Goal: Task Accomplishment & Management: Manage account settings

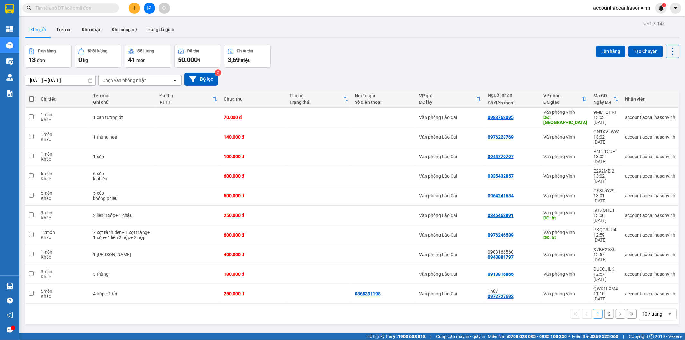
click at [134, 15] on div "Kết quả tìm kiếm ( 0 ) Bộ lọc Ngày tạo đơn gần nhất No Data accountlaocai.hason…" at bounding box center [342, 8] width 685 height 16
click at [134, 8] on icon "plus" at bounding box center [134, 8] width 4 height 4
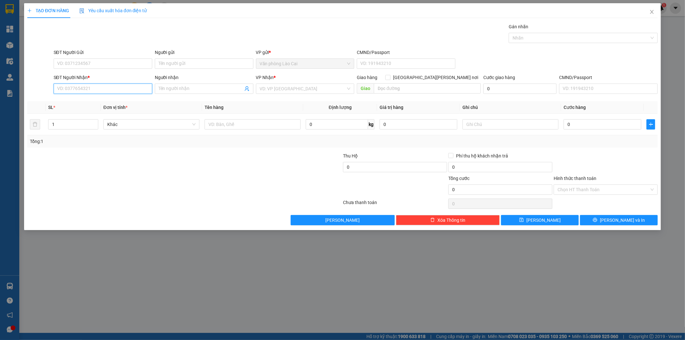
click at [103, 90] on input "SĐT Người Nhận *" at bounding box center [103, 89] width 99 height 10
click at [112, 64] on input "SĐT Người Gửi" at bounding box center [103, 63] width 99 height 10
type input "0399470603"
click at [81, 86] on input "SĐT Người Nhận *" at bounding box center [103, 89] width 99 height 10
type input "0915818036"
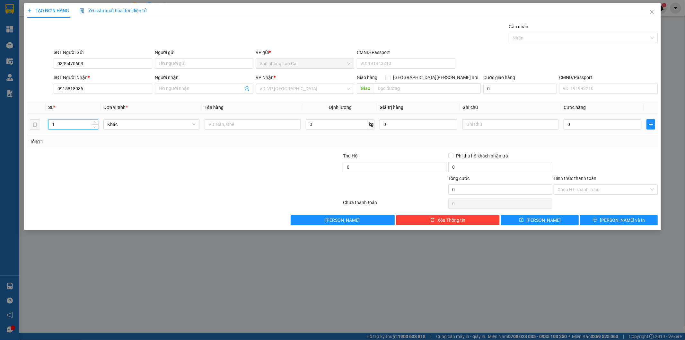
click at [73, 127] on input "1" at bounding box center [73, 125] width 49 height 10
click at [245, 126] on input "text" at bounding box center [253, 124] width 96 height 10
drag, startPoint x: 320, startPoint y: 85, endPoint x: 319, endPoint y: 92, distance: 7.8
click at [320, 85] on input "search" at bounding box center [303, 89] width 86 height 10
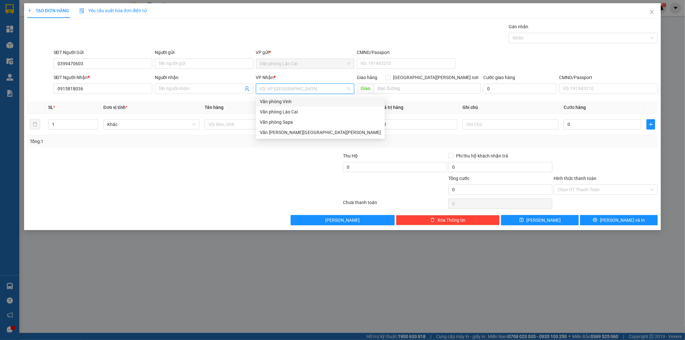
click at [299, 102] on div "Văn phòng Vinh" at bounding box center [320, 101] width 121 height 7
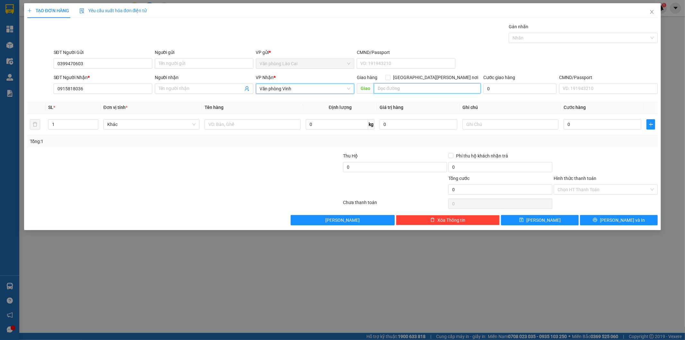
click at [415, 85] on input "text" at bounding box center [427, 88] width 107 height 10
click at [150, 129] on div "Khác" at bounding box center [151, 124] width 96 height 10
type input "N3 [PERSON_NAME] [PERSON_NAME]"
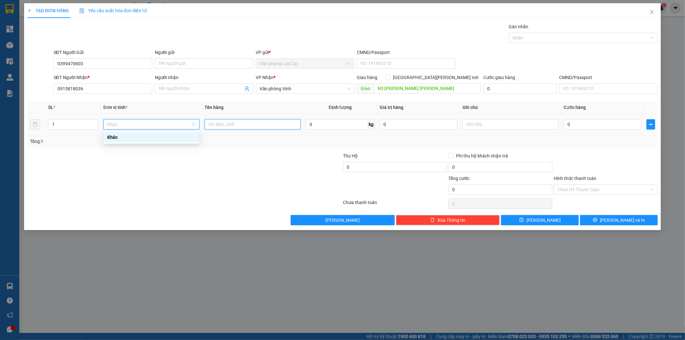
click at [234, 127] on input "text" at bounding box center [253, 124] width 96 height 10
type input "1 kiện tải"
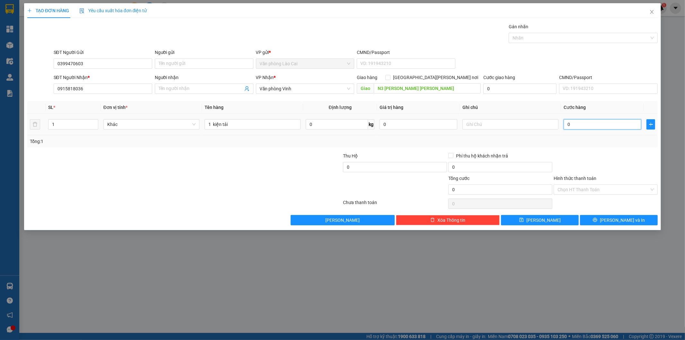
click at [582, 129] on input "0" at bounding box center [603, 124] width 78 height 10
type input "7"
type input "70"
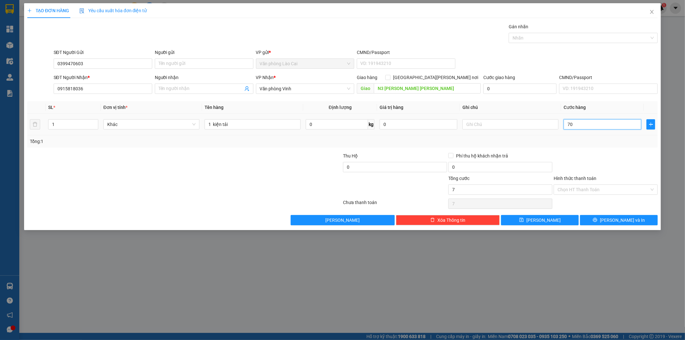
type input "70"
type input "7"
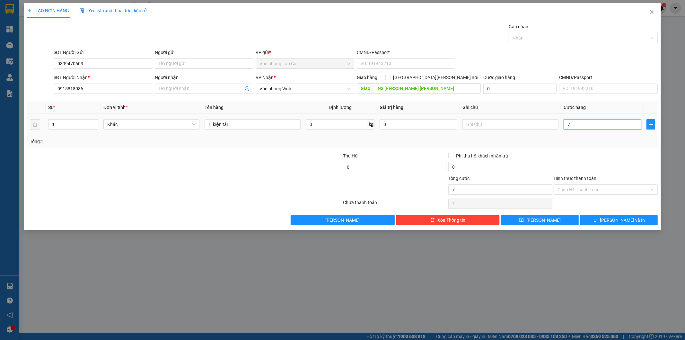
type input "0"
type input "07"
type input "7"
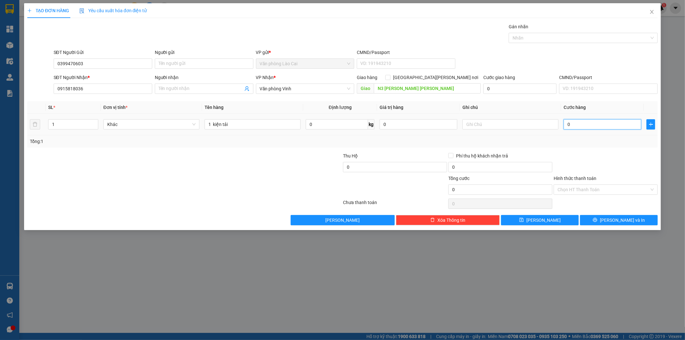
type input "7"
type input "070"
type input "70"
type input "70.000"
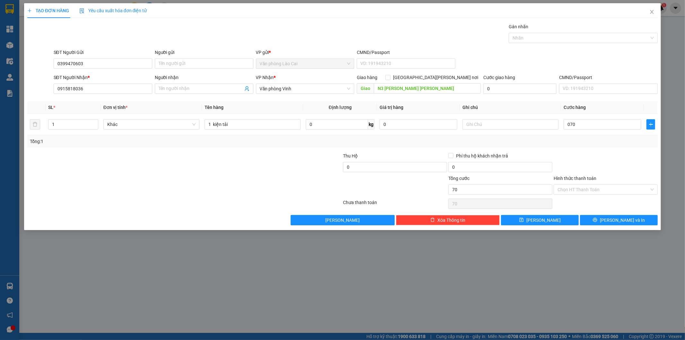
type input "70.000"
click at [601, 165] on div at bounding box center [605, 163] width 105 height 22
click at [569, 190] on input "Hình thức thanh toán" at bounding box center [604, 190] width 92 height 10
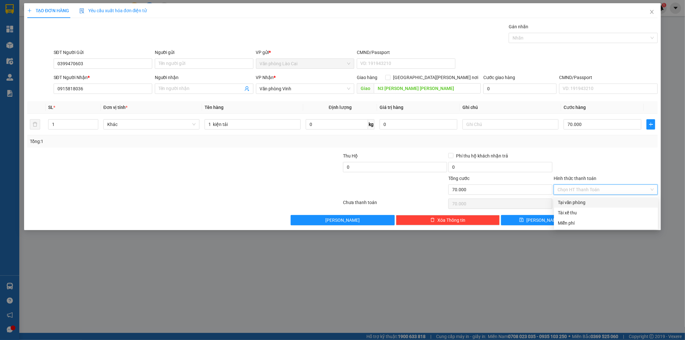
click at [583, 201] on div "Tại văn phòng" at bounding box center [606, 202] width 96 height 7
type input "0"
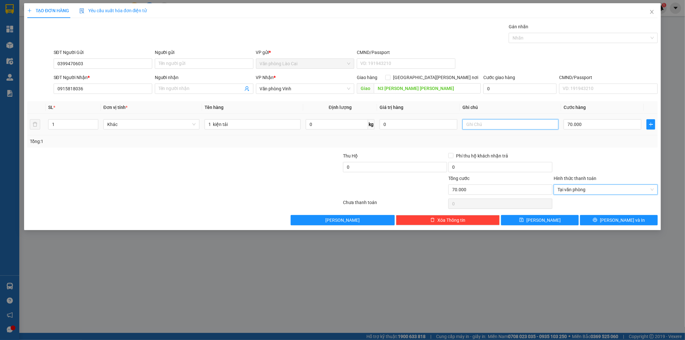
click at [525, 121] on input "text" at bounding box center [511, 124] width 96 height 10
type input "d"
type input "đi sáng"
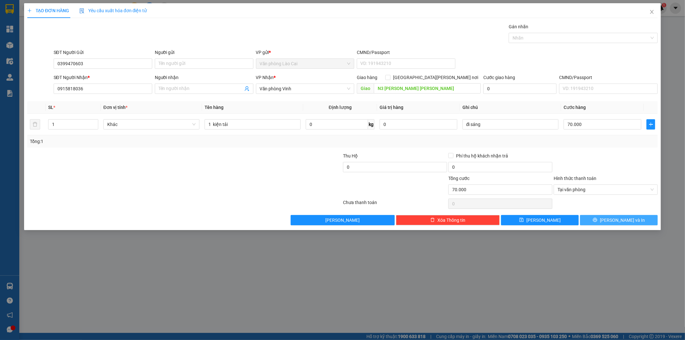
click at [598, 220] on icon "printer" at bounding box center [595, 220] width 4 height 4
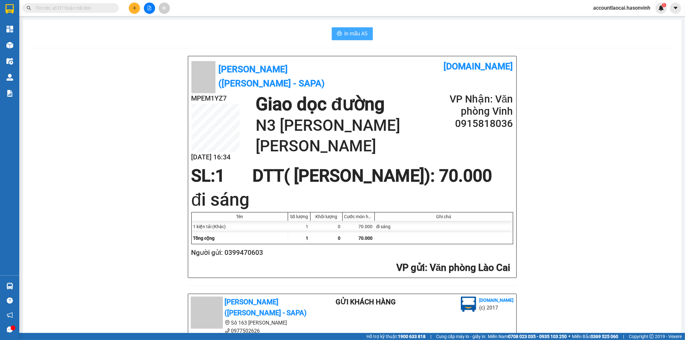
drag, startPoint x: 351, startPoint y: 46, endPoint x: 349, endPoint y: 37, distance: 9.9
click at [350, 42] on div "In mẫu A5 Hà Sơn ([PERSON_NAME] - Sapa) [DOMAIN_NAME] MPEM1YZ7 [DATE] 16:34 Gia…" at bounding box center [352, 287] width 659 height 535
click at [349, 37] on span "In mẫu A5" at bounding box center [356, 34] width 23 height 8
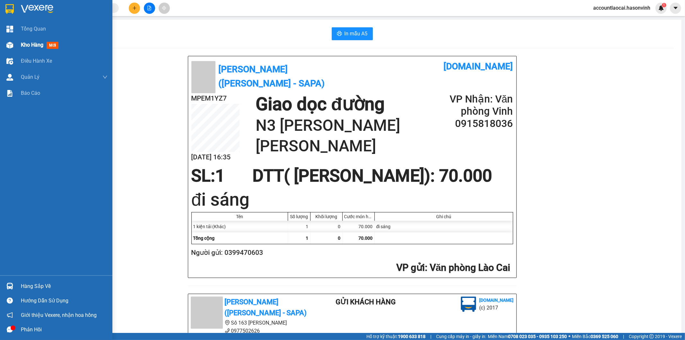
click at [15, 44] on div "Kho hàng mới" at bounding box center [56, 45] width 112 height 16
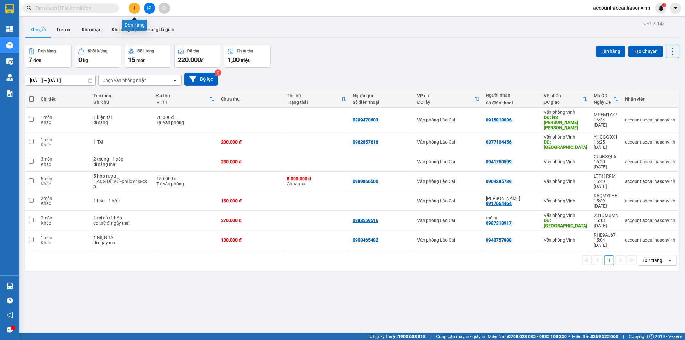
click at [131, 10] on button at bounding box center [134, 8] width 11 height 11
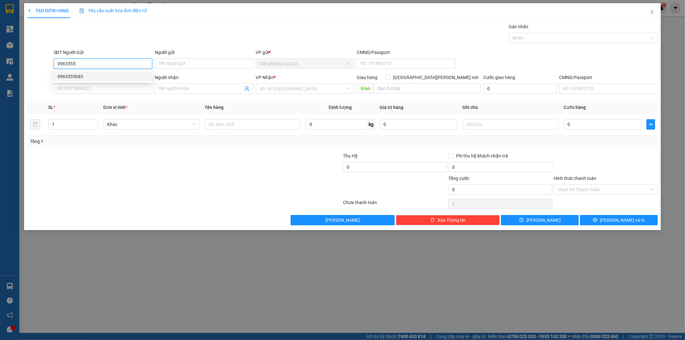
click at [117, 80] on div "0963555683" at bounding box center [103, 76] width 91 height 7
type input "0963555683"
type input "0948435999"
type input "Anh Cường"
type input "100.000"
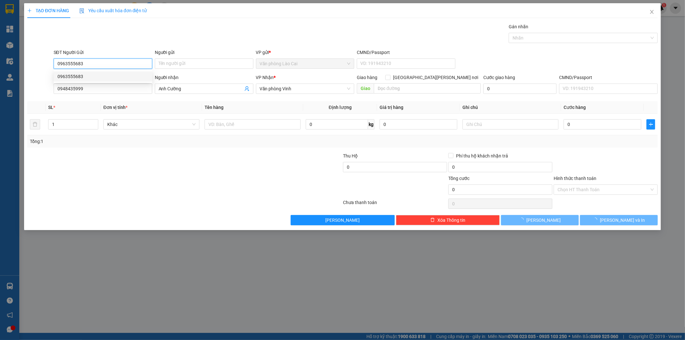
type input "100.000"
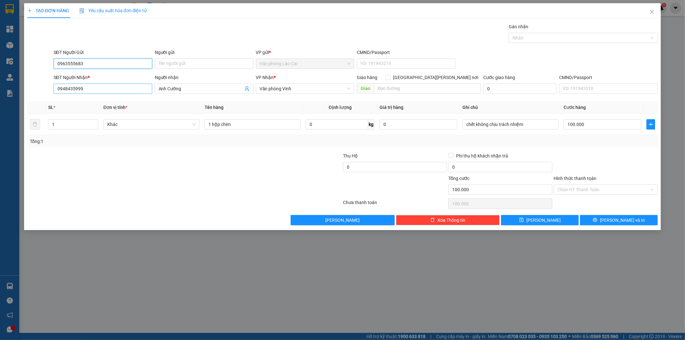
type input "0963555683"
drag, startPoint x: 90, startPoint y: 89, endPoint x: 25, endPoint y: 94, distance: 65.0
click at [25, 94] on div "TẠO ĐƠN HÀNG Yêu cầu xuất [PERSON_NAME] điện tử Transit Pickup Surcharge Ids Tr…" at bounding box center [343, 116] width 638 height 227
click at [107, 87] on input "0915129599" at bounding box center [103, 89] width 99 height 10
type input "0915129599"
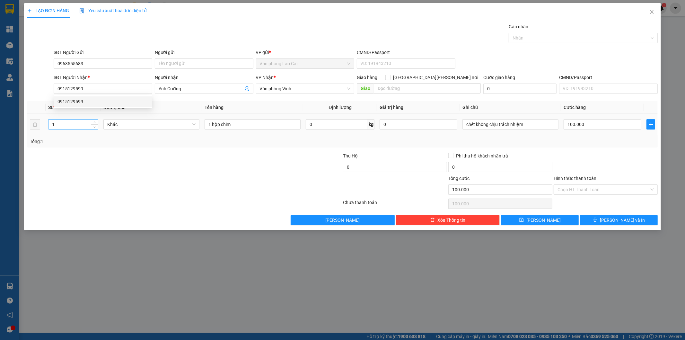
click at [73, 128] on input "1" at bounding box center [73, 125] width 49 height 10
click at [630, 219] on span "[PERSON_NAME] và In" at bounding box center [622, 220] width 45 height 7
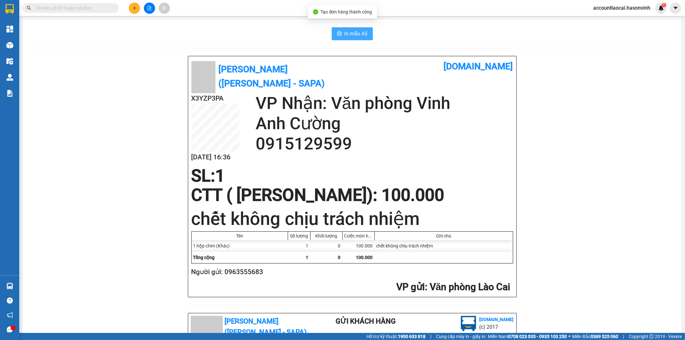
click at [350, 34] on span "In mẫu A5" at bounding box center [356, 34] width 23 height 8
click at [359, 38] on button "In mẫu A5" at bounding box center [352, 33] width 41 height 13
click at [27, 42] on div "In mẫu A5 Hà Sơn ([PERSON_NAME] - Sapa) [DOMAIN_NAME] X3YZP3PA [DATE] 16:37 [PE…" at bounding box center [352, 294] width 659 height 548
click at [13, 40] on div at bounding box center [9, 45] width 11 height 11
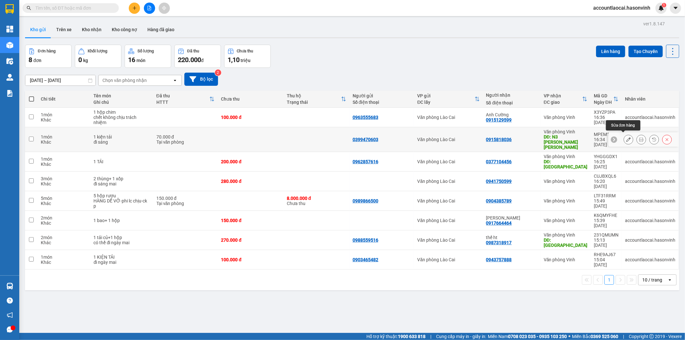
click at [627, 137] on icon at bounding box center [629, 139] width 4 height 4
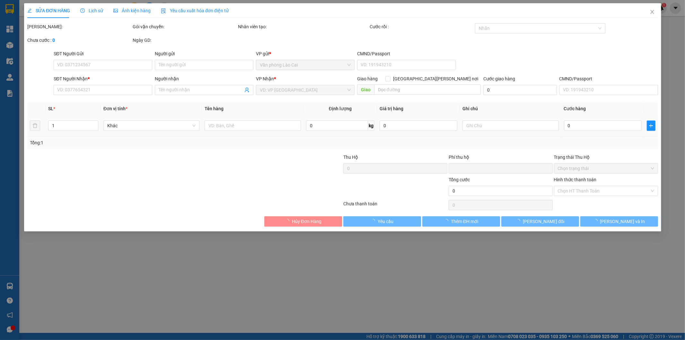
type input "0399470603"
type input "0915818036"
type input "N3 [PERSON_NAME] [PERSON_NAME]"
type input "0"
type input "70.000"
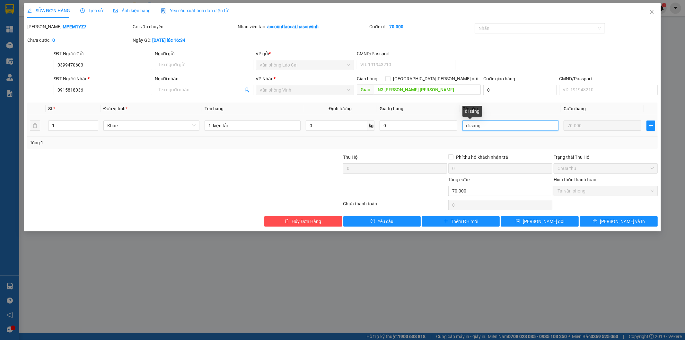
click at [494, 126] on input "đi sáng" at bounding box center [511, 125] width 96 height 10
type input "đi sáng"
click at [656, 10] on span "Close" at bounding box center [652, 12] width 18 height 18
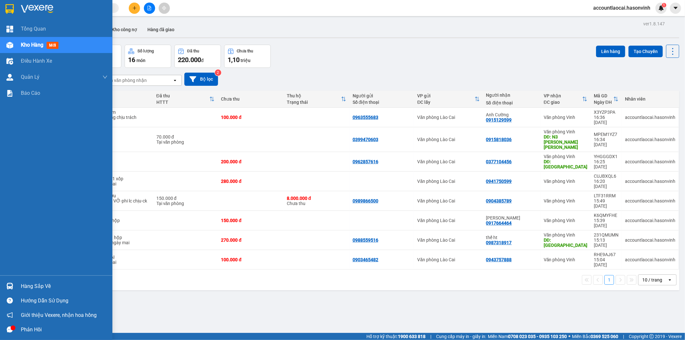
click at [14, 42] on div at bounding box center [9, 45] width 11 height 11
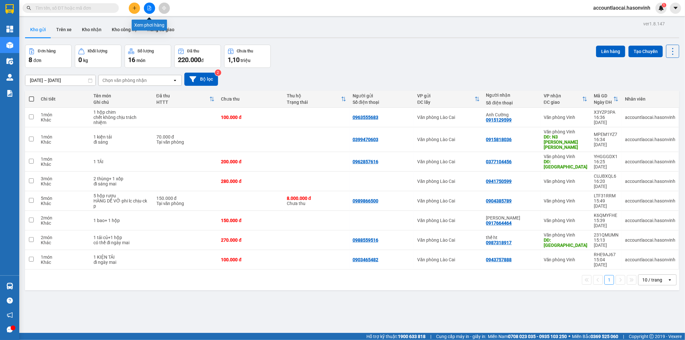
click at [150, 7] on icon "file-add" at bounding box center [150, 8] width 4 height 4
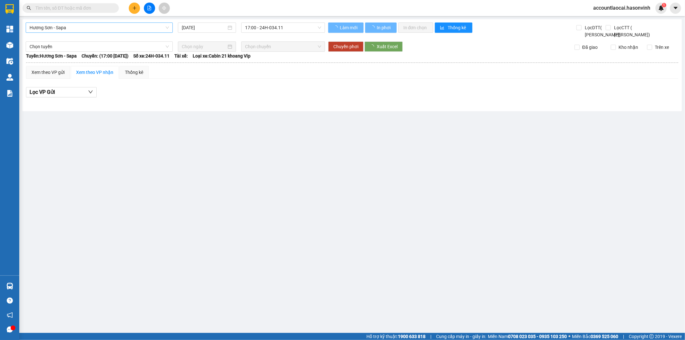
click at [62, 27] on span "Hương Sơn - Sapa" at bounding box center [99, 28] width 139 height 10
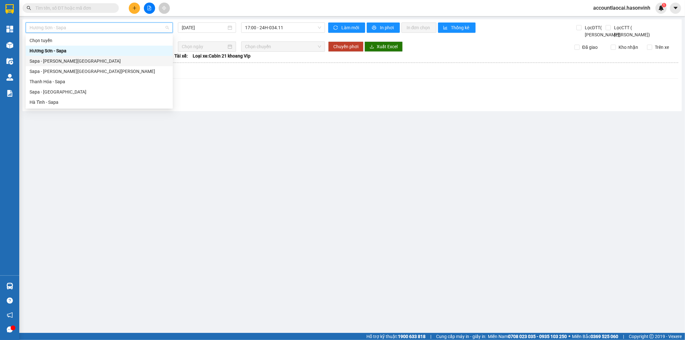
click at [59, 60] on div "Sapa - [PERSON_NAME][GEOGRAPHIC_DATA]" at bounding box center [99, 61] width 139 height 7
type input "[DATE]"
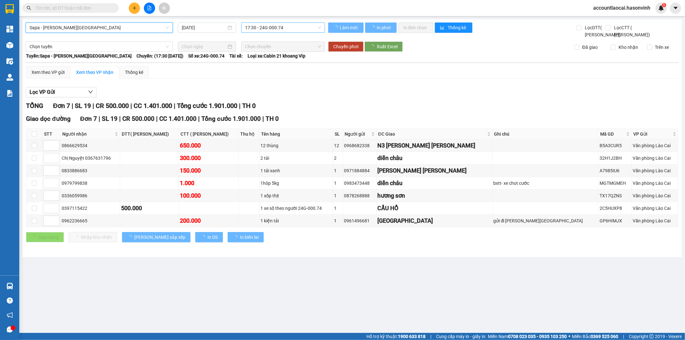
click at [291, 25] on span "17:30 - 24G-000.74" at bounding box center [283, 28] width 76 height 10
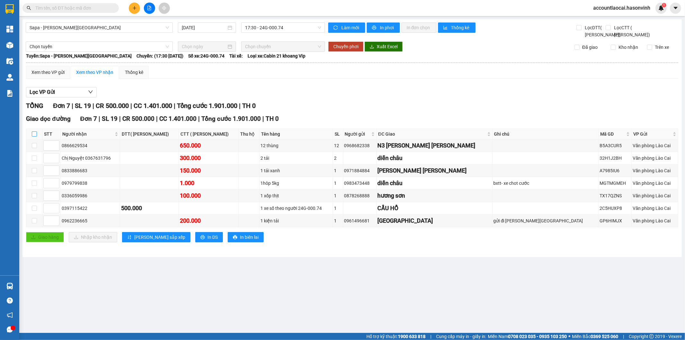
click at [32, 137] on input "checkbox" at bounding box center [34, 133] width 5 height 5
checkbox input "true"
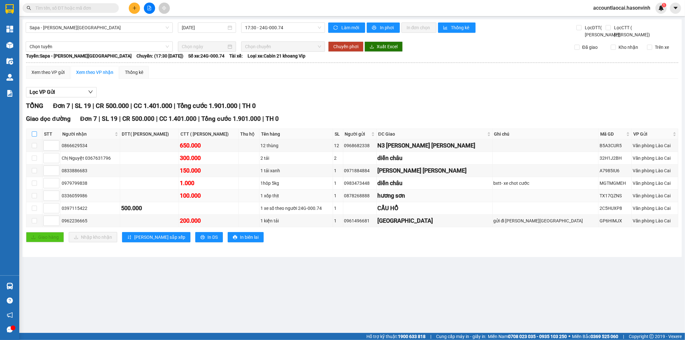
checkbox input "true"
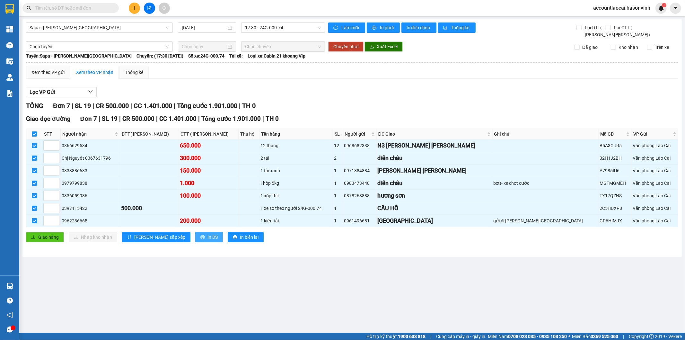
drag, startPoint x: 177, startPoint y: 245, endPoint x: 180, endPoint y: 240, distance: 6.2
click at [195, 242] on button "In DS" at bounding box center [209, 237] width 28 height 10
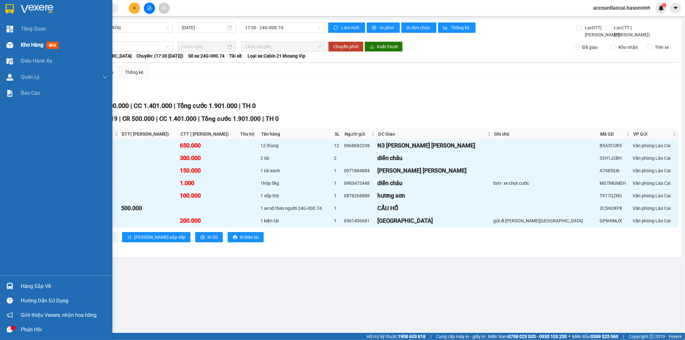
click at [25, 42] on span "Kho hàng" at bounding box center [32, 45] width 22 height 6
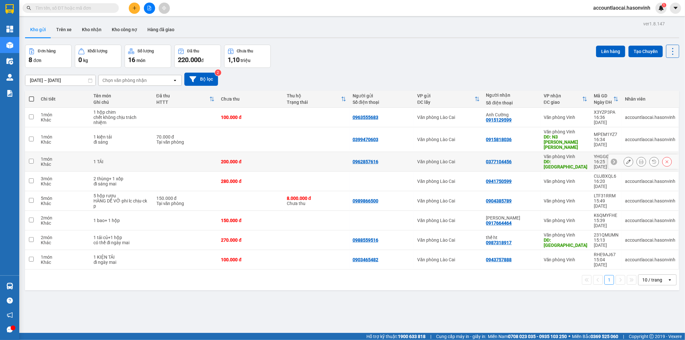
scroll to position [30, 0]
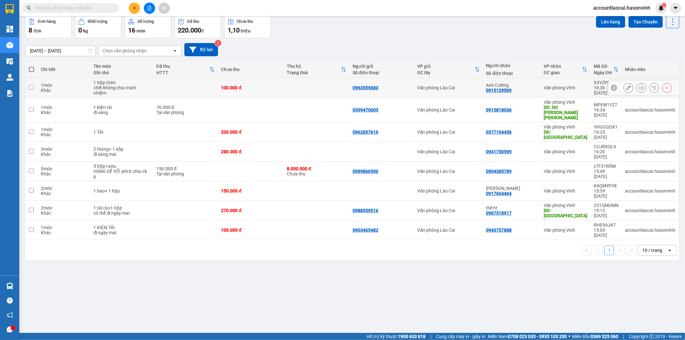
click at [114, 94] on div "chết không chịu trách nhiệm" at bounding box center [122, 90] width 56 height 10
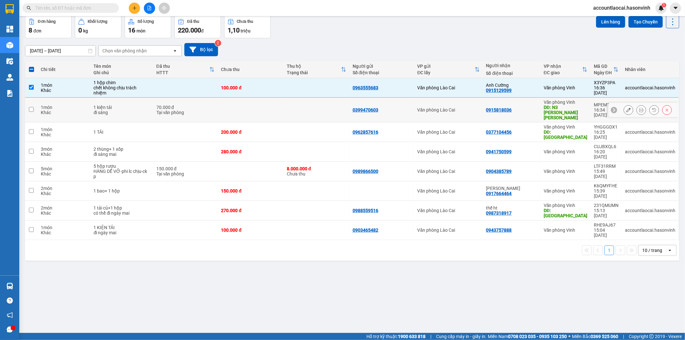
click at [149, 93] on div "chết không chịu trách nhiệm" at bounding box center [122, 90] width 56 height 10
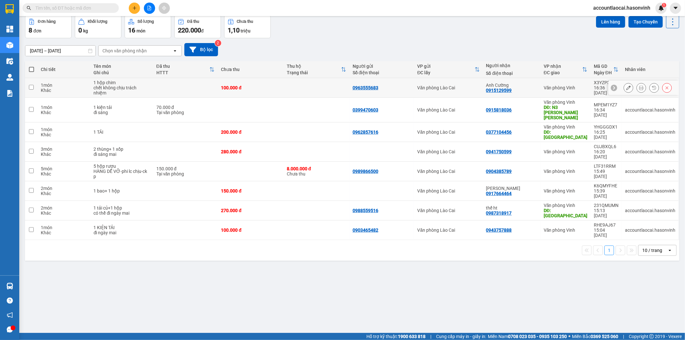
click at [148, 93] on div "chết không chịu trách nhiệm" at bounding box center [122, 90] width 56 height 10
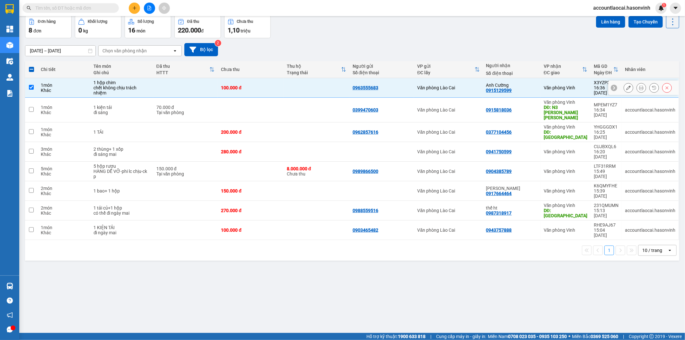
drag, startPoint x: 83, startPoint y: 82, endPoint x: 75, endPoint y: 84, distance: 7.5
click at [82, 83] on div "1 món" at bounding box center [64, 85] width 46 height 5
checkbox input "false"
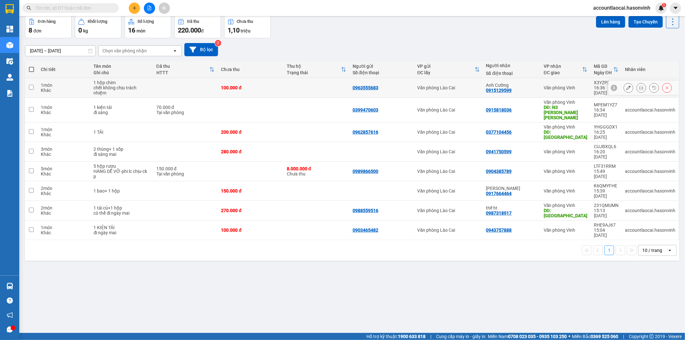
scroll to position [0, 0]
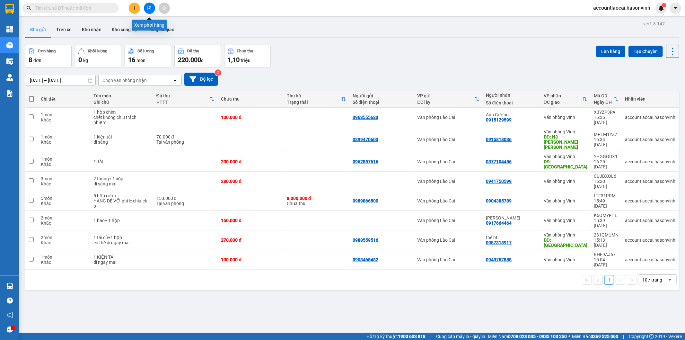
click at [150, 7] on icon "file-add" at bounding box center [150, 8] width 4 height 4
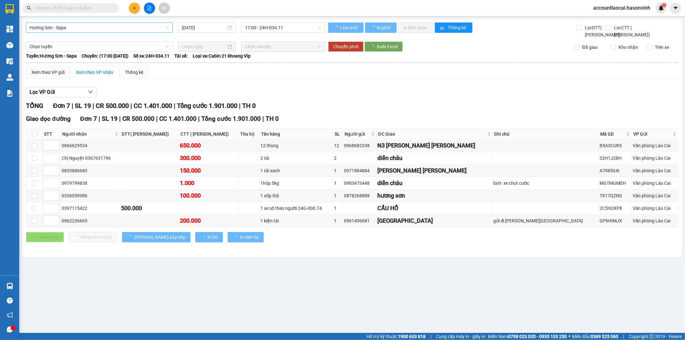
click at [85, 25] on span "Hương Sơn - Sapa" at bounding box center [99, 28] width 139 height 10
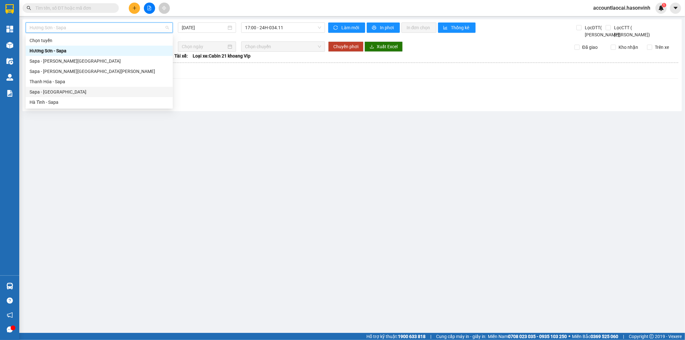
click at [87, 89] on div "Sapa - [GEOGRAPHIC_DATA]" at bounding box center [99, 91] width 139 height 7
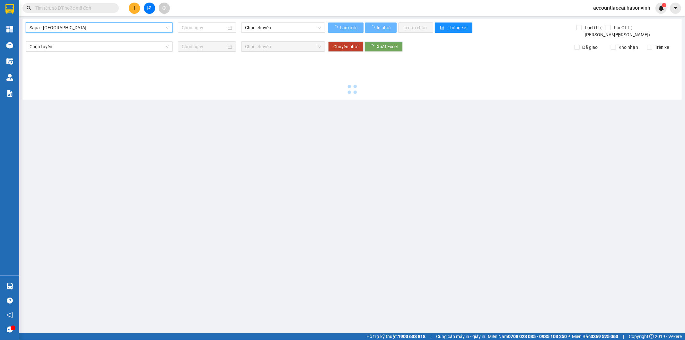
type input "[DATE]"
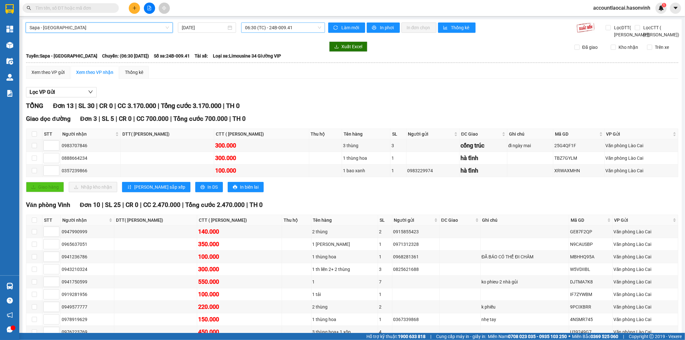
click at [245, 28] on span "06:30 (TC) - 24B-009.41" at bounding box center [283, 28] width 76 height 10
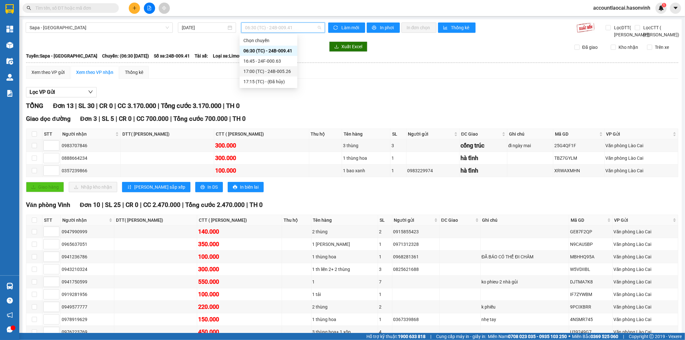
click at [271, 71] on div "17:00 (TC) - 24B-005.26" at bounding box center [269, 71] width 50 height 7
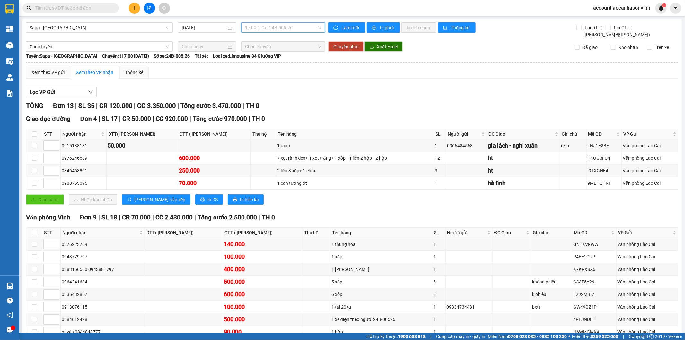
click at [266, 30] on span "17:00 (TC) - 24B-005.26" at bounding box center [283, 28] width 76 height 10
click at [261, 52] on div "06:30 (TC) - 24B-009.41" at bounding box center [269, 50] width 50 height 7
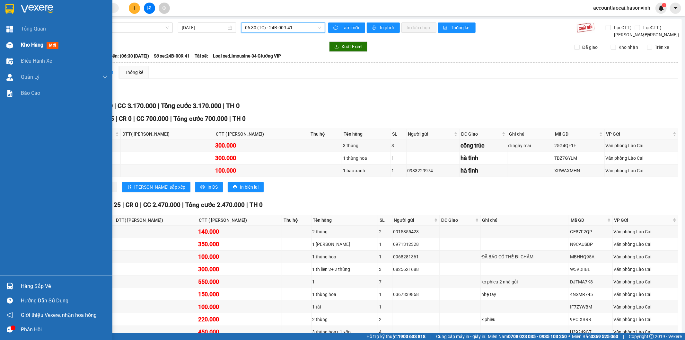
click at [13, 44] on div at bounding box center [9, 45] width 11 height 11
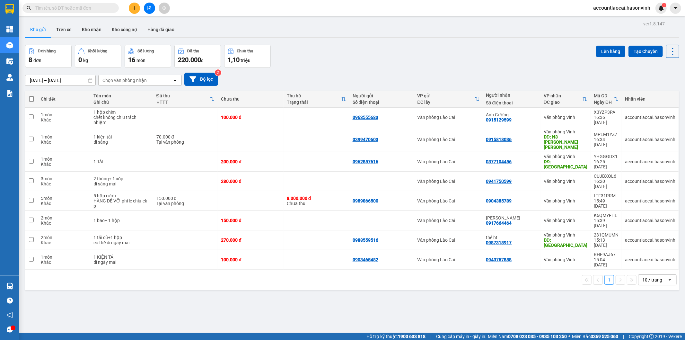
click at [153, 8] on button at bounding box center [149, 8] width 11 height 11
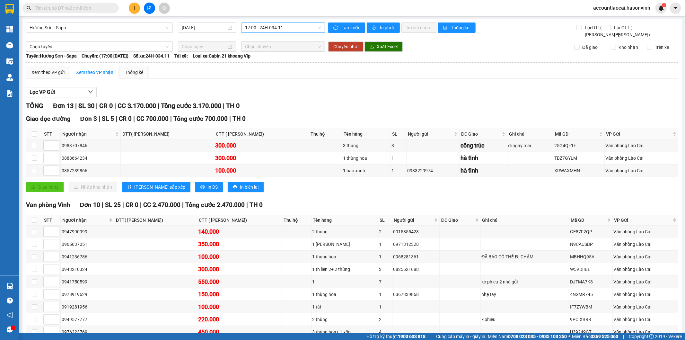
click at [254, 30] on span "17:00 - 24H-034.11" at bounding box center [283, 28] width 76 height 10
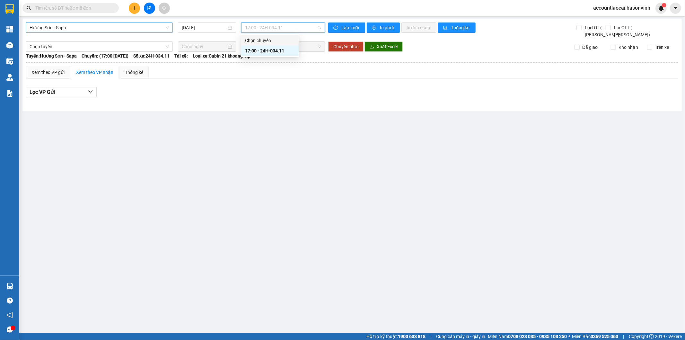
click at [98, 30] on span "Hương Sơn - Sapa" at bounding box center [99, 28] width 139 height 10
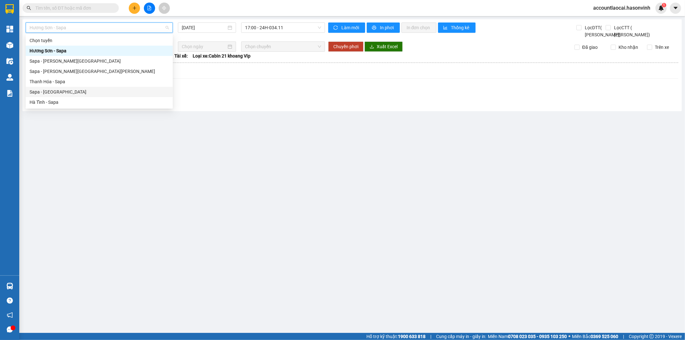
click at [94, 89] on div "Sapa - [GEOGRAPHIC_DATA]" at bounding box center [99, 91] width 139 height 7
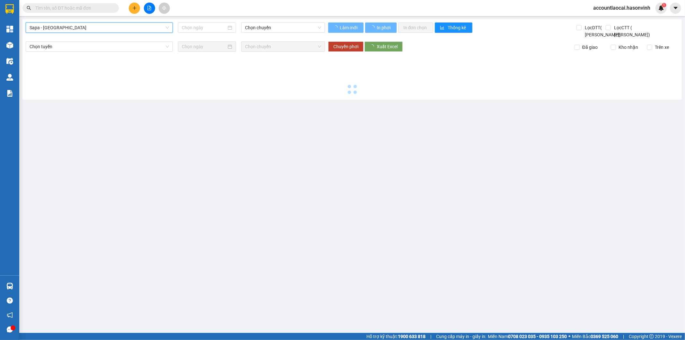
type input "[DATE]"
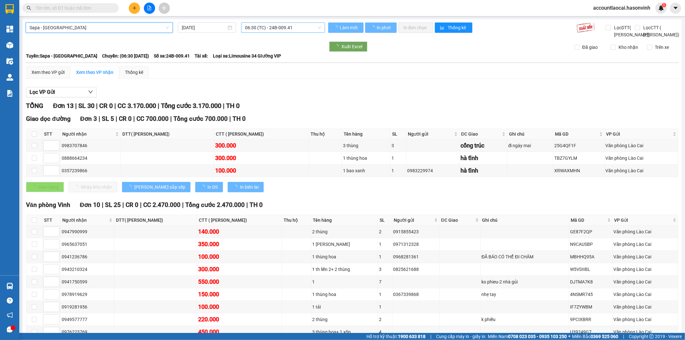
click at [282, 29] on span "06:30 (TC) - 24B-009.41" at bounding box center [283, 28] width 76 height 10
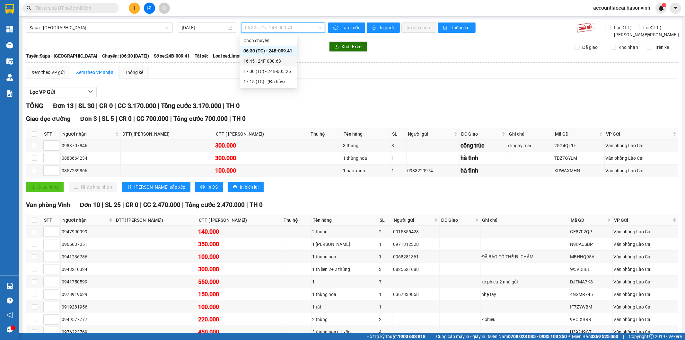
click at [279, 63] on div "16:45 - 24F-000.63" at bounding box center [269, 61] width 50 height 7
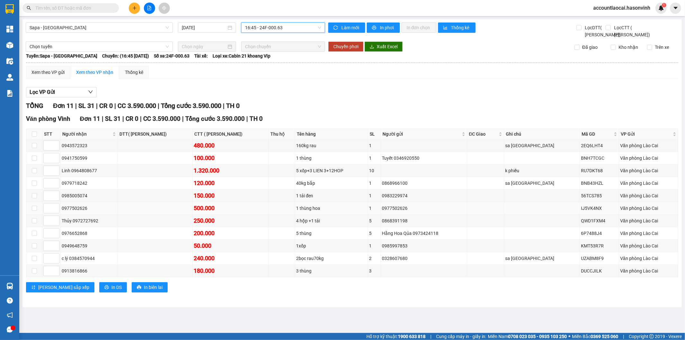
click at [251, 213] on div "500.000" at bounding box center [231, 208] width 74 height 9
drag, startPoint x: 49, startPoint y: 82, endPoint x: 50, endPoint y: 75, distance: 7.1
click at [49, 76] on div "Xem theo VP gửi" at bounding box center [47, 72] width 33 height 7
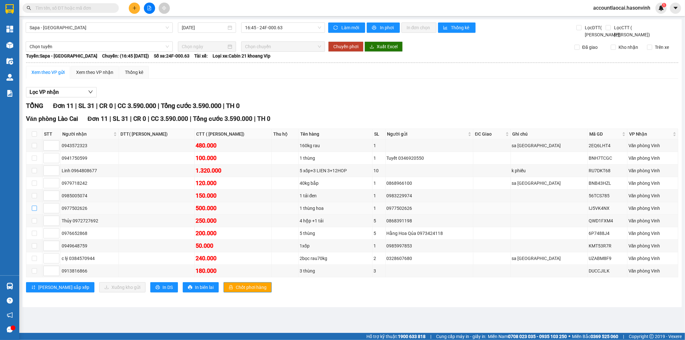
click at [37, 211] on input "checkbox" at bounding box center [34, 208] width 5 height 5
checkbox input "true"
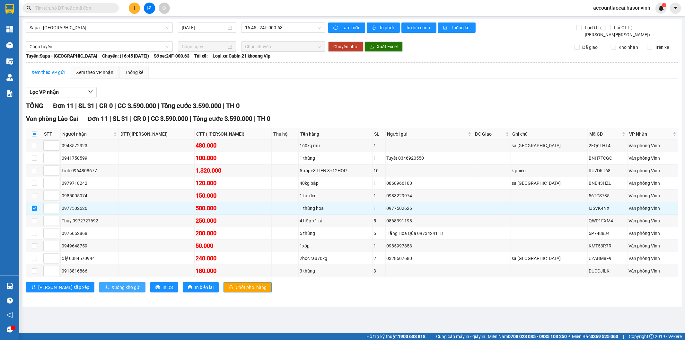
click at [99, 292] on button "Xuống kho gửi" at bounding box center [122, 287] width 46 height 10
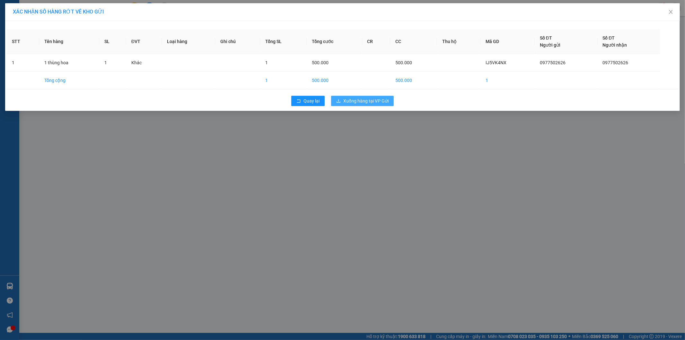
click at [378, 104] on span "Xuống hàng tại VP Gửi" at bounding box center [365, 100] width 45 height 7
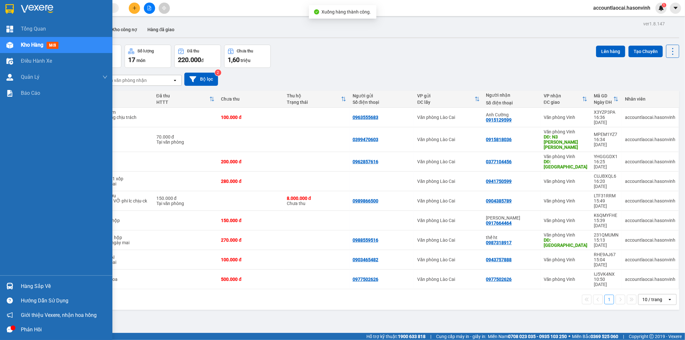
click at [4, 46] on div at bounding box center [9, 45] width 11 height 11
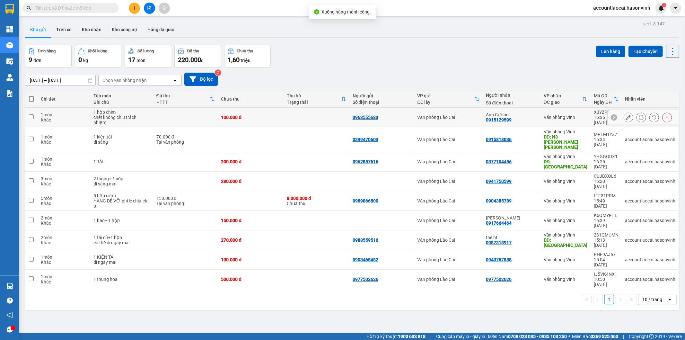
click at [55, 116] on div "1 món" at bounding box center [64, 114] width 46 height 5
checkbox input "true"
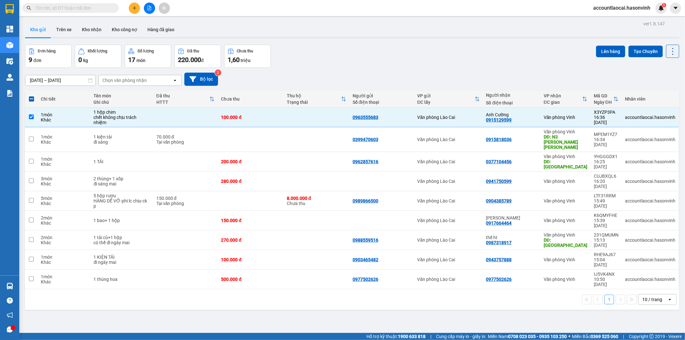
click at [590, 54] on div "Đơn hàng 9 đơn [PERSON_NAME] 0 kg Số [PERSON_NAME] 17 món Đã thu 220.000 [PERSO…" at bounding box center [352, 56] width 655 height 23
click at [596, 53] on button "Lên hàng" at bounding box center [610, 52] width 29 height 12
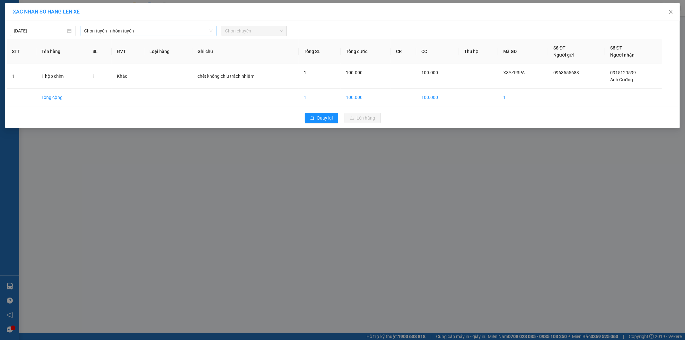
click at [110, 33] on span "Chọn tuyến - nhóm tuyến" at bounding box center [149, 31] width 128 height 10
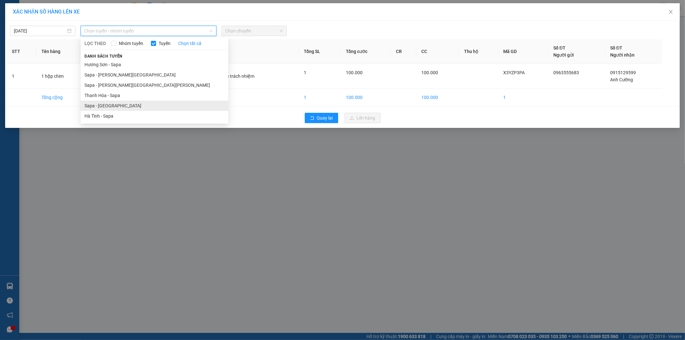
click at [123, 102] on li "Sapa - [GEOGRAPHIC_DATA]" at bounding box center [155, 106] width 148 height 10
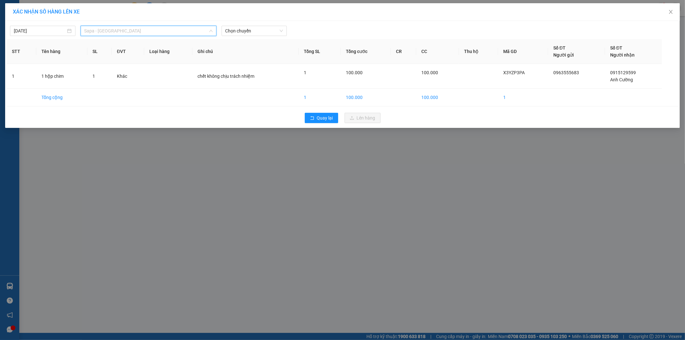
click at [216, 31] on div "Sapa - [GEOGRAPHIC_DATA]" at bounding box center [149, 31] width 136 height 10
click at [242, 33] on span "Chọn chuyến" at bounding box center [255, 31] width 58 height 10
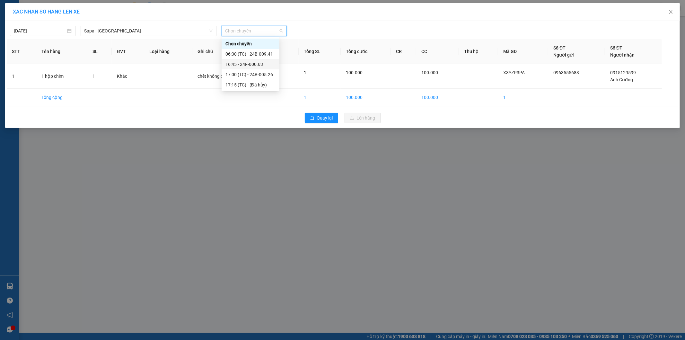
click at [245, 61] on div "16:45 - 24F-000.63" at bounding box center [251, 64] width 50 height 7
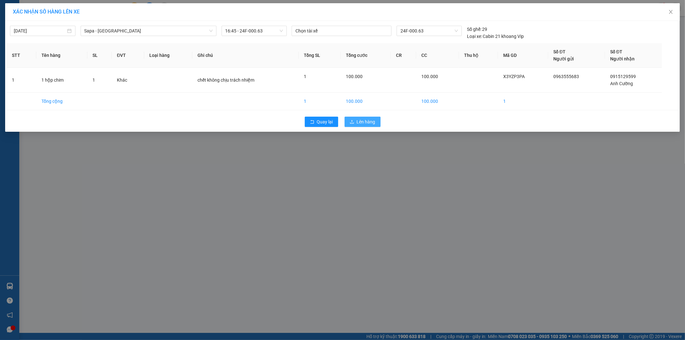
click at [361, 123] on span "Lên hàng" at bounding box center [366, 121] width 19 height 7
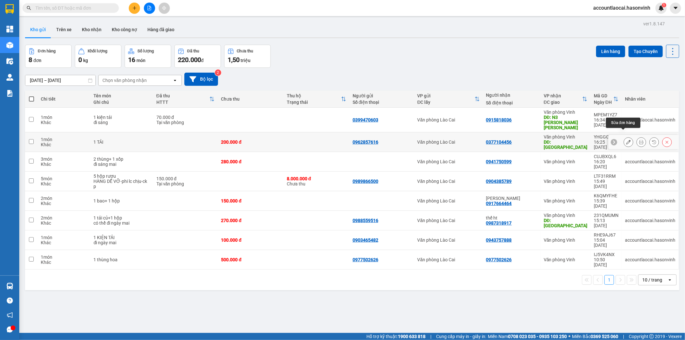
click at [627, 140] on icon at bounding box center [629, 142] width 4 height 4
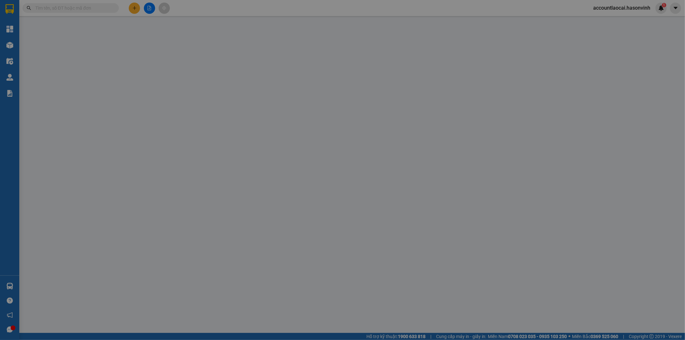
type input "0962857616"
type input "0377104456"
type input "hà tĩnh"
type input "0"
type input "200.000"
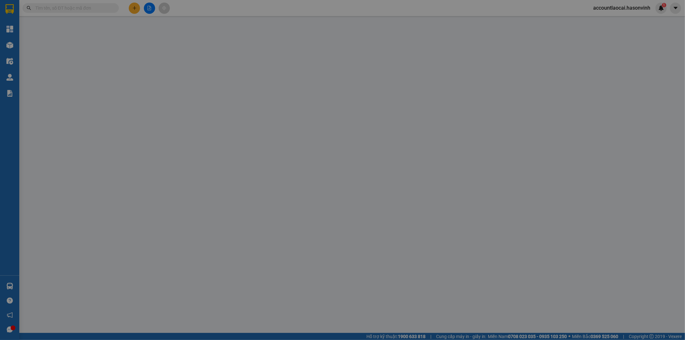
type input "200.000"
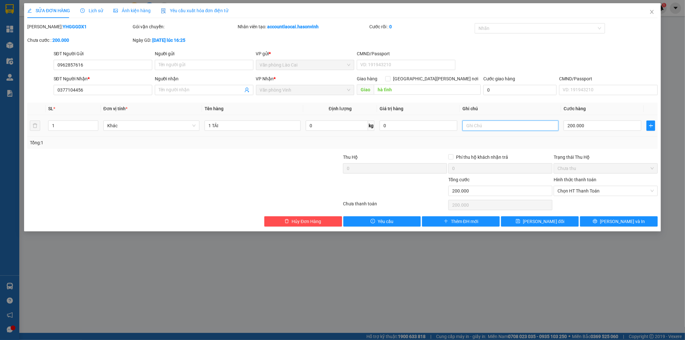
click at [471, 127] on input "text" at bounding box center [511, 125] width 96 height 10
type input "d"
type input "đi sáng"
click at [519, 221] on button "[PERSON_NAME] đổi" at bounding box center [540, 221] width 78 height 10
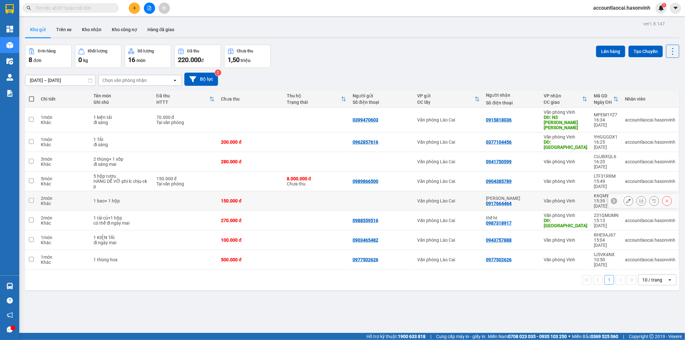
click at [627, 199] on icon at bounding box center [629, 201] width 4 height 4
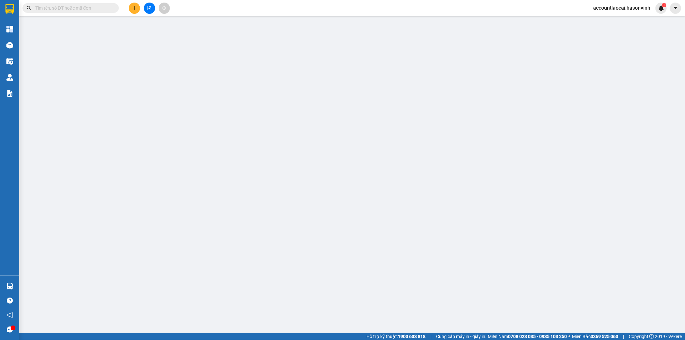
type input "0917664464"
type input "[PERSON_NAME]"
type input "0"
type input "150.000"
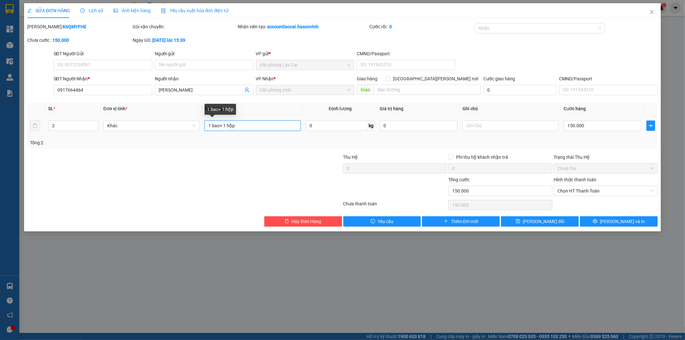
click at [219, 125] on input "1 bao+ 1 hộp" at bounding box center [253, 125] width 96 height 10
type input "1 bao gạo + 1 hộp"
click at [514, 222] on button "[PERSON_NAME] đổi" at bounding box center [540, 221] width 78 height 10
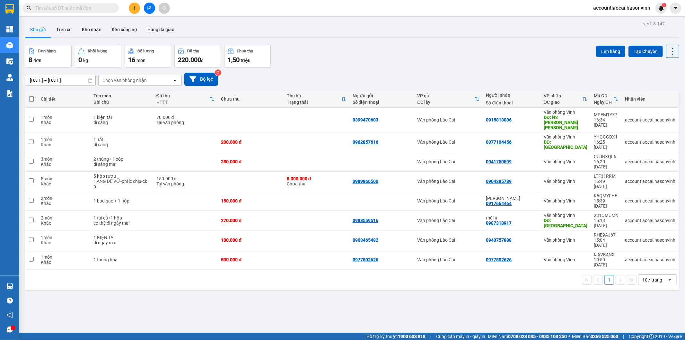
click at [158, 1] on div "Kết quả tìm kiếm ( 0 ) Bộ lọc Ngày tạo đơn gần nhất No Data accountlaocai.hason…" at bounding box center [342, 8] width 685 height 16
click at [151, 8] on icon "file-add" at bounding box center [150, 8] width 4 height 4
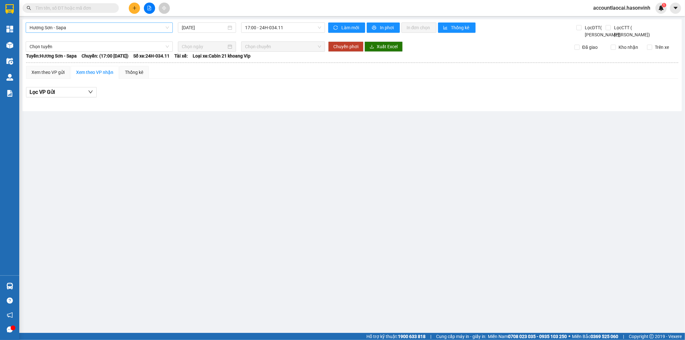
click at [74, 24] on span "Hương Sơn - Sapa" at bounding box center [99, 28] width 139 height 10
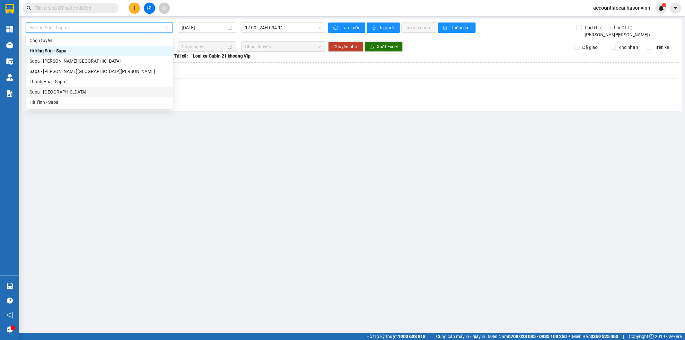
click at [71, 93] on div "Sapa - [GEOGRAPHIC_DATA]" at bounding box center [99, 91] width 139 height 7
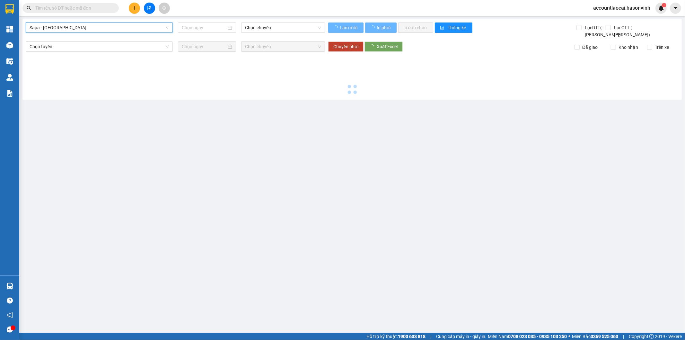
type input "[DATE]"
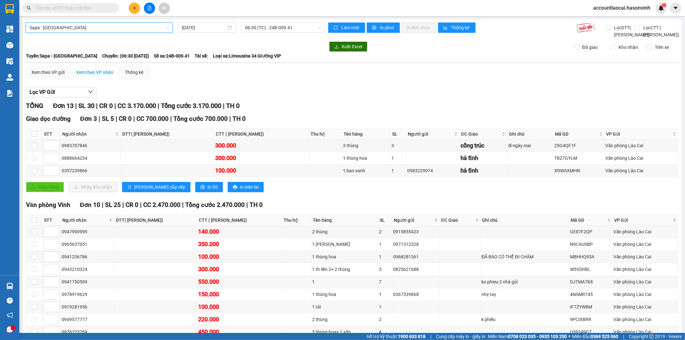
drag, startPoint x: 245, startPoint y: 20, endPoint x: 248, endPoint y: 26, distance: 7.5
click at [245, 21] on div "Sapa - [GEOGRAPHIC_DATA][PERSON_NAME] - [PERSON_NAME] [DATE] 06:30 (TC) - 24B-0…" at bounding box center [352, 199] width 660 height 361
click at [248, 26] on span "06:30 (TC) - 24B-009.41" at bounding box center [283, 28] width 76 height 10
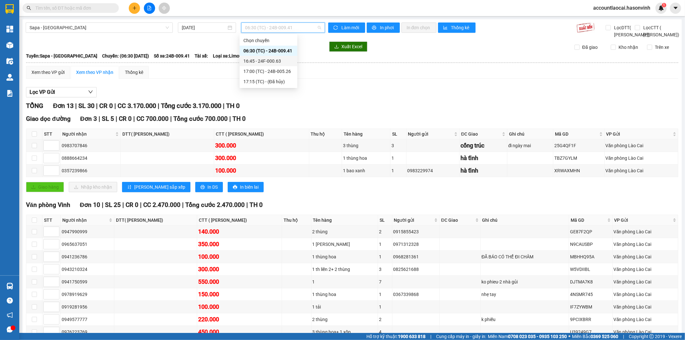
click at [253, 65] on div "16:45 - 24F-000.63" at bounding box center [269, 61] width 58 height 10
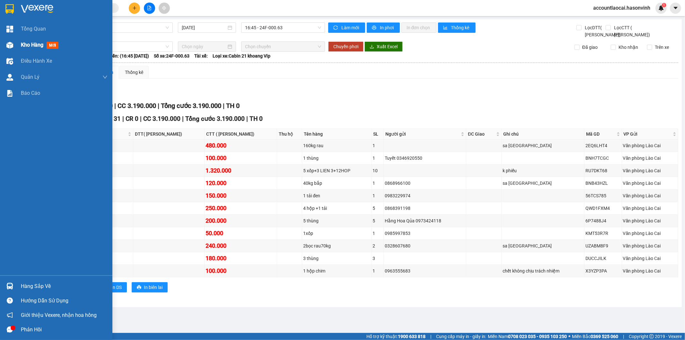
click at [13, 43] on div at bounding box center [9, 45] width 11 height 11
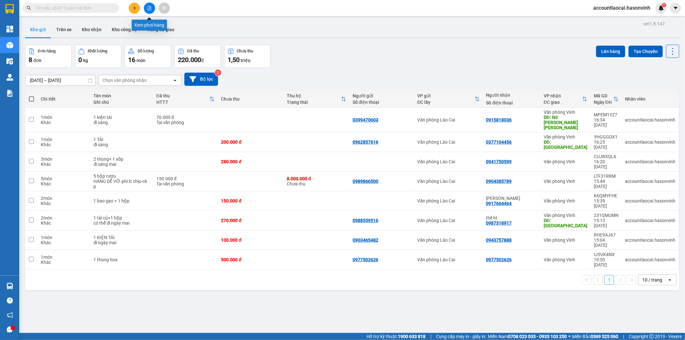
click at [150, 9] on icon "file-add" at bounding box center [149, 8] width 4 height 4
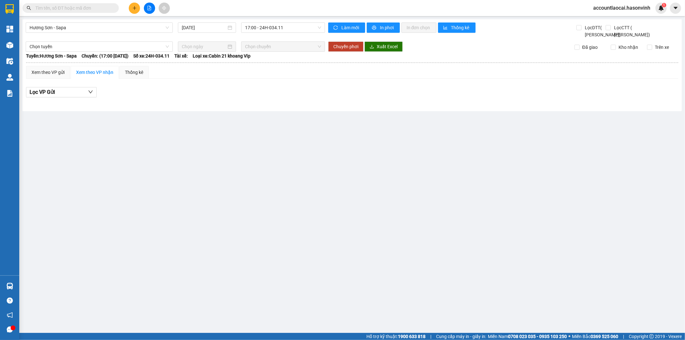
click at [151, 12] on button at bounding box center [149, 8] width 11 height 11
click at [91, 28] on span "Hương Sơn - Sapa" at bounding box center [99, 28] width 139 height 10
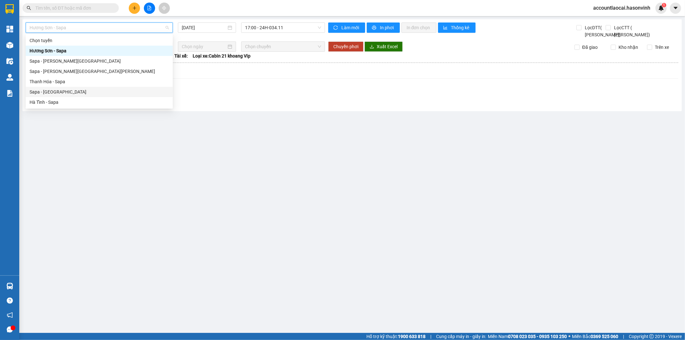
click at [84, 91] on div "Sapa - [GEOGRAPHIC_DATA]" at bounding box center [99, 91] width 139 height 7
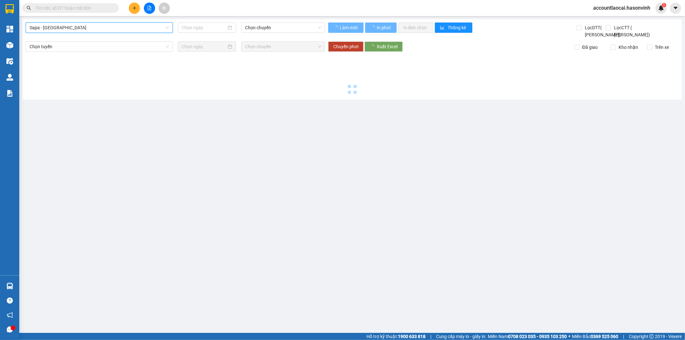
type input "[DATE]"
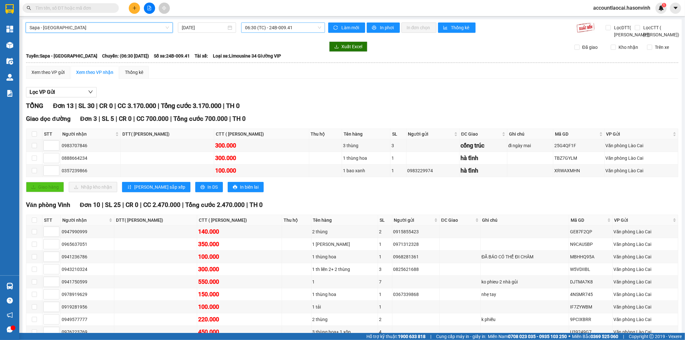
click at [262, 31] on span "06:30 (TC) - 24B-009.41" at bounding box center [283, 28] width 76 height 10
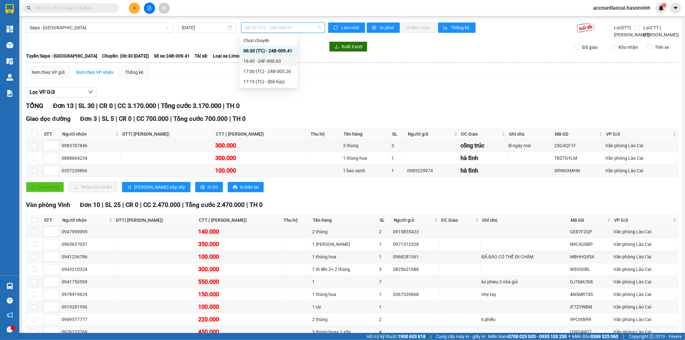
click at [267, 58] on div "16:45 - 24F-000.63" at bounding box center [269, 61] width 50 height 7
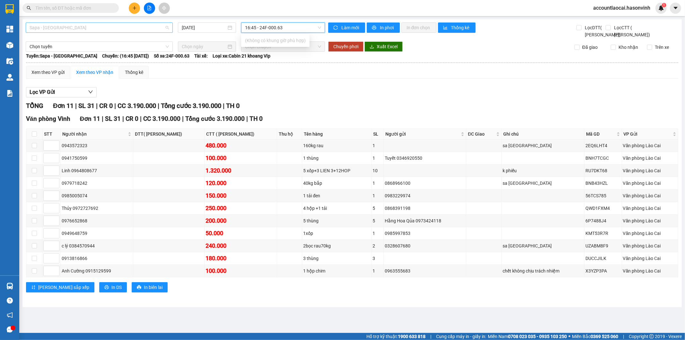
click at [120, 24] on span "Sapa - [GEOGRAPHIC_DATA]" at bounding box center [99, 28] width 139 height 10
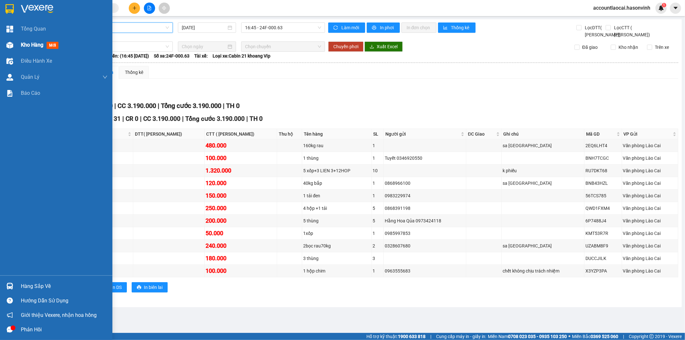
click at [5, 41] on div at bounding box center [9, 45] width 11 height 11
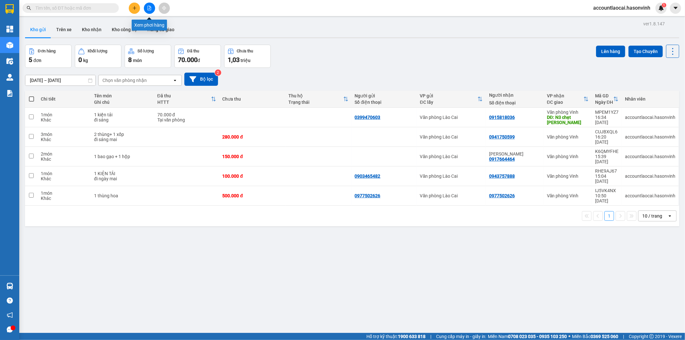
click at [147, 7] on icon "file-add" at bounding box center [149, 8] width 4 height 4
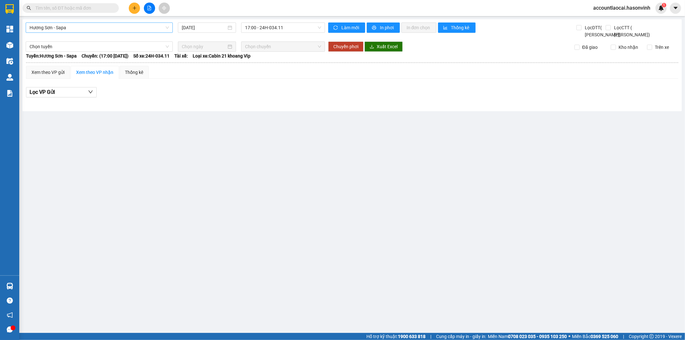
click at [102, 31] on span "Hương Sơn - Sapa" at bounding box center [99, 28] width 139 height 10
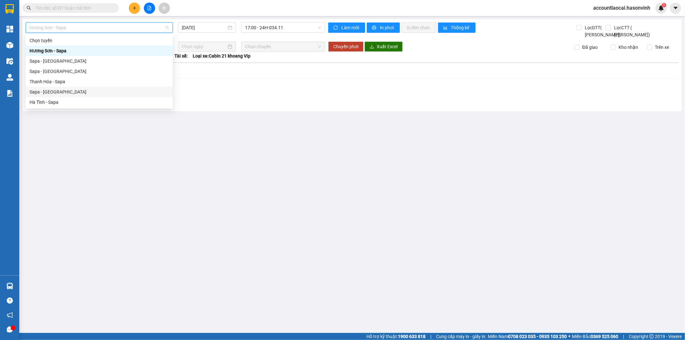
click at [75, 92] on div "Sapa - [GEOGRAPHIC_DATA]" at bounding box center [99, 91] width 139 height 7
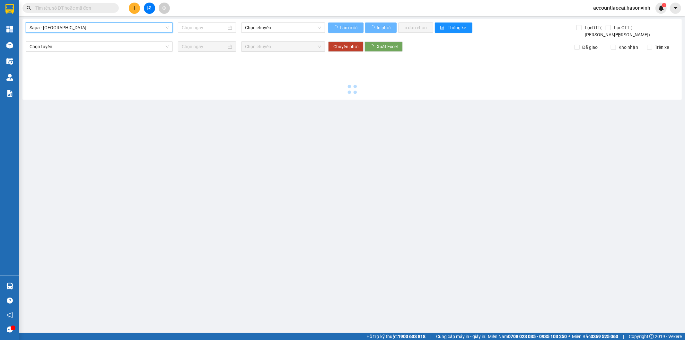
type input "[DATE]"
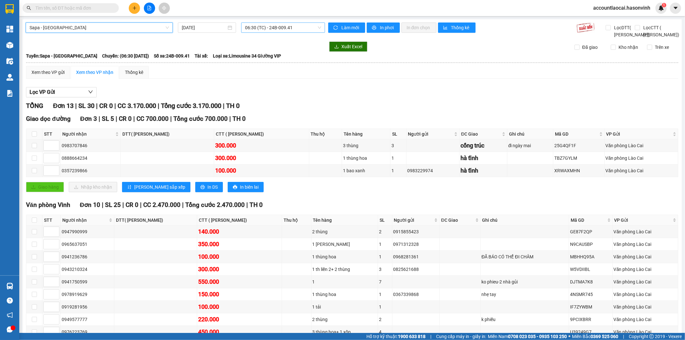
click at [285, 28] on span "06:30 (TC) - 24B-009.41" at bounding box center [283, 28] width 76 height 10
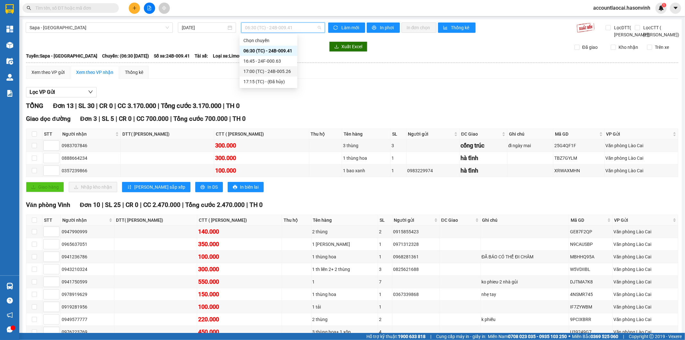
click at [253, 71] on div "17:00 (TC) - 24B-005.26" at bounding box center [269, 71] width 50 height 7
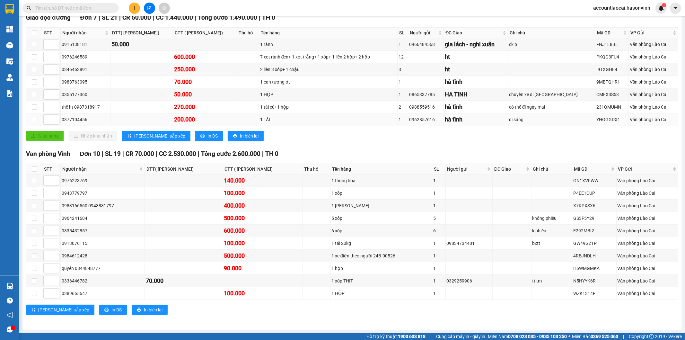
scroll to position [110, 0]
click at [31, 183] on td at bounding box center [34, 180] width 16 height 13
click at [34, 182] on input "checkbox" at bounding box center [34, 180] width 5 height 5
checkbox input "true"
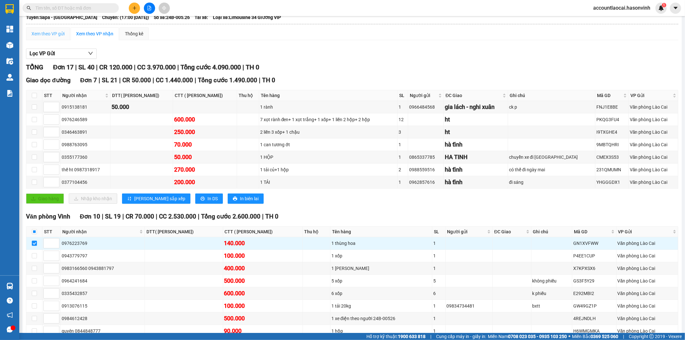
scroll to position [0, 0]
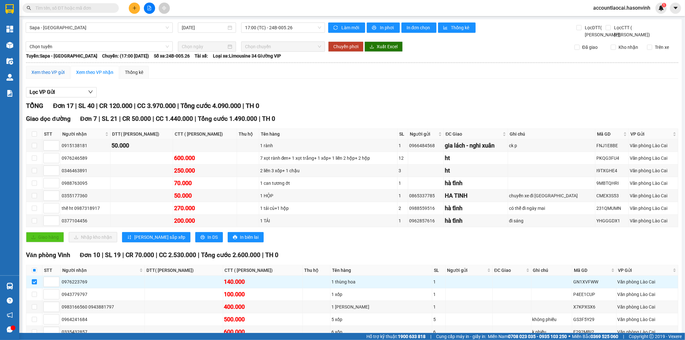
click at [42, 76] on div "Xem theo VP gửi" at bounding box center [47, 72] width 33 height 7
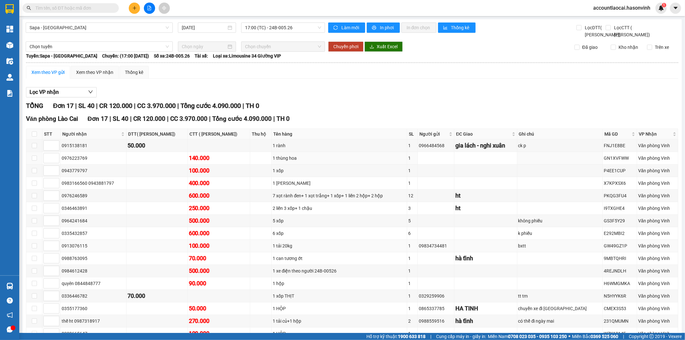
scroll to position [61, 0]
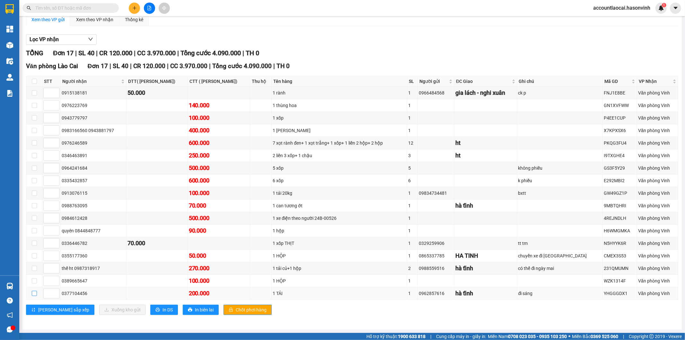
click at [32, 292] on input "checkbox" at bounding box center [34, 293] width 5 height 5
checkbox input "true"
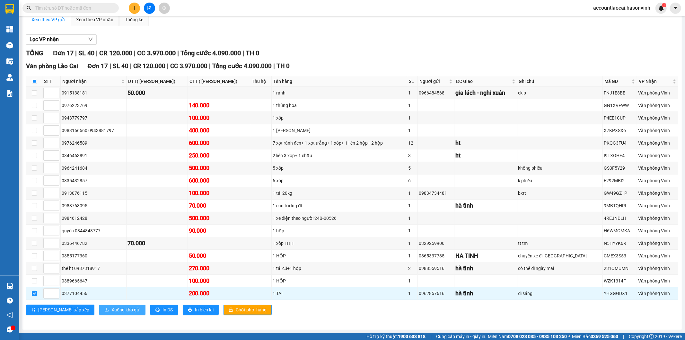
click at [111, 307] on span "Xuống kho gửi" at bounding box center [125, 309] width 29 height 7
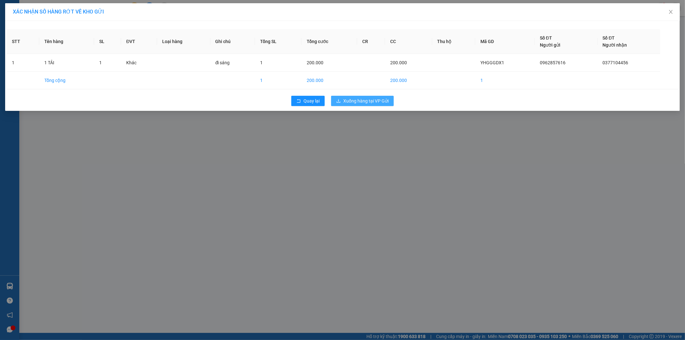
click at [366, 101] on span "Xuống hàng tại VP Gửi" at bounding box center [365, 100] width 45 height 7
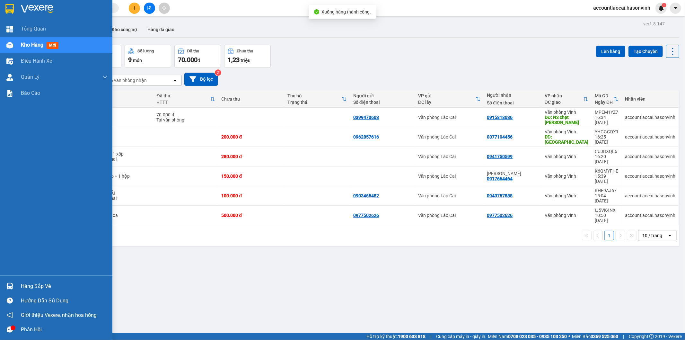
click at [4, 44] on div at bounding box center [9, 45] width 11 height 11
click at [13, 43] on div at bounding box center [9, 45] width 11 height 11
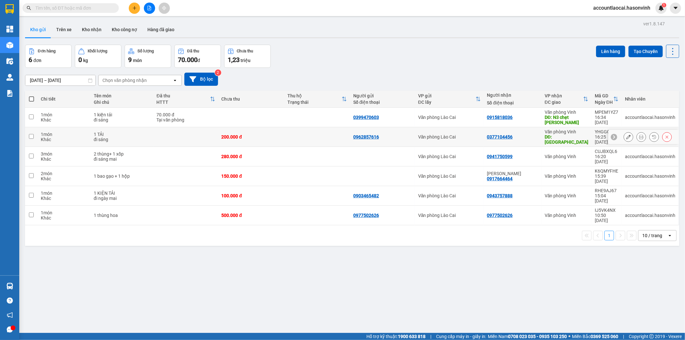
click at [32, 134] on input "checkbox" at bounding box center [31, 136] width 5 height 5
checkbox input "true"
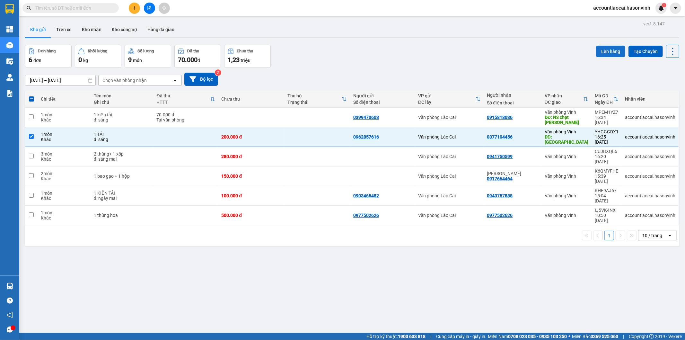
click at [597, 52] on button "Lên hàng" at bounding box center [610, 52] width 29 height 12
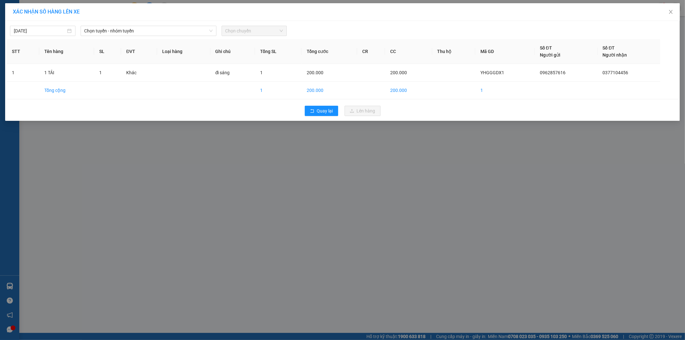
click at [181, 29] on span "Chọn tuyến - nhóm tuyến" at bounding box center [149, 31] width 128 height 10
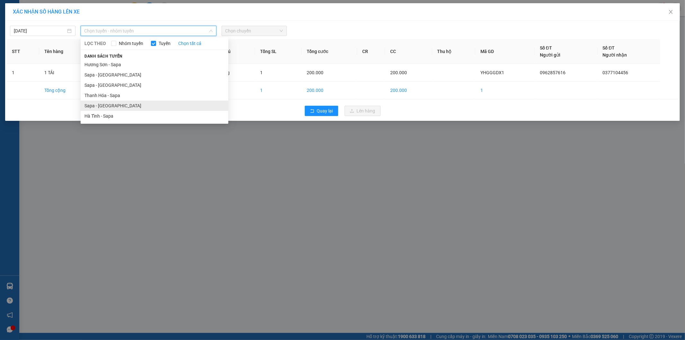
click at [123, 107] on li "Sapa - [GEOGRAPHIC_DATA]" at bounding box center [155, 106] width 148 height 10
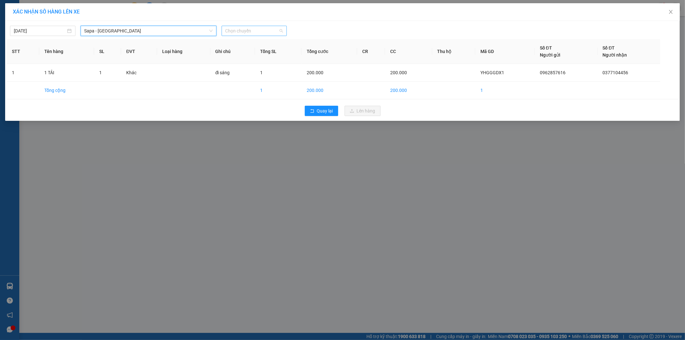
click at [252, 32] on span "Chọn chuyến" at bounding box center [255, 31] width 58 height 10
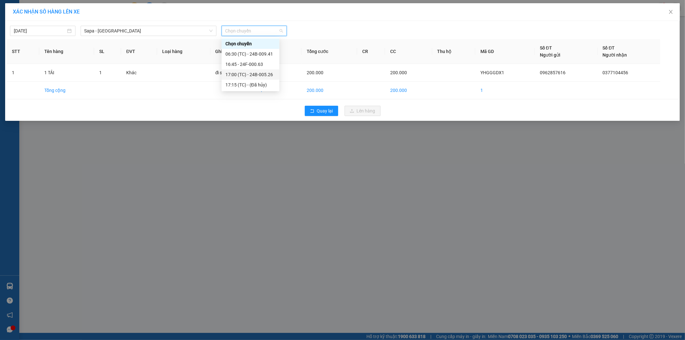
click at [254, 75] on div "17:00 (TC) - 24B-005.26" at bounding box center [251, 74] width 50 height 7
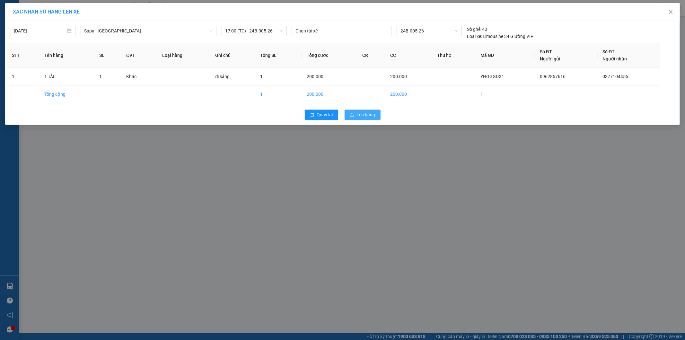
click at [365, 112] on span "Lên hàng" at bounding box center [366, 114] width 19 height 7
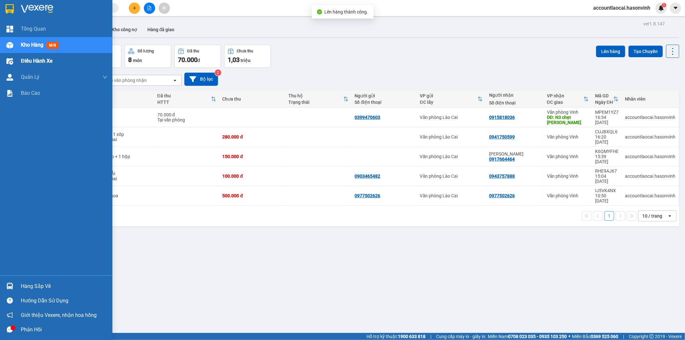
drag, startPoint x: 12, startPoint y: 44, endPoint x: 17, endPoint y: 57, distance: 14.4
click at [11, 44] on img at bounding box center [9, 45] width 7 height 7
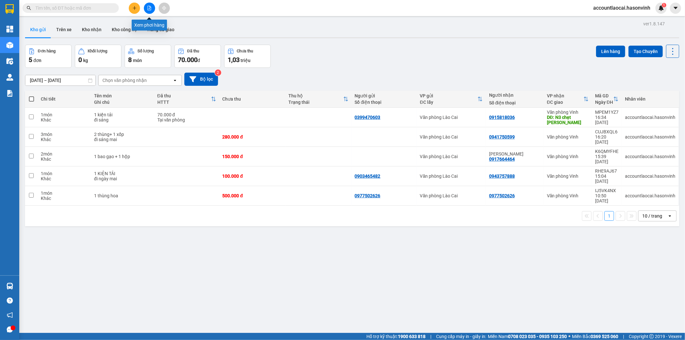
click at [146, 8] on button at bounding box center [149, 8] width 11 height 11
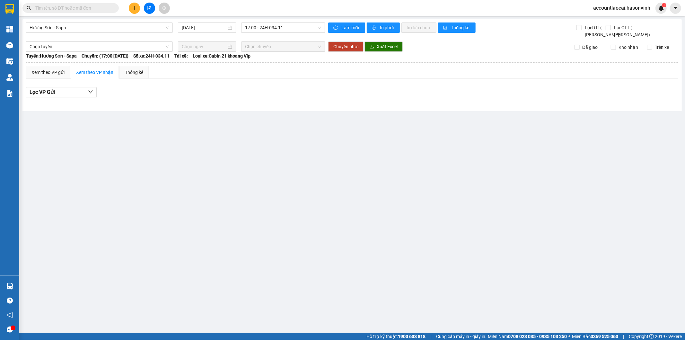
click at [81, 34] on div "Hương Sơn - Sapa 15/10/2025 17:00 - 24H-034.11" at bounding box center [175, 30] width 299 height 16
click at [82, 27] on span "Hương Sơn - Sapa" at bounding box center [99, 28] width 139 height 10
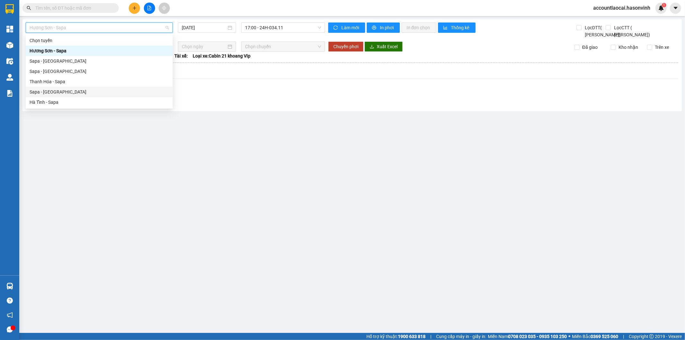
click at [95, 96] on div "Sapa - [GEOGRAPHIC_DATA]" at bounding box center [99, 92] width 147 height 10
type input "[DATE]"
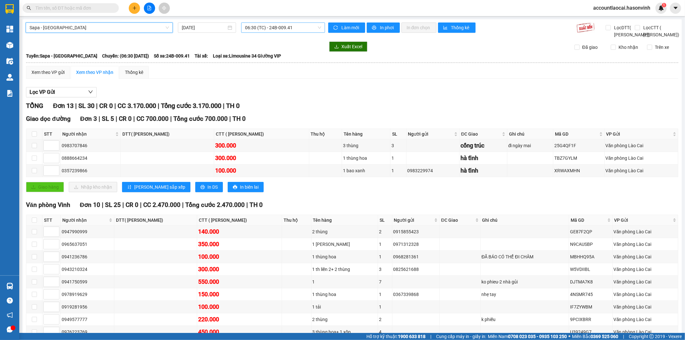
click at [269, 30] on span "06:30 (TC) - 24B-009.41" at bounding box center [283, 28] width 76 height 10
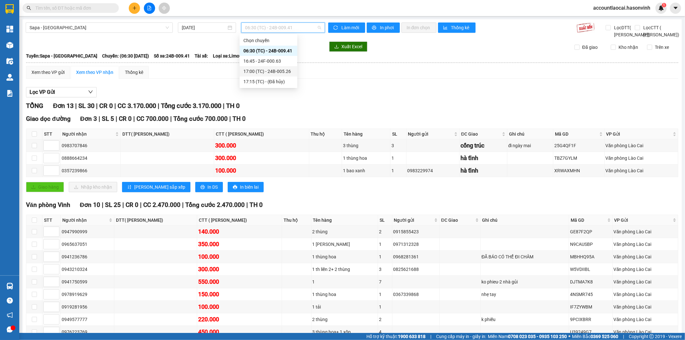
click at [258, 70] on div "17:00 (TC) - 24B-005.26" at bounding box center [269, 71] width 50 height 7
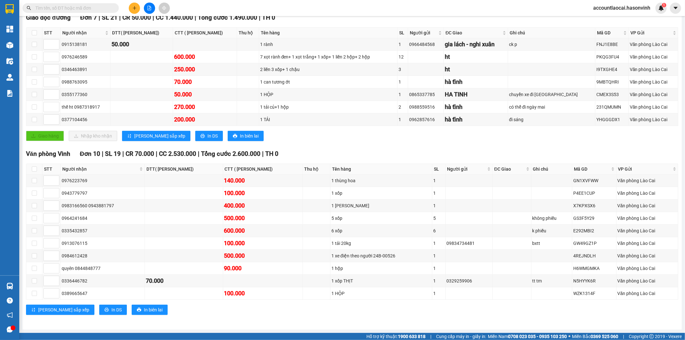
scroll to position [39, 0]
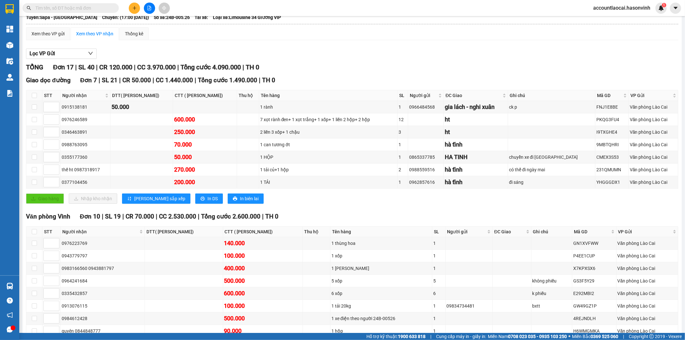
click at [34, 98] on th at bounding box center [34, 95] width 16 height 11
click at [33, 98] on input "checkbox" at bounding box center [34, 95] width 5 height 5
checkbox input "true"
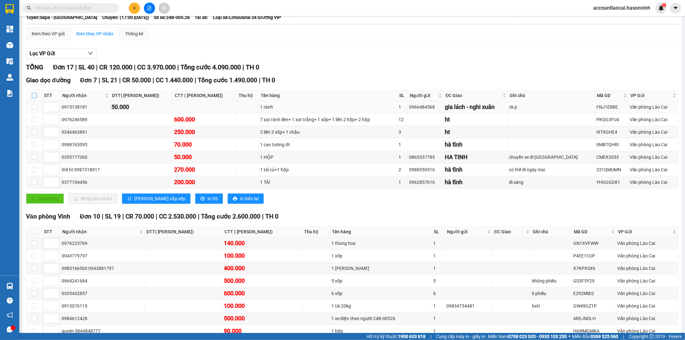
checkbox input "true"
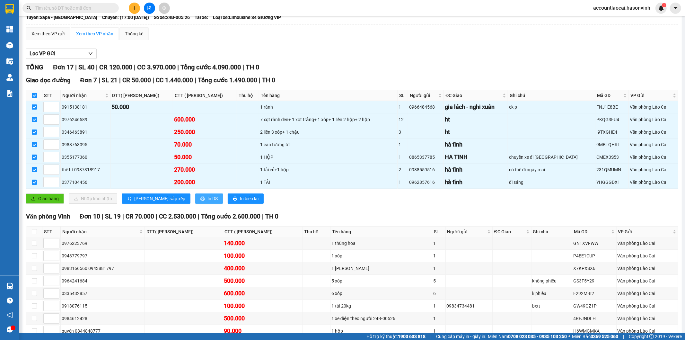
click at [195, 204] on button "In DS" at bounding box center [209, 198] width 28 height 10
click at [32, 98] on input "checkbox" at bounding box center [34, 95] width 5 height 5
checkbox input "false"
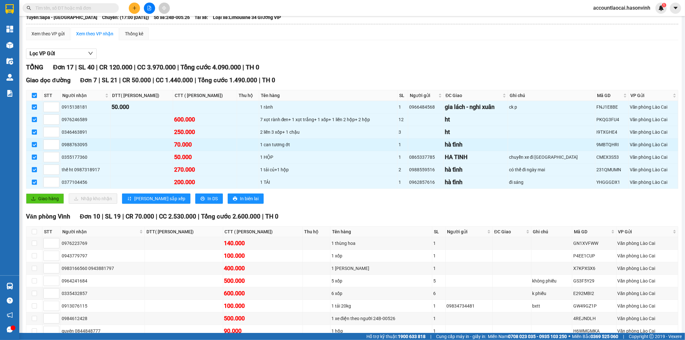
checkbox input "false"
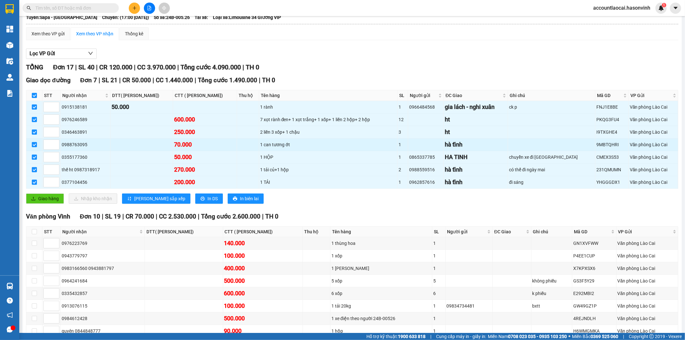
checkbox input "false"
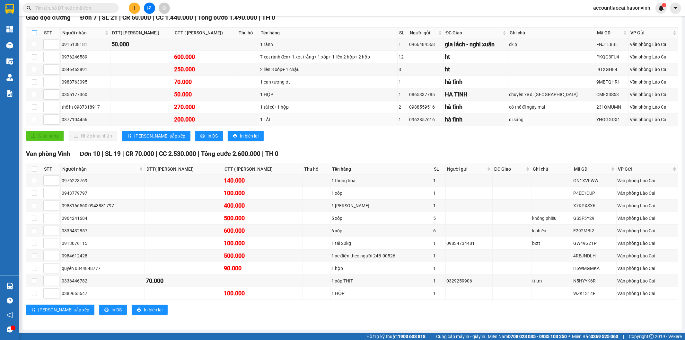
scroll to position [3, 0]
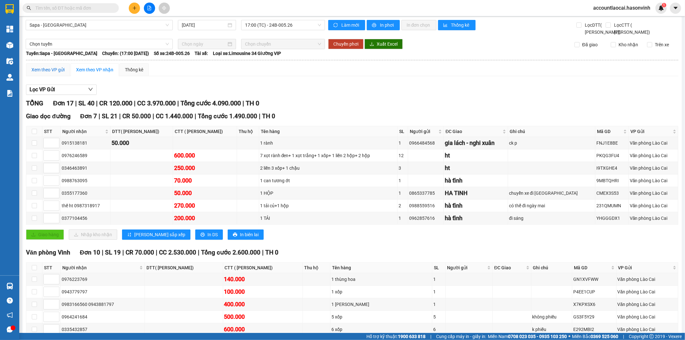
click at [41, 73] on div "Xem theo VP gửi" at bounding box center [47, 69] width 33 height 7
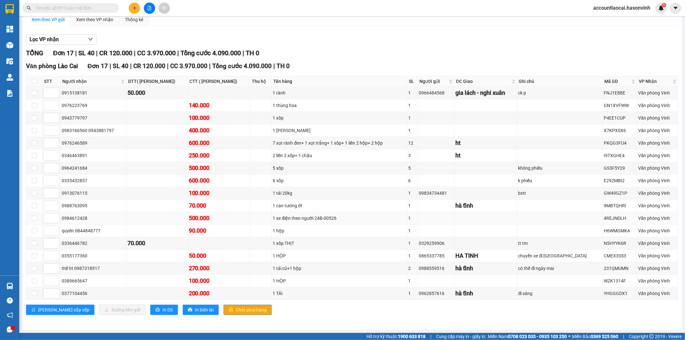
scroll to position [61, 0]
click at [34, 81] on input "checkbox" at bounding box center [34, 81] width 5 height 5
checkbox input "true"
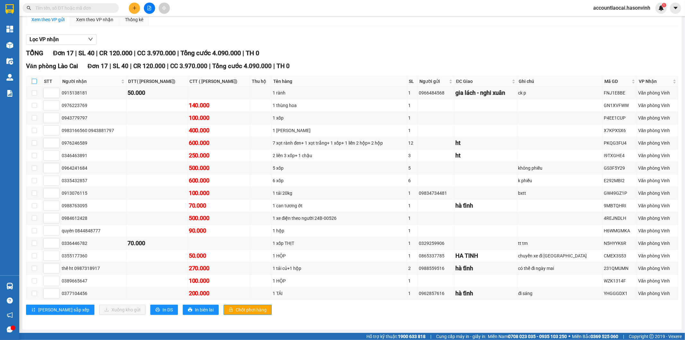
checkbox input "true"
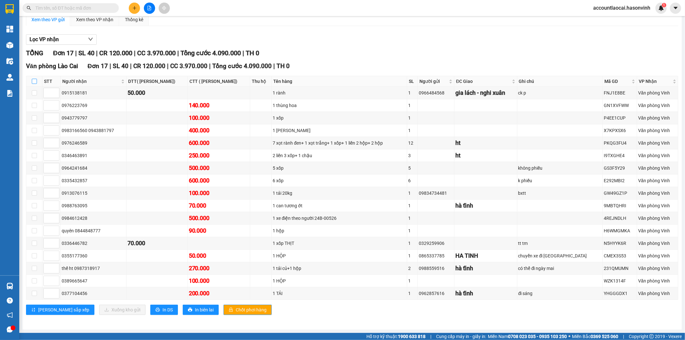
checkbox input "true"
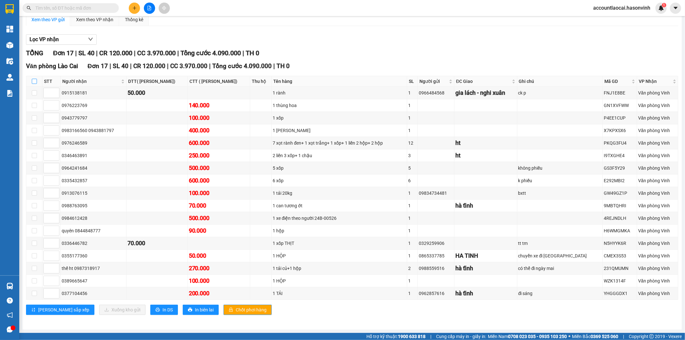
checkbox input "true"
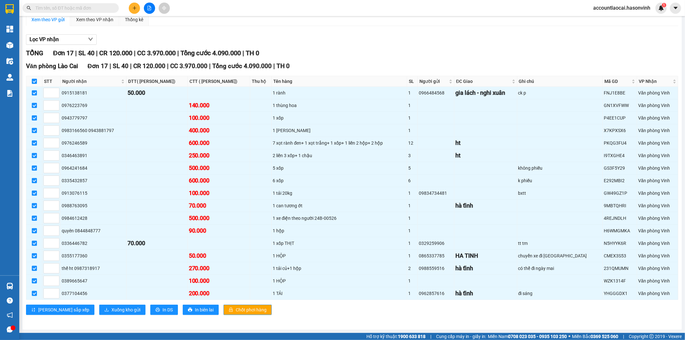
click at [33, 79] on input "checkbox" at bounding box center [34, 81] width 5 height 5
checkbox input "false"
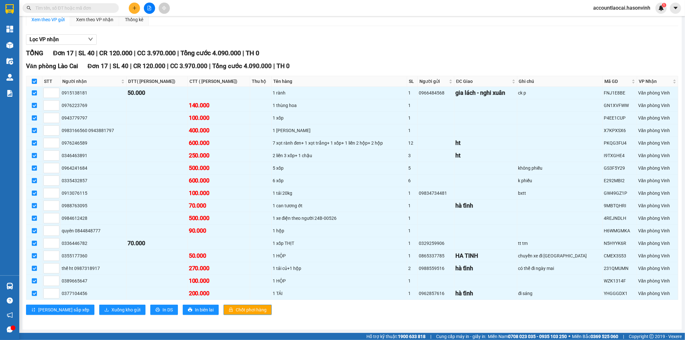
checkbox input "false"
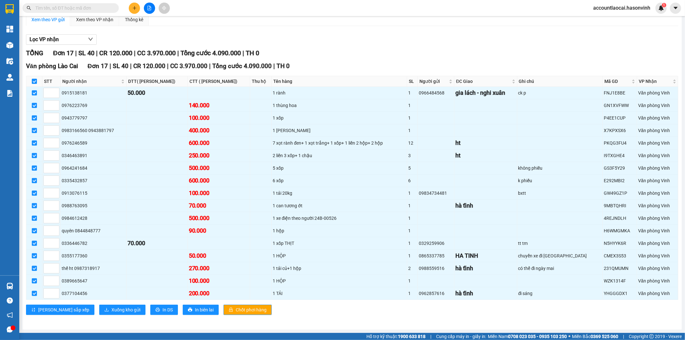
checkbox input "false"
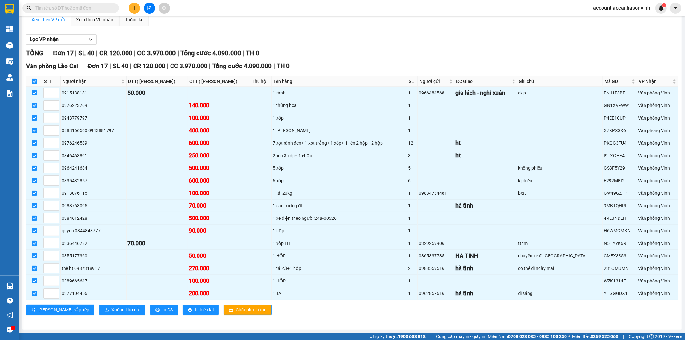
checkbox input "false"
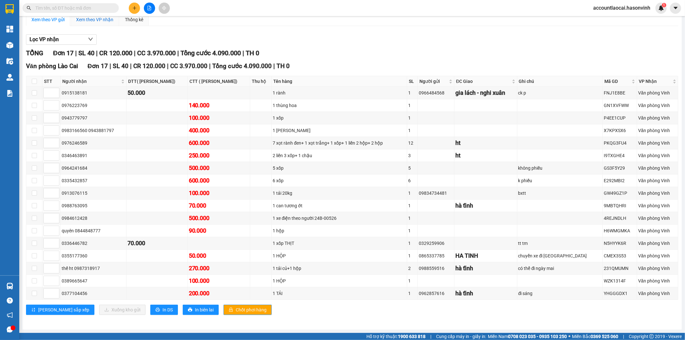
click at [86, 21] on div "Xem theo VP nhận" at bounding box center [94, 19] width 37 height 7
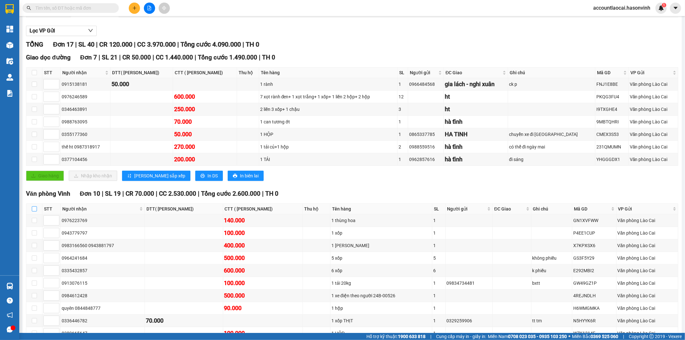
scroll to position [110, 0]
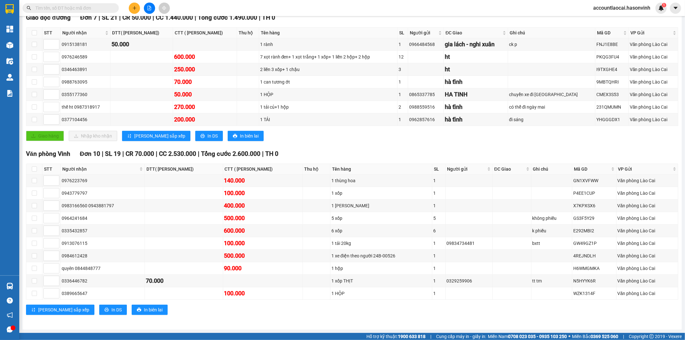
drag, startPoint x: 26, startPoint y: 165, endPoint x: 39, endPoint y: 167, distance: 12.5
click at [27, 165] on th at bounding box center [34, 169] width 16 height 11
click at [39, 167] on th at bounding box center [34, 169] width 16 height 11
click at [34, 167] on input "checkbox" at bounding box center [34, 168] width 5 height 5
checkbox input "true"
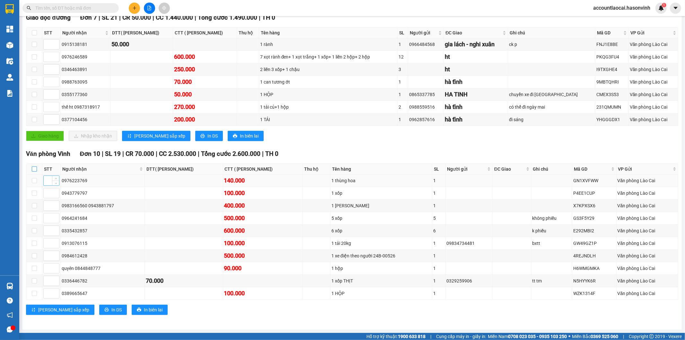
checkbox input "true"
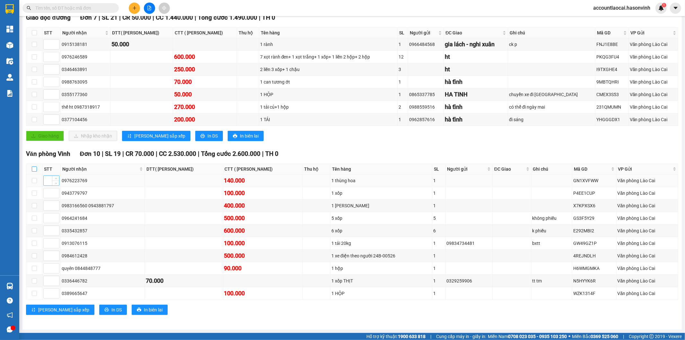
checkbox input "true"
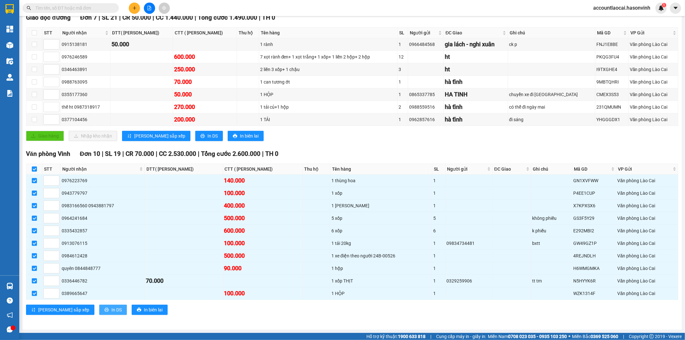
click at [111, 307] on span "In DS" at bounding box center [116, 309] width 10 height 7
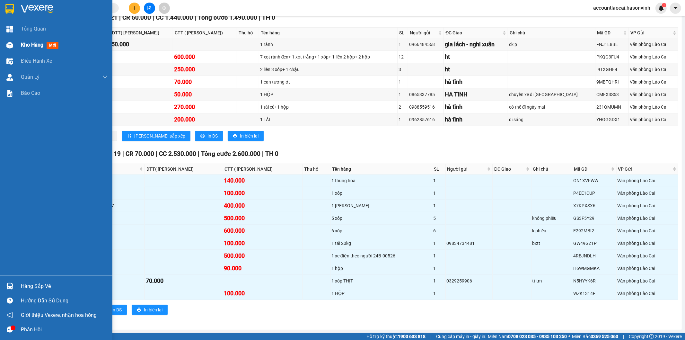
click at [20, 40] on div "Kho hàng mới" at bounding box center [56, 45] width 112 height 16
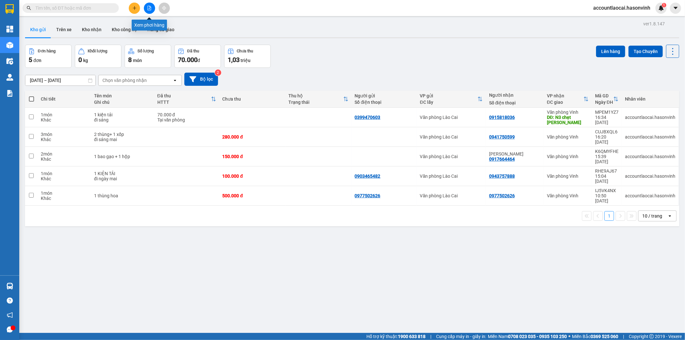
click at [150, 5] on button at bounding box center [149, 8] width 11 height 11
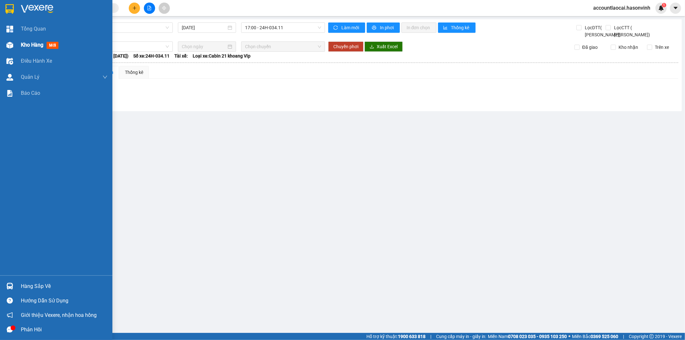
click at [16, 43] on div "Kho hàng mới" at bounding box center [56, 45] width 112 height 16
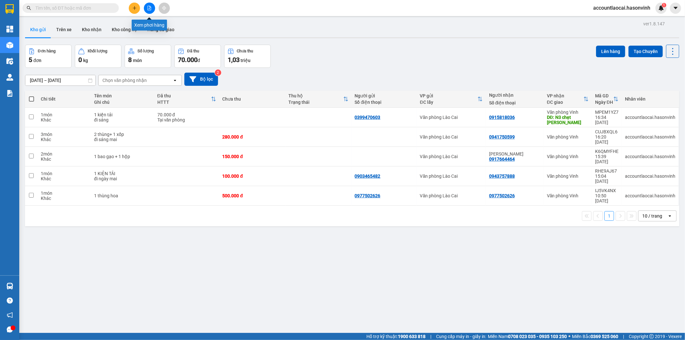
click at [152, 8] on button at bounding box center [149, 8] width 11 height 11
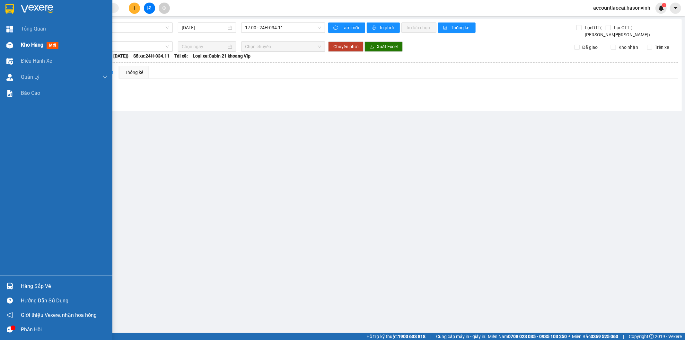
click at [12, 40] on div at bounding box center [9, 45] width 11 height 11
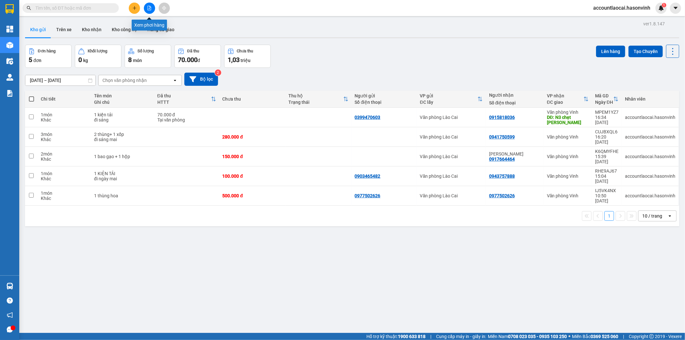
click at [149, 8] on icon "file-add" at bounding box center [149, 8] width 4 height 4
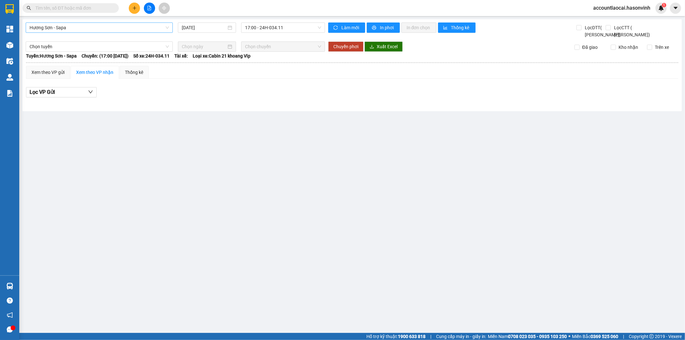
click at [73, 27] on span "Hương Sơn - Sapa" at bounding box center [99, 28] width 139 height 10
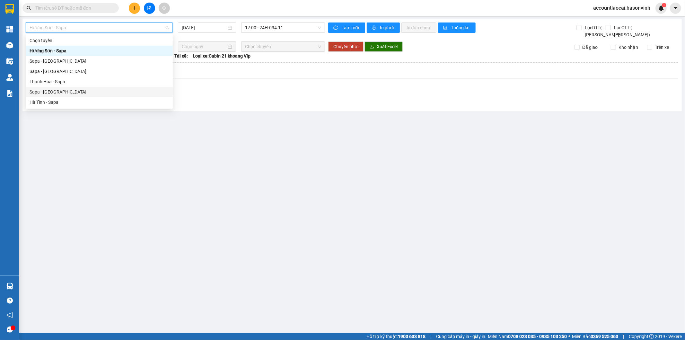
click at [80, 94] on div "Sapa - [GEOGRAPHIC_DATA]" at bounding box center [99, 91] width 139 height 7
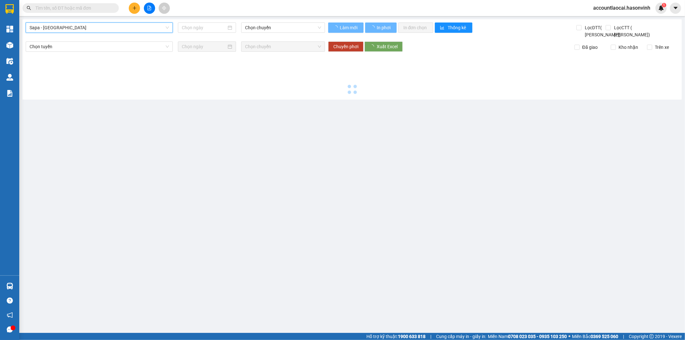
type input "[DATE]"
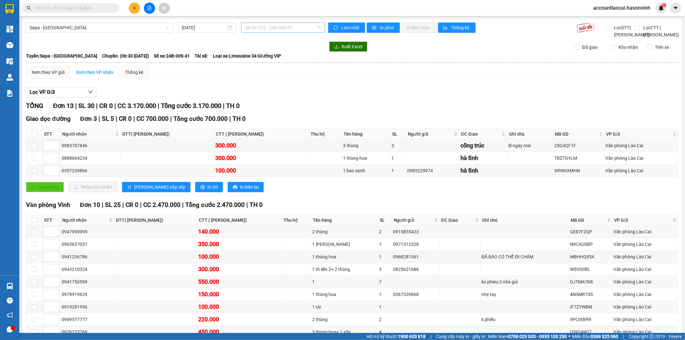
click at [277, 29] on span "06:30 (TC) - 24B-009.41" at bounding box center [283, 28] width 76 height 10
click at [281, 65] on div "16:45 - 24F-000.63" at bounding box center [269, 61] width 58 height 10
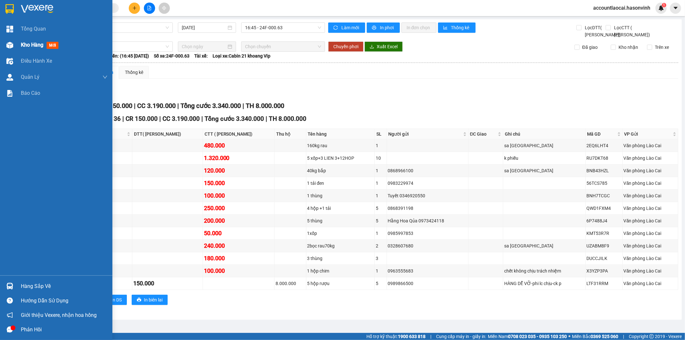
click at [17, 47] on div "Kho hàng mới" at bounding box center [56, 45] width 112 height 16
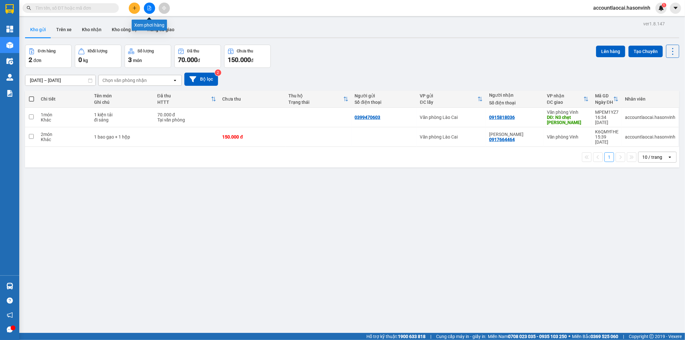
click at [149, 12] on button at bounding box center [149, 8] width 11 height 11
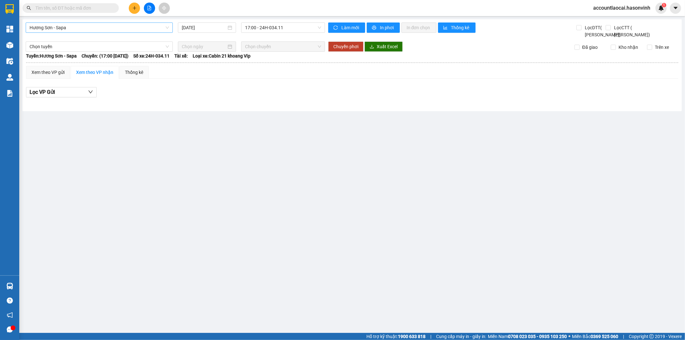
click at [84, 27] on span "Hương Sơn - Sapa" at bounding box center [99, 28] width 139 height 10
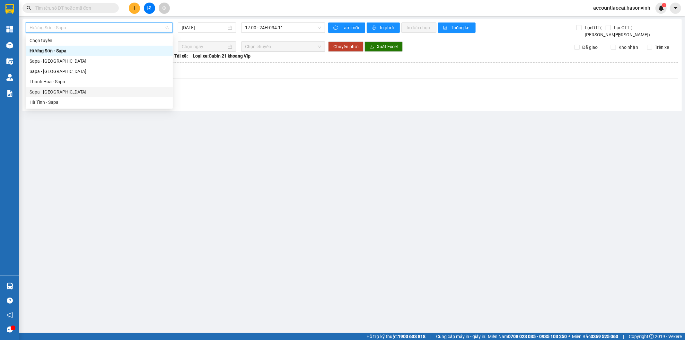
click at [84, 91] on div "Sapa - [GEOGRAPHIC_DATA]" at bounding box center [99, 91] width 139 height 7
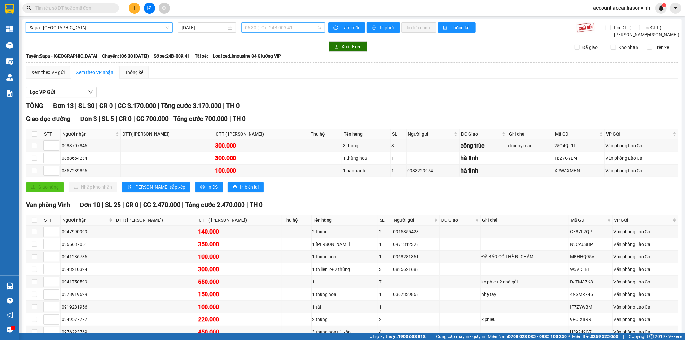
click at [252, 31] on span "06:30 (TC) - 24B-009.41" at bounding box center [283, 28] width 76 height 10
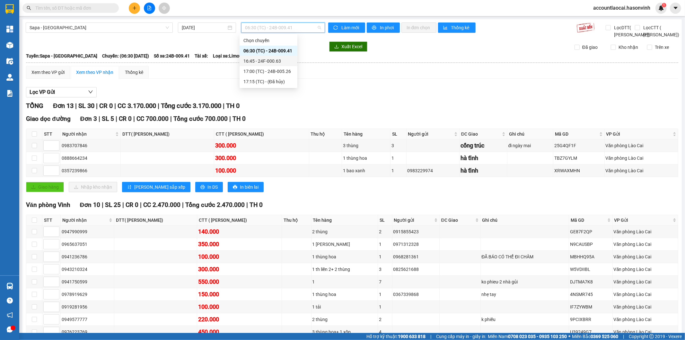
click at [248, 66] on div "16:45 - 24F-000.63" at bounding box center [269, 61] width 58 height 10
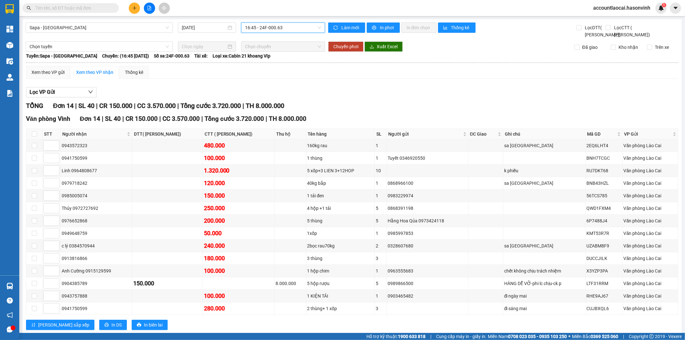
click at [259, 28] on span "16:45 - 24F-000.63" at bounding box center [283, 28] width 76 height 10
drag, startPoint x: 195, startPoint y: 23, endPoint x: 200, endPoint y: 33, distance: 10.8
click at [195, 26] on div "[DATE]" at bounding box center [207, 27] width 58 height 10
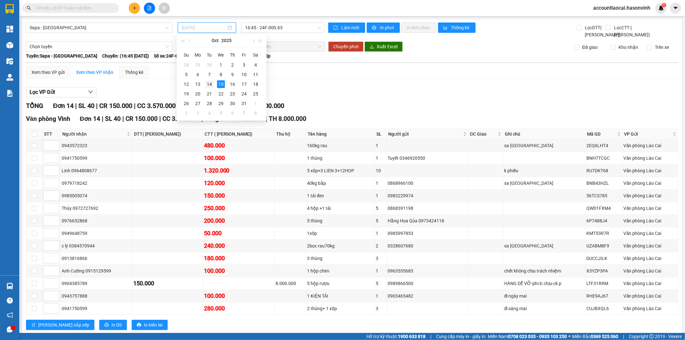
click at [210, 87] on div "14" at bounding box center [210, 84] width 8 height 8
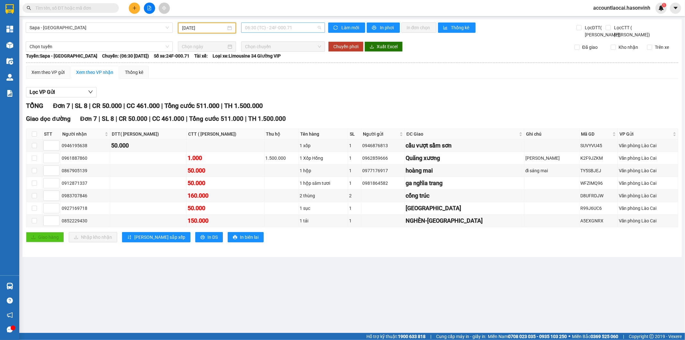
click at [282, 28] on span "06:30 (TC) - 24F-000.71" at bounding box center [283, 28] width 76 height 10
click at [289, 70] on div "17:00 (TC) - 24H-023.49" at bounding box center [270, 71] width 50 height 7
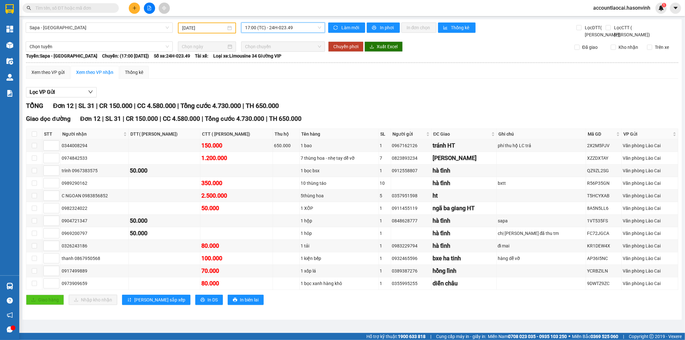
click at [291, 29] on span "17:00 (TC) - 24H-023.49" at bounding box center [283, 28] width 76 height 10
click at [287, 62] on div "16:45 - 24F-001.07" at bounding box center [270, 61] width 50 height 7
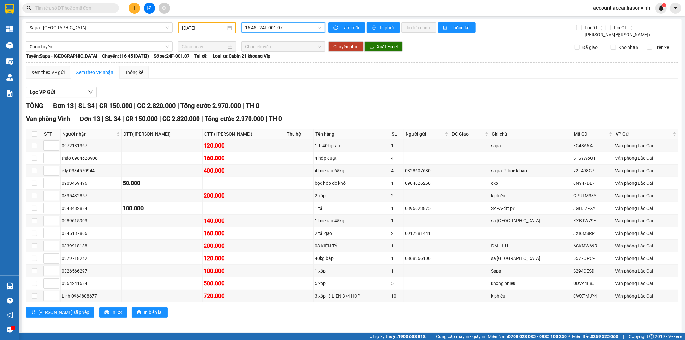
click at [209, 29] on input "14/10/2025" at bounding box center [204, 27] width 44 height 7
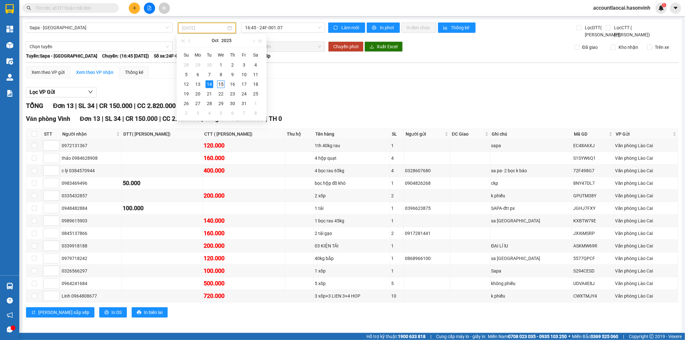
click at [220, 83] on div "15" at bounding box center [221, 84] width 8 height 8
type input "[DATE]"
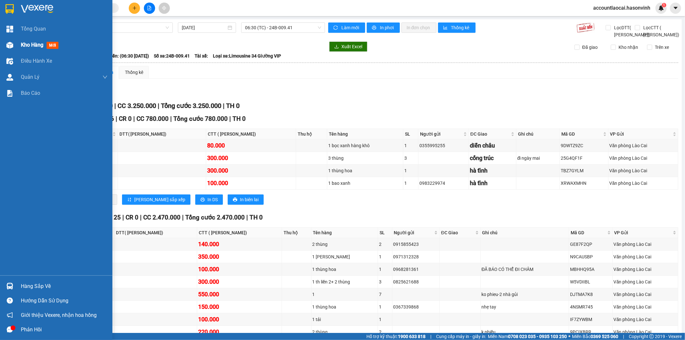
click at [17, 46] on div "Kho hàng mới" at bounding box center [56, 45] width 112 height 16
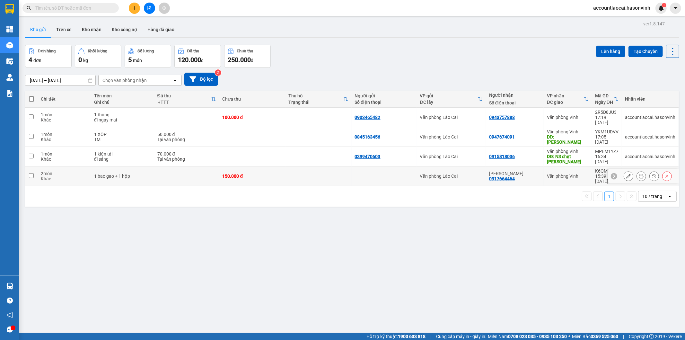
click at [260, 174] on div "150.000 đ" at bounding box center [253, 176] width 60 height 5
checkbox input "true"
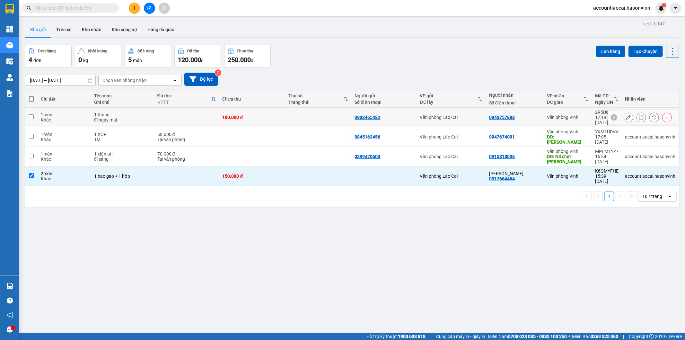
click at [271, 117] on div "100.000 đ" at bounding box center [253, 117] width 60 height 5
checkbox input "true"
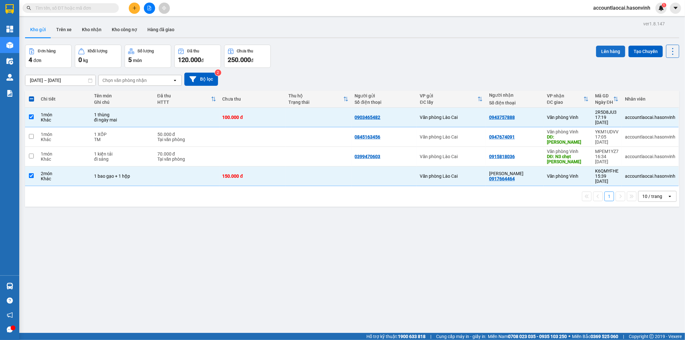
click at [608, 51] on button "Lên hàng" at bounding box center [610, 52] width 29 height 12
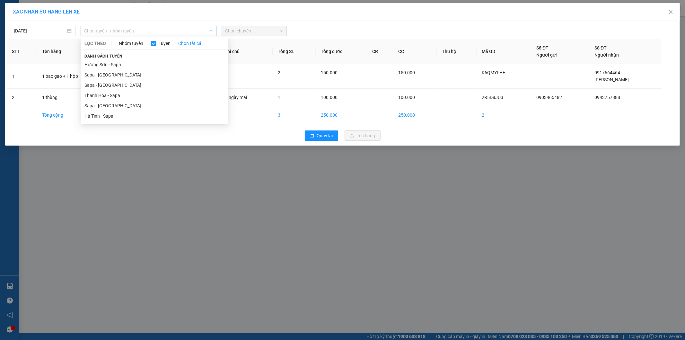
click at [139, 31] on span "Chọn tuyến - nhóm tuyến" at bounding box center [149, 31] width 128 height 10
click at [103, 106] on li "Sapa - [GEOGRAPHIC_DATA]" at bounding box center [155, 106] width 148 height 10
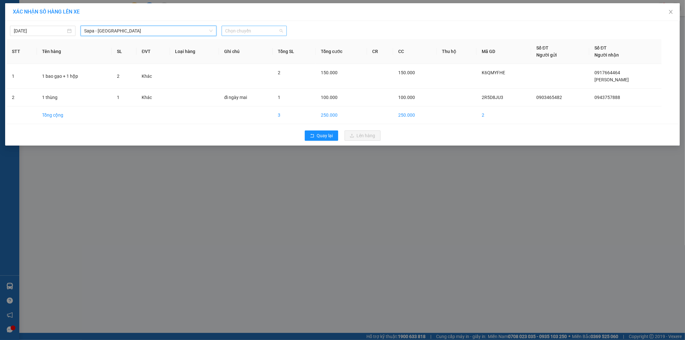
click at [254, 29] on span "Chọn chuyến" at bounding box center [255, 31] width 58 height 10
click at [31, 35] on div "[DATE]" at bounding box center [43, 31] width 66 height 10
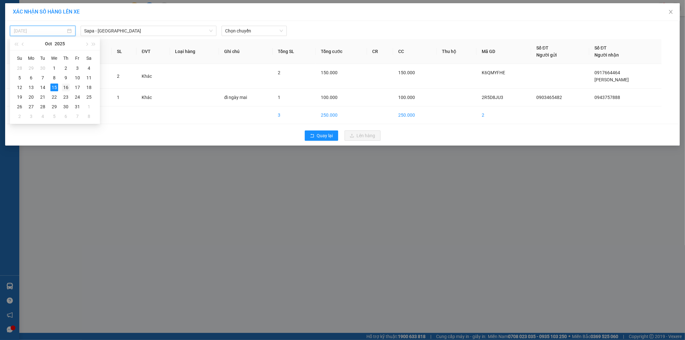
click at [66, 86] on div "16" at bounding box center [66, 88] width 8 height 8
type input "16/10/2025"
click at [257, 28] on span "Chọn chuyến" at bounding box center [255, 31] width 58 height 10
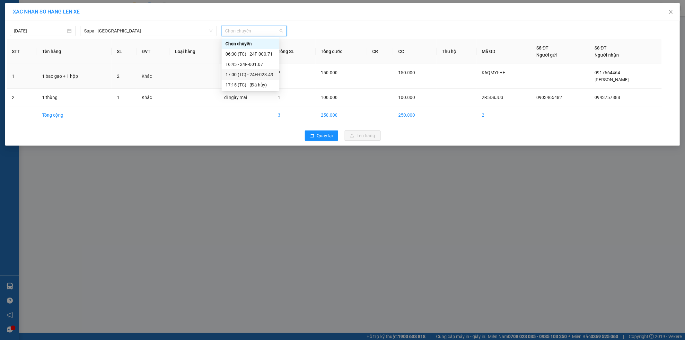
click at [267, 78] on div "17:00 (TC) - 24H-023.49" at bounding box center [251, 74] width 50 height 7
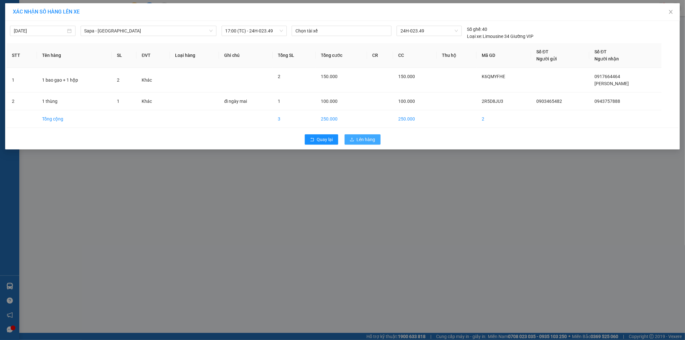
click at [364, 143] on button "Lên hàng" at bounding box center [363, 139] width 36 height 10
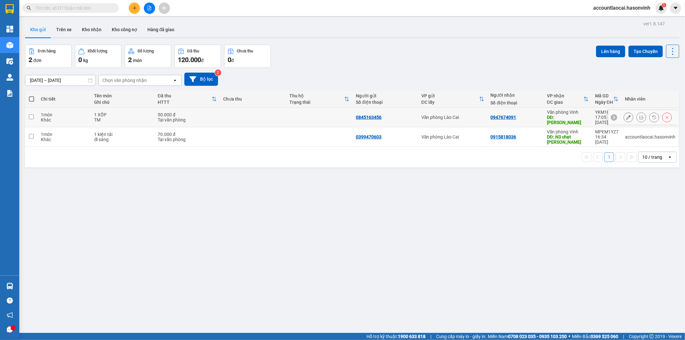
click at [480, 115] on div "Văn phòng Lào Cai" at bounding box center [453, 117] width 63 height 5
checkbox input "true"
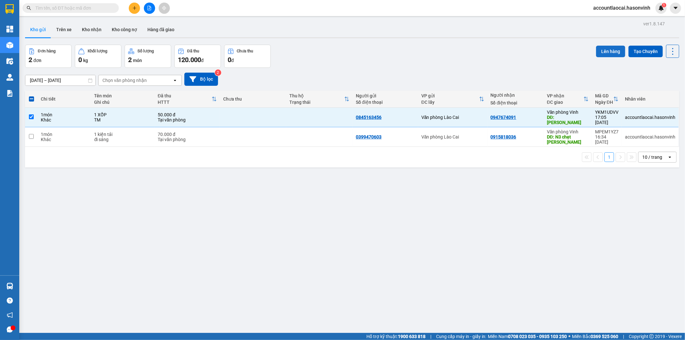
click at [611, 49] on button "Lên hàng" at bounding box center [610, 52] width 29 height 12
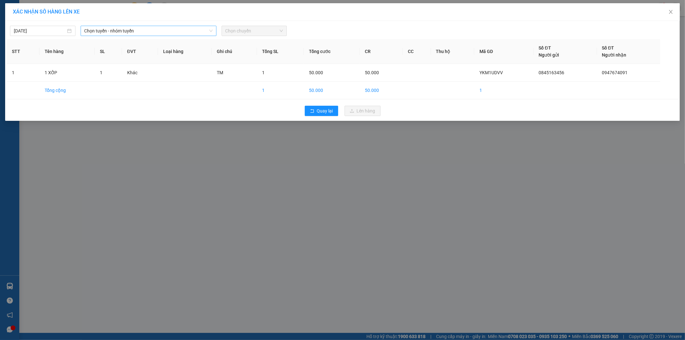
click at [101, 35] on span "Chọn tuyến - nhóm tuyến" at bounding box center [149, 31] width 128 height 10
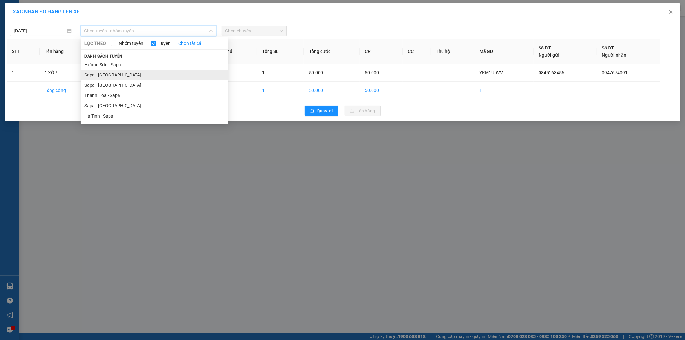
click at [95, 76] on li "Sapa - [PERSON_NAME][GEOGRAPHIC_DATA]" at bounding box center [155, 75] width 148 height 10
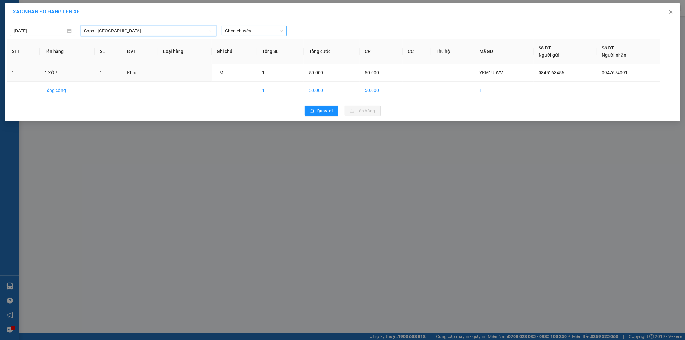
click at [238, 33] on span "Chọn chuyến" at bounding box center [255, 31] width 58 height 10
click at [246, 54] on div "17:30 - 24G-000.74" at bounding box center [251, 53] width 50 height 7
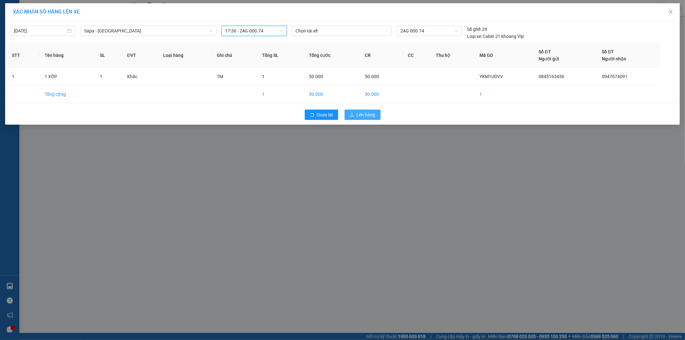
click at [358, 117] on span "Lên hàng" at bounding box center [366, 114] width 19 height 7
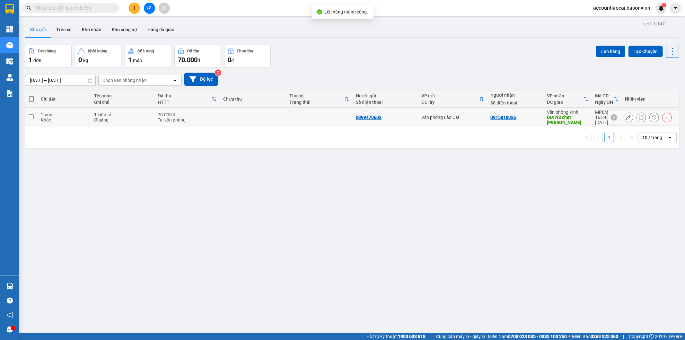
click at [207, 118] on div "Tại văn phòng" at bounding box center [187, 119] width 59 height 5
checkbox input "true"
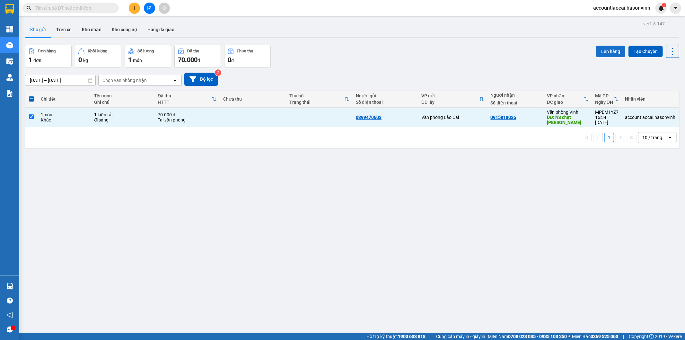
click at [614, 52] on button "Lên hàng" at bounding box center [610, 52] width 29 height 12
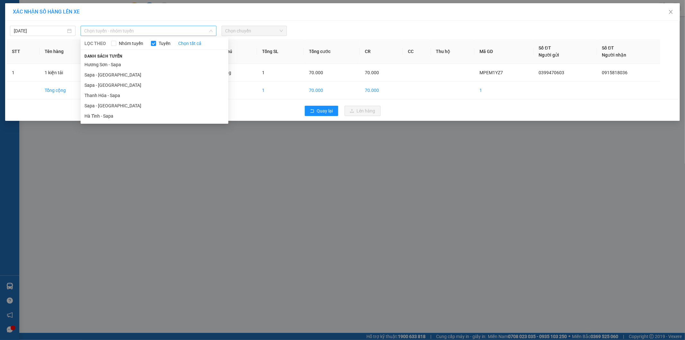
click at [105, 26] on span "Chọn tuyến - nhóm tuyến" at bounding box center [149, 31] width 128 height 10
click at [92, 105] on li "Sapa - [GEOGRAPHIC_DATA]" at bounding box center [155, 106] width 148 height 10
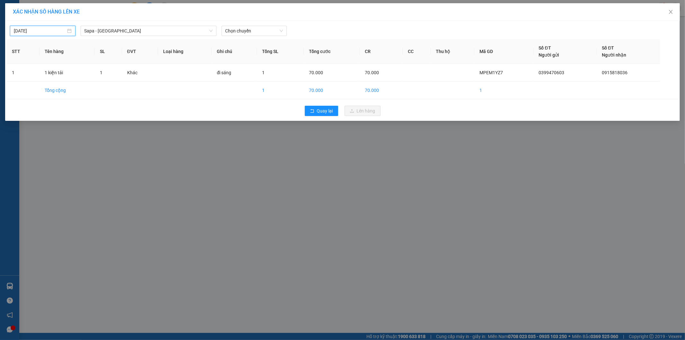
click at [42, 30] on input "[DATE]" at bounding box center [40, 30] width 52 height 7
click at [63, 88] on div "16" at bounding box center [66, 88] width 8 height 8
type input "16/10/2025"
click at [244, 30] on span "Chọn chuyến" at bounding box center [255, 31] width 58 height 10
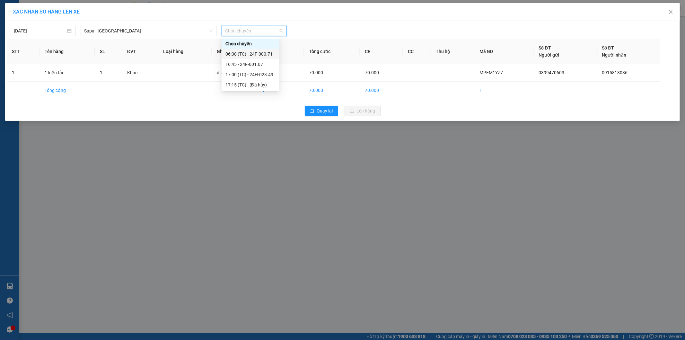
click at [256, 53] on div "06:30 (TC) - 24F-000.71" at bounding box center [251, 53] width 50 height 7
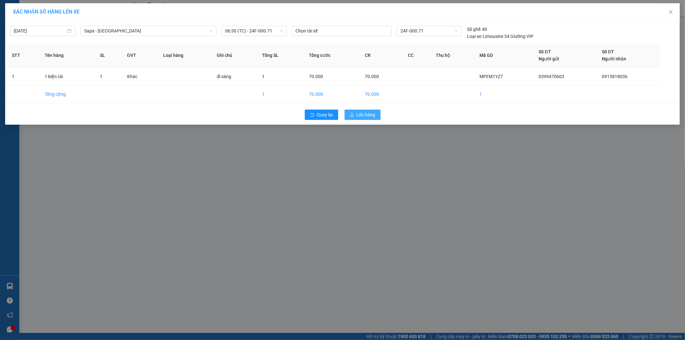
click at [373, 112] on span "Lên hàng" at bounding box center [366, 114] width 19 height 7
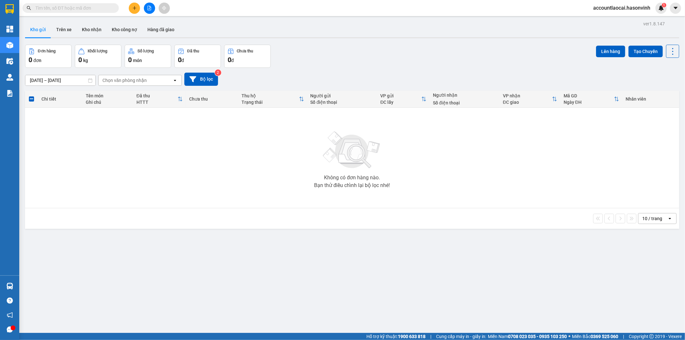
click at [152, 9] on button at bounding box center [149, 8] width 11 height 11
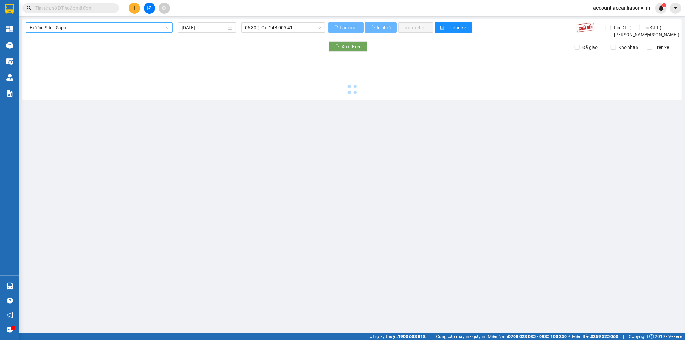
click at [59, 30] on span "Hương Sơn - Sapa" at bounding box center [99, 28] width 139 height 10
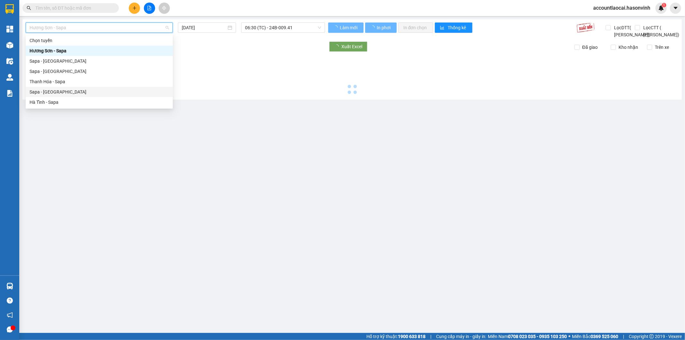
click at [57, 93] on div "Sapa - [GEOGRAPHIC_DATA]" at bounding box center [99, 91] width 139 height 7
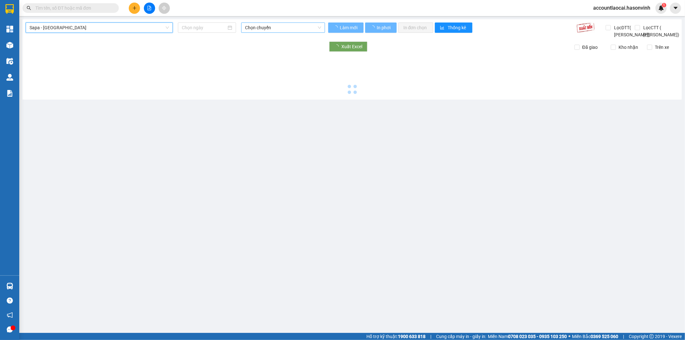
drag, startPoint x: 263, startPoint y: 26, endPoint x: 263, endPoint y: 29, distance: 3.2
click at [263, 27] on span "Chọn chuyến" at bounding box center [283, 28] width 76 height 10
type input "[DATE]"
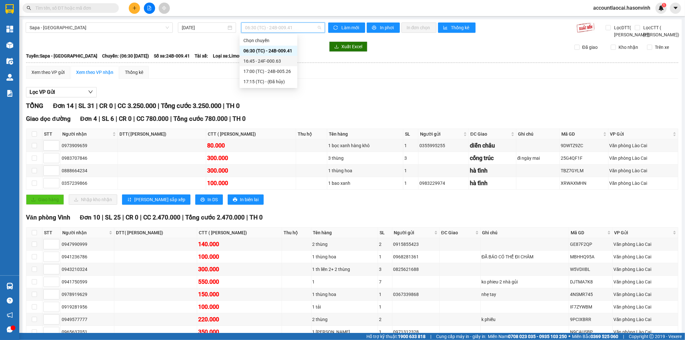
click at [270, 59] on div "16:45 - 24F-000.63" at bounding box center [269, 61] width 50 height 7
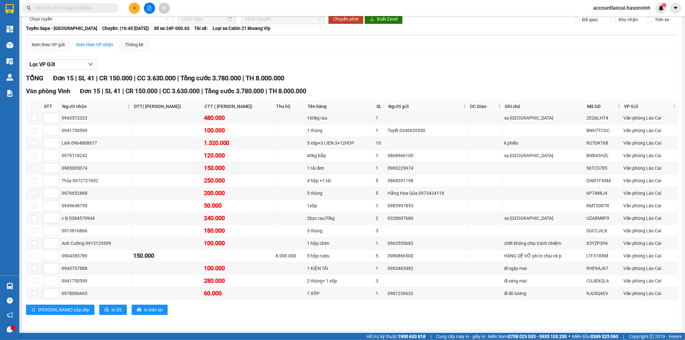
scroll to position [1, 0]
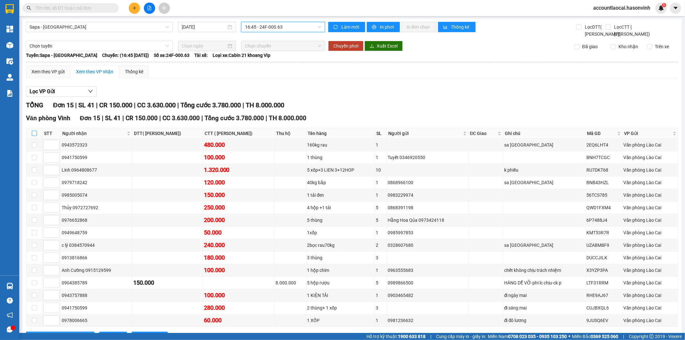
click at [32, 136] on input "checkbox" at bounding box center [34, 133] width 5 height 5
checkbox input "true"
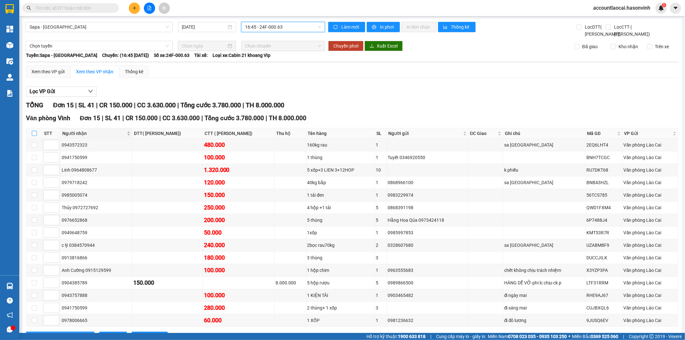
checkbox input "true"
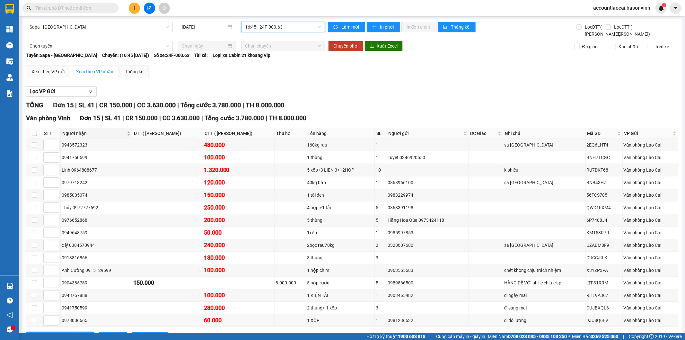
checkbox input "true"
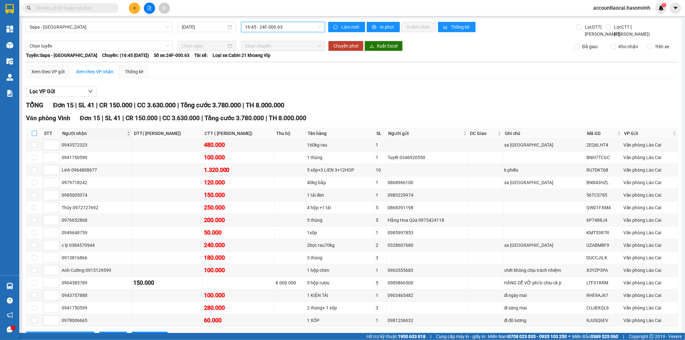
checkbox input "true"
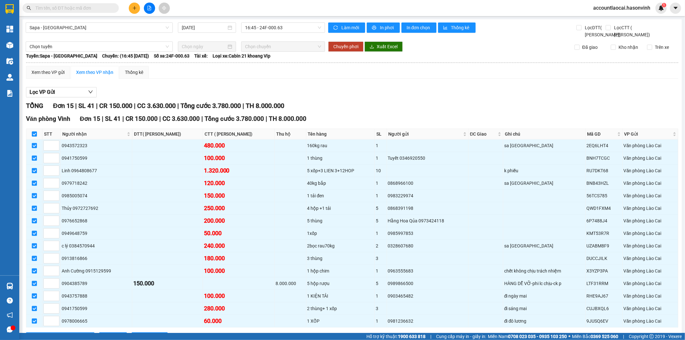
scroll to position [36, 0]
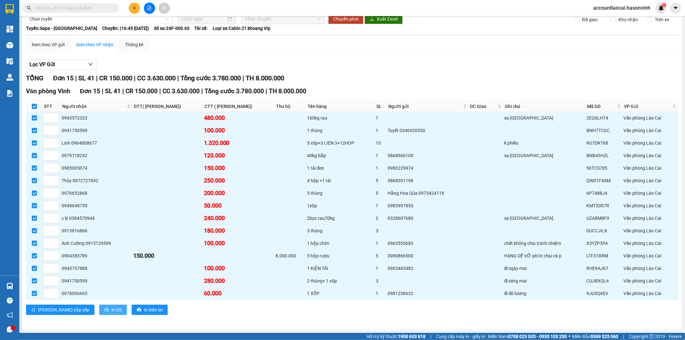
click at [111, 313] on span "In DS" at bounding box center [116, 309] width 10 height 7
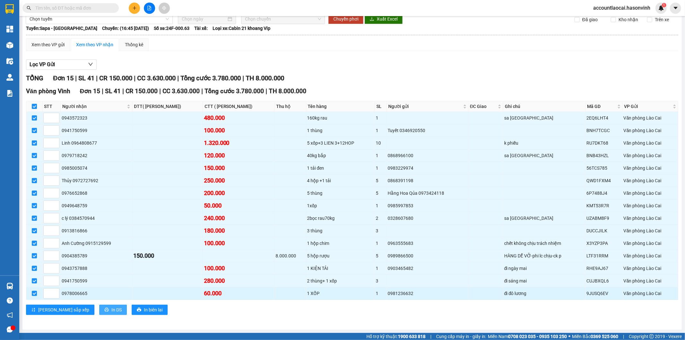
scroll to position [0, 0]
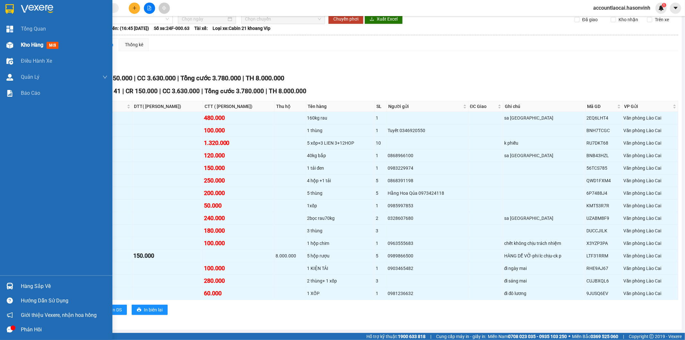
click at [12, 44] on div at bounding box center [9, 45] width 11 height 11
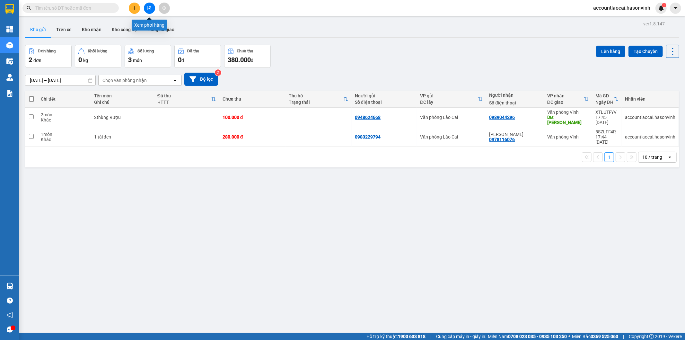
click at [147, 4] on button at bounding box center [149, 8] width 11 height 11
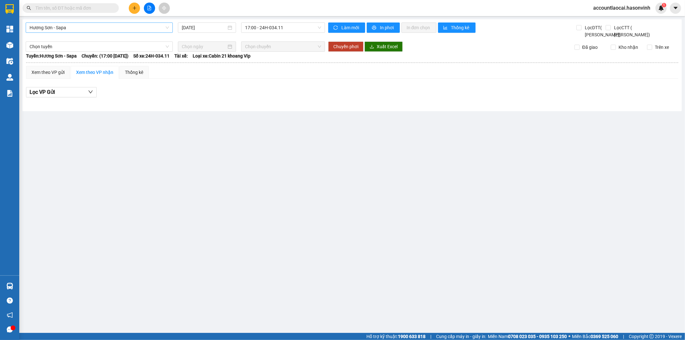
click at [112, 31] on span "Hương Sơn - Sapa" at bounding box center [99, 28] width 139 height 10
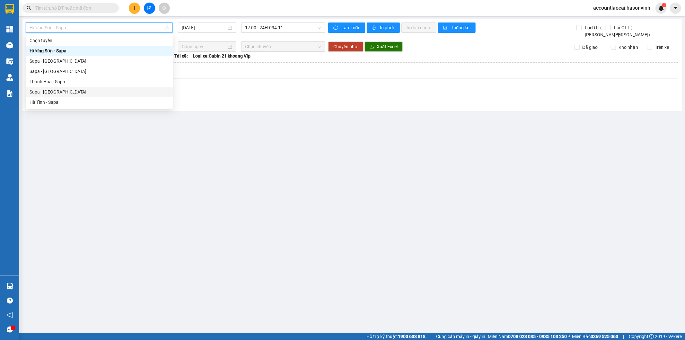
click at [69, 92] on div "Sapa - [GEOGRAPHIC_DATA]" at bounding box center [99, 91] width 139 height 7
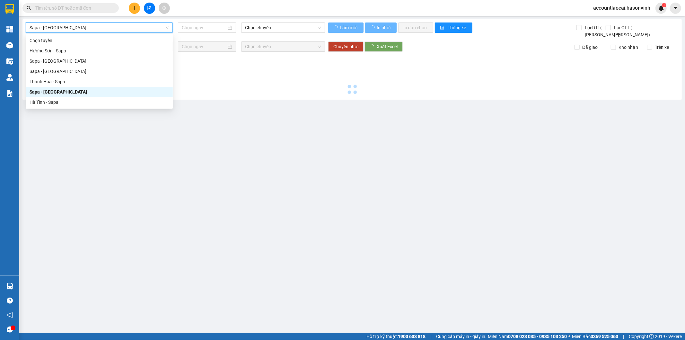
type input "[DATE]"
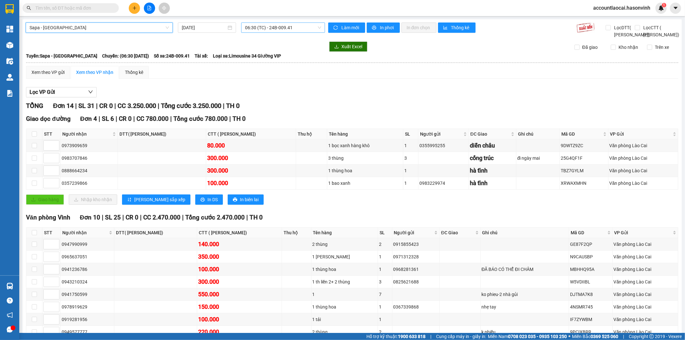
click at [253, 30] on span "06:30 (TC) - 24B-009.41" at bounding box center [283, 28] width 76 height 10
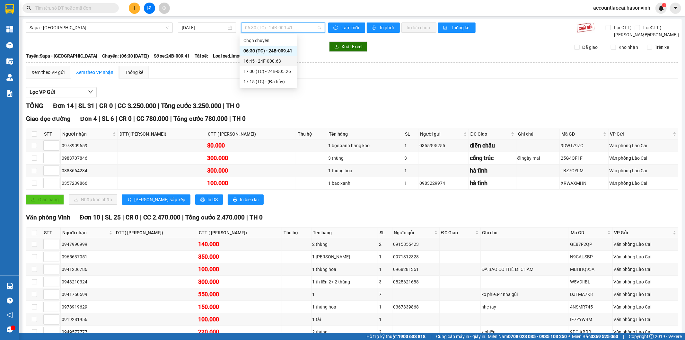
click at [257, 62] on div "16:45 - 24F-000.63" at bounding box center [269, 61] width 50 height 7
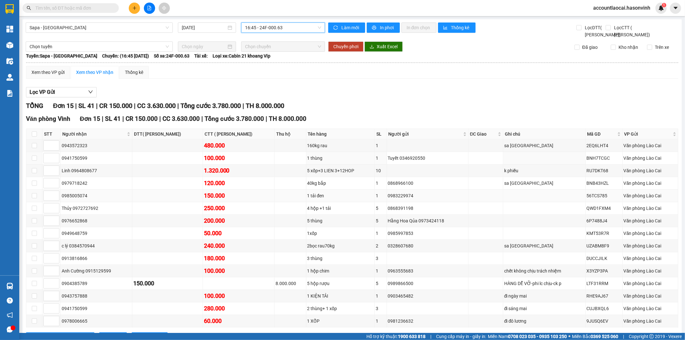
scroll to position [36, 0]
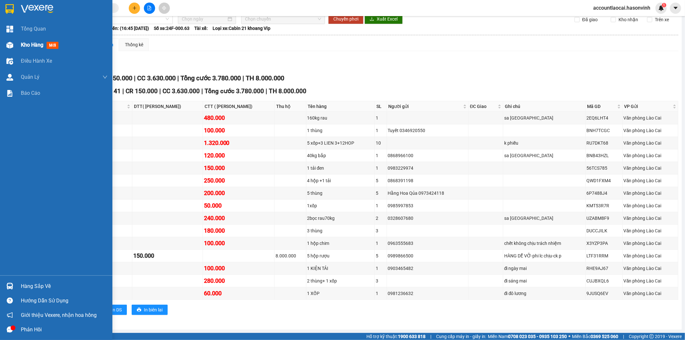
click at [9, 42] on img at bounding box center [9, 45] width 7 height 7
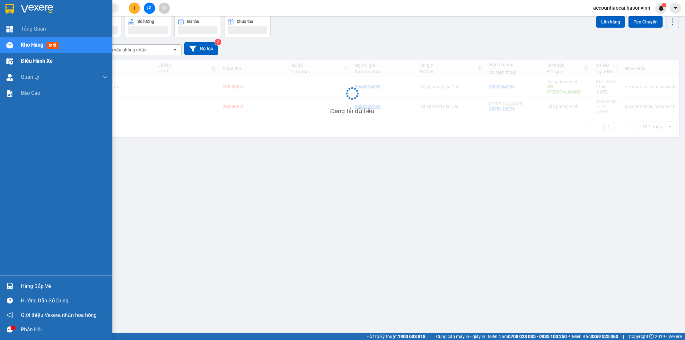
scroll to position [30, 0]
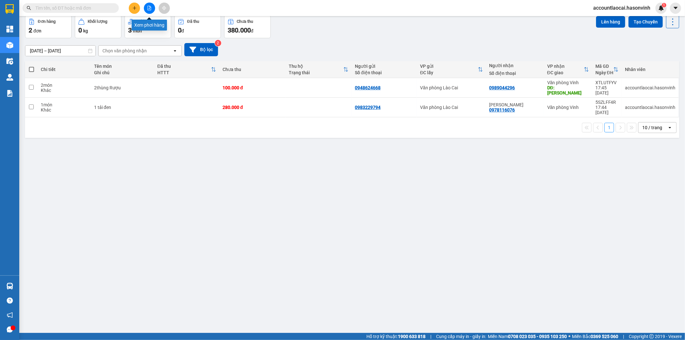
click at [151, 10] on icon "file-add" at bounding box center [149, 8] width 4 height 4
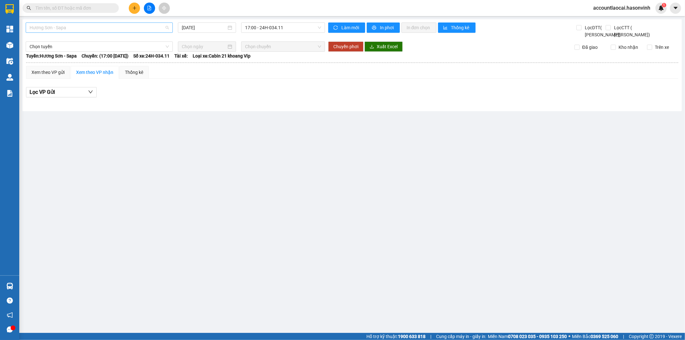
click at [49, 29] on span "Hương Sơn - Sapa" at bounding box center [99, 28] width 139 height 10
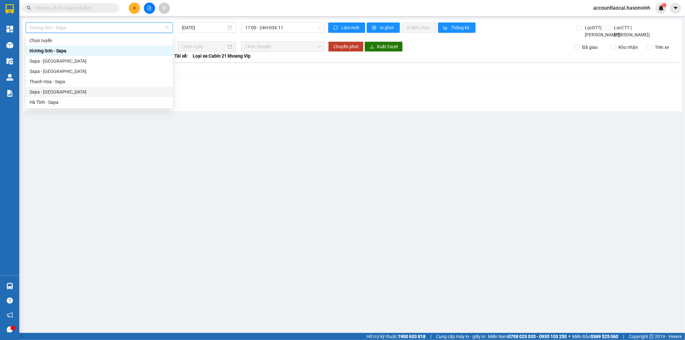
click at [47, 89] on div "Sapa - [GEOGRAPHIC_DATA]" at bounding box center [99, 91] width 139 height 7
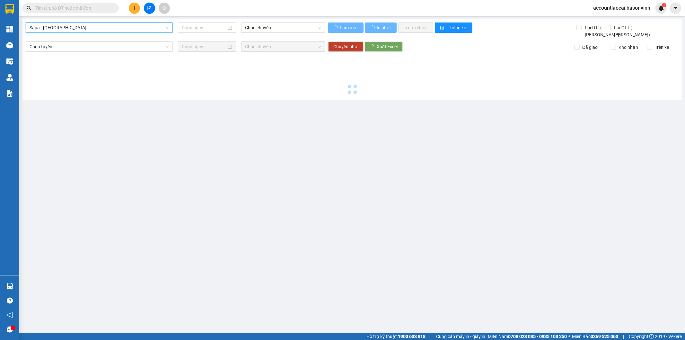
type input "[DATE]"
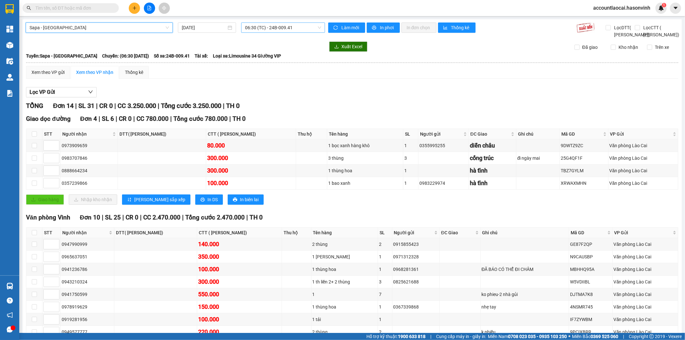
click at [263, 29] on span "06:30 (TC) - 24B-009.41" at bounding box center [283, 28] width 76 height 10
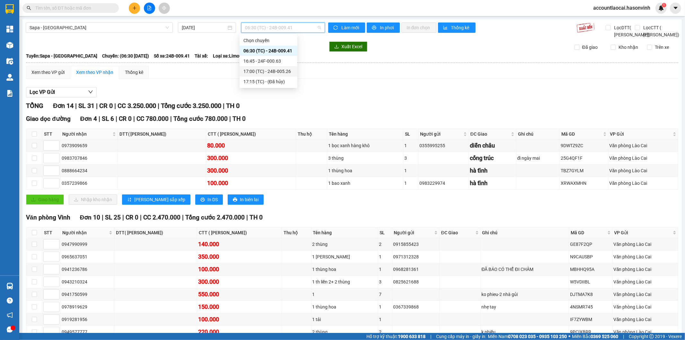
click at [262, 71] on div "17:00 (TC) - 24B-005.26" at bounding box center [269, 71] width 50 height 7
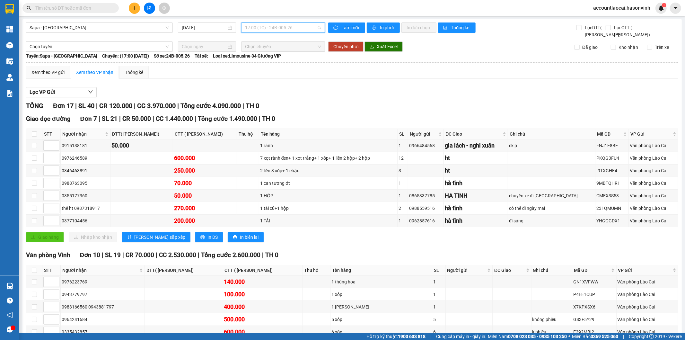
click at [269, 27] on span "17:00 (TC) - 24B-005.26" at bounding box center [283, 28] width 76 height 10
click at [266, 60] on div "16:45 - 24F-000.63" at bounding box center [269, 61] width 50 height 7
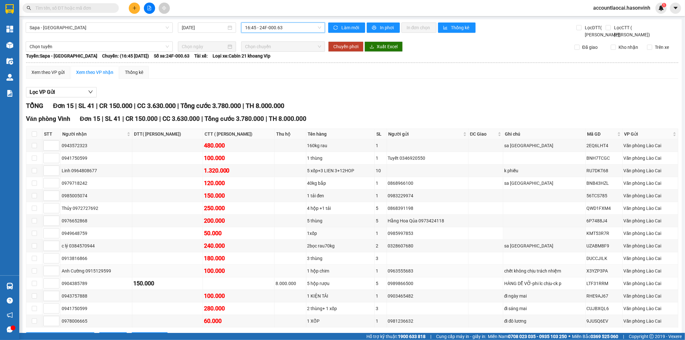
scroll to position [36, 0]
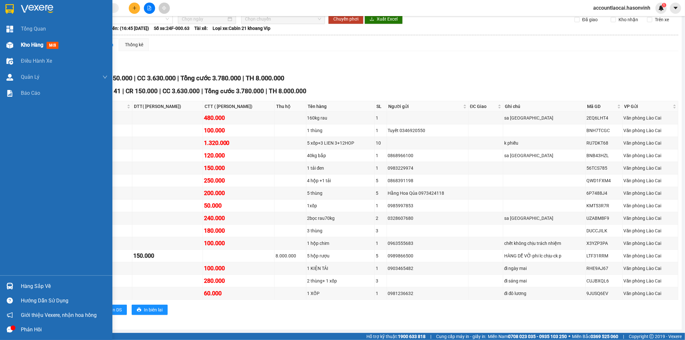
click at [18, 40] on div "Kho hàng mới" at bounding box center [56, 45] width 112 height 16
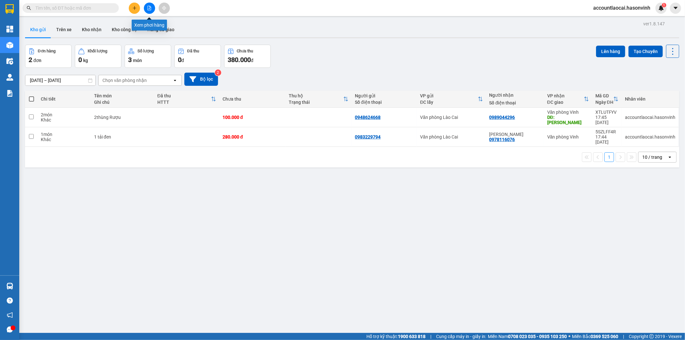
click at [150, 5] on button at bounding box center [149, 8] width 11 height 11
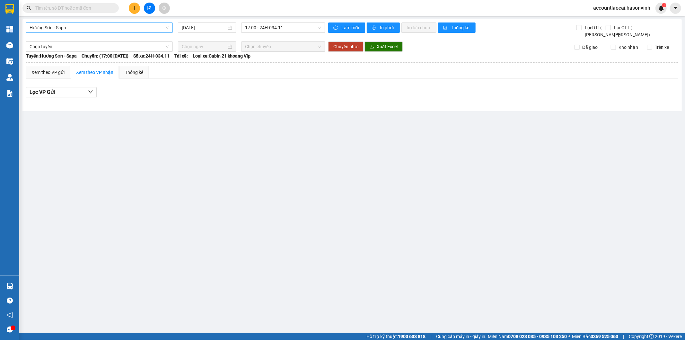
click at [84, 28] on span "Hương Sơn - Sapa" at bounding box center [99, 28] width 139 height 10
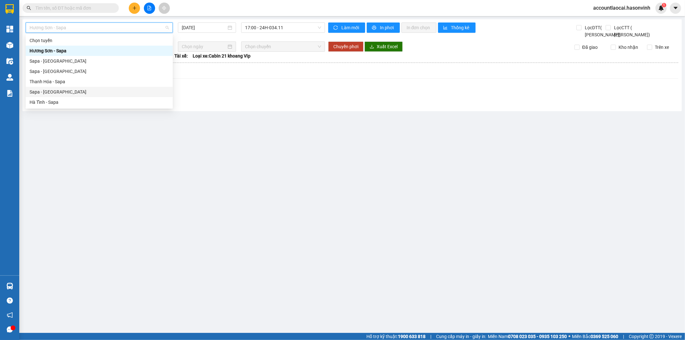
click at [81, 89] on div "Sapa - [GEOGRAPHIC_DATA]" at bounding box center [99, 91] width 139 height 7
type input "[DATE]"
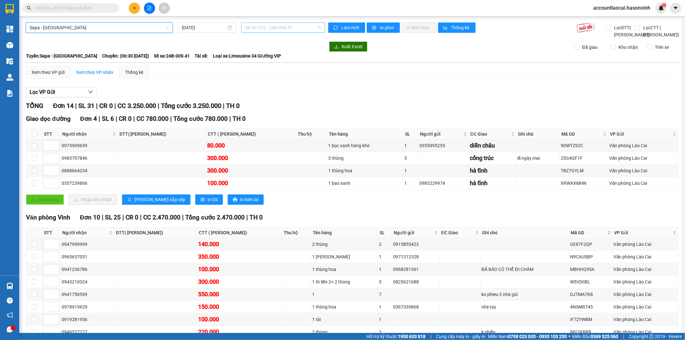
click at [272, 28] on span "06:30 (TC) - 24B-009.41" at bounding box center [283, 28] width 76 height 10
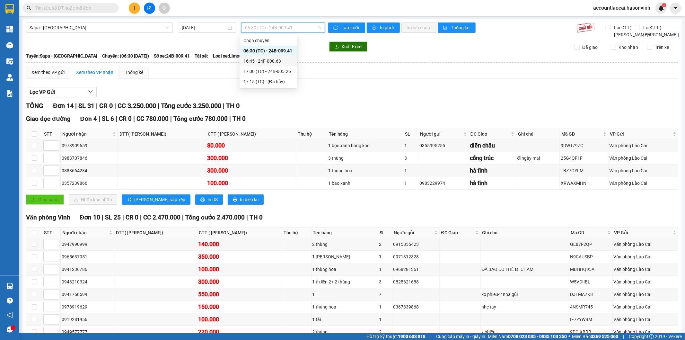
click at [261, 59] on div "16:45 - 24F-000.63" at bounding box center [269, 61] width 50 height 7
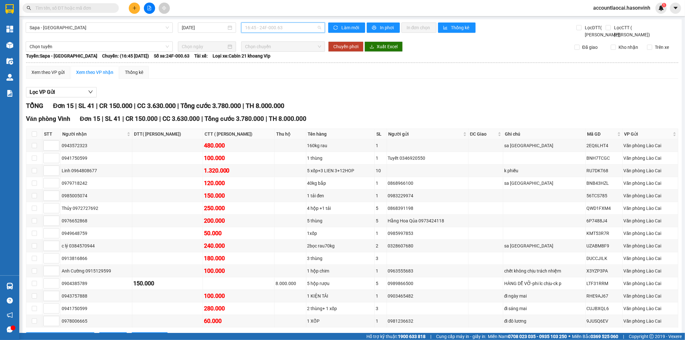
click at [265, 28] on span "16:45 - 24F-000.63" at bounding box center [283, 28] width 76 height 10
click at [281, 69] on div "17:00 (TC) - 24B-005.26" at bounding box center [269, 71] width 50 height 7
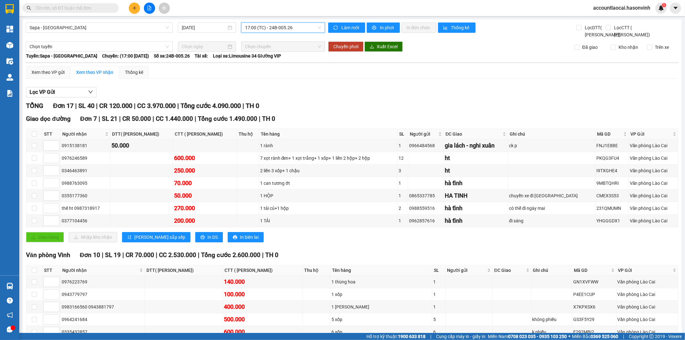
click at [268, 33] on div "Sapa - Hà Tĩnh 15/10/2025 17:00 17:00 (TC) - 24B-005.26" at bounding box center [175, 30] width 299 height 16
click at [268, 28] on span "17:00 (TC) - 24B-005.26" at bounding box center [283, 28] width 76 height 10
click at [265, 59] on div "16:45 - 24F-000.63" at bounding box center [269, 61] width 50 height 7
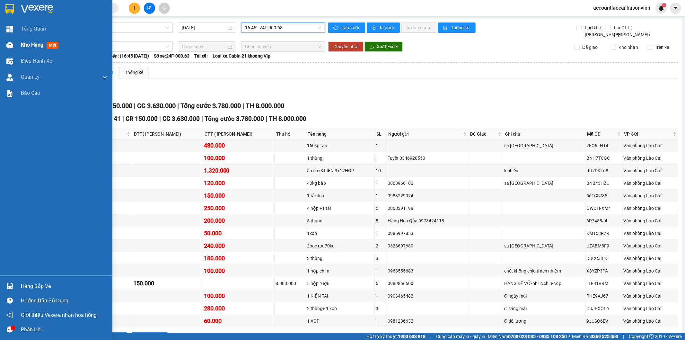
click at [13, 49] on div at bounding box center [9, 45] width 11 height 11
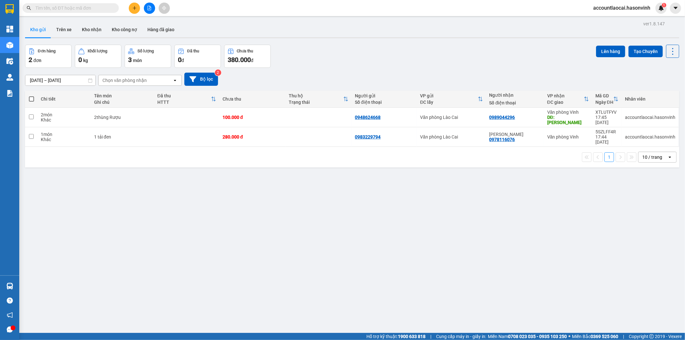
click at [311, 59] on div "Đơn hàng 2 đơn Khối lượng 0 kg Số lượng 3 món Đã thu 0 đ Chưa thu 380.000 đ Lên…" at bounding box center [352, 56] width 655 height 23
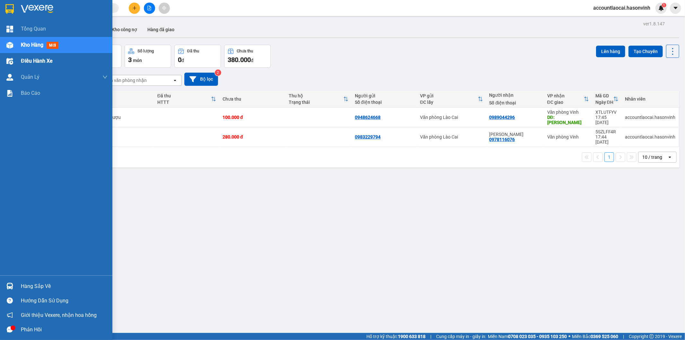
click at [8, 53] on div "Điều hành xe" at bounding box center [56, 61] width 112 height 16
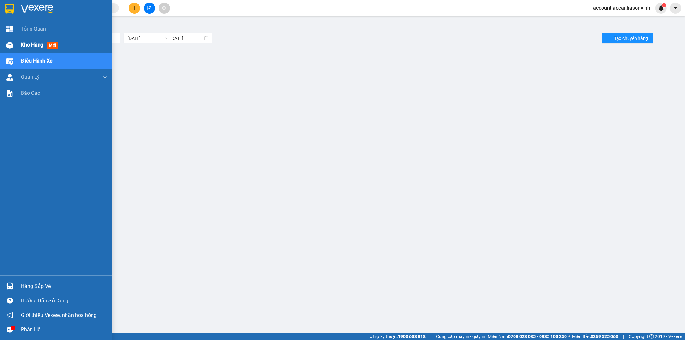
click at [15, 47] on div "Kho hàng mới" at bounding box center [56, 45] width 112 height 16
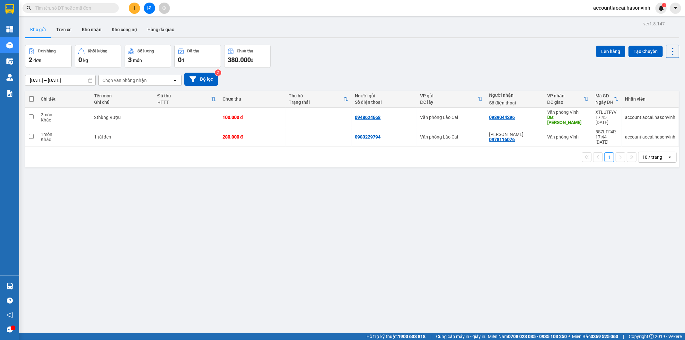
click at [147, 7] on button at bounding box center [149, 8] width 11 height 11
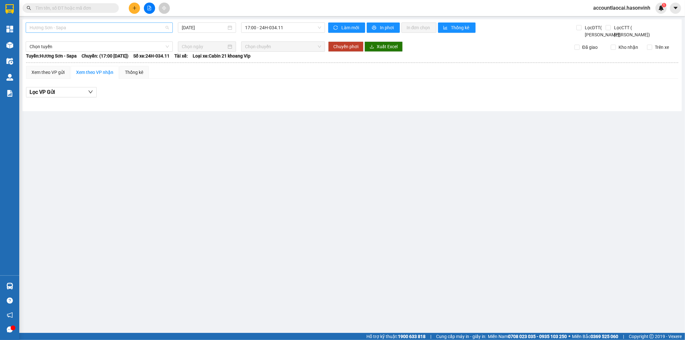
drag, startPoint x: 121, startPoint y: 32, endPoint x: 82, endPoint y: 28, distance: 39.4
click at [121, 31] on span "Hương Sơn - Sapa" at bounding box center [99, 28] width 139 height 10
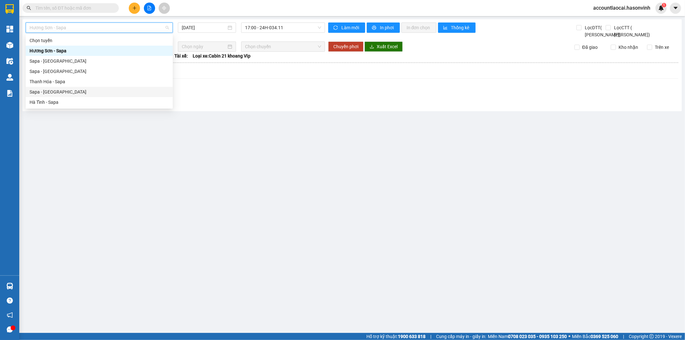
click at [57, 93] on div "Sapa - [GEOGRAPHIC_DATA]" at bounding box center [99, 91] width 139 height 7
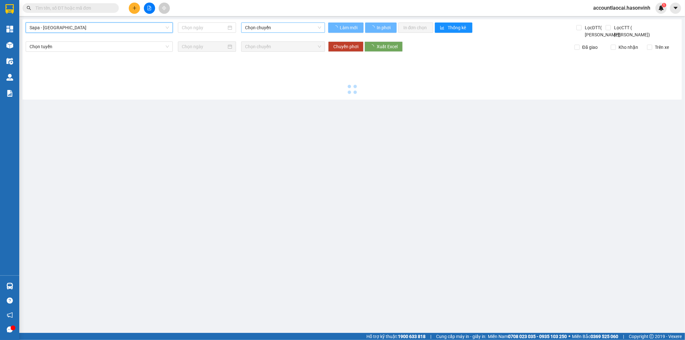
type input "[DATE]"
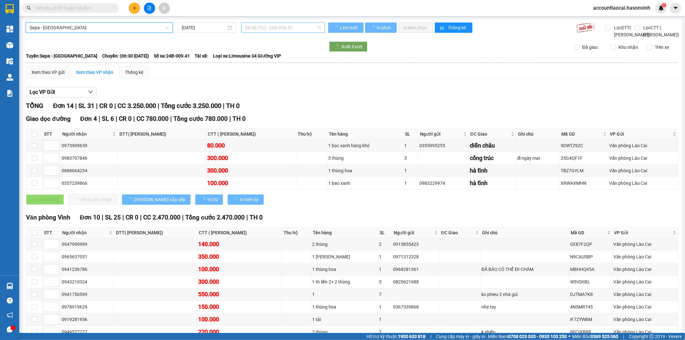
click at [269, 27] on span "06:30 (TC) - 24B-009.41" at bounding box center [283, 28] width 76 height 10
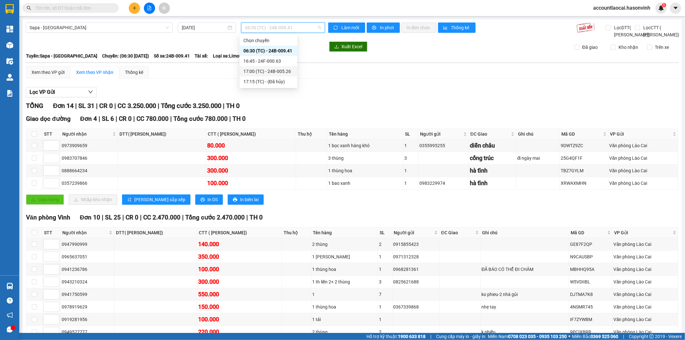
click at [252, 66] on div "17:00 (TC) - 24B-005.26" at bounding box center [269, 71] width 58 height 10
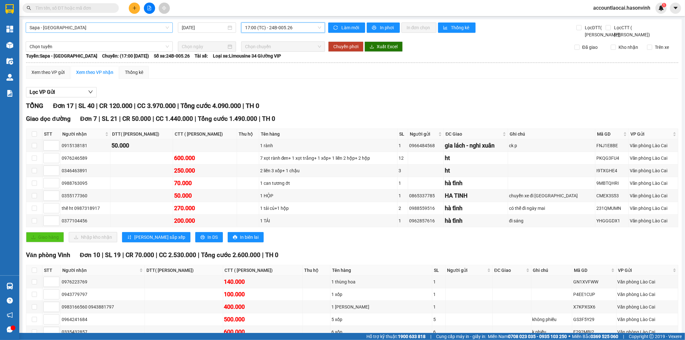
click at [109, 31] on span "Sapa - [GEOGRAPHIC_DATA]" at bounding box center [99, 28] width 139 height 10
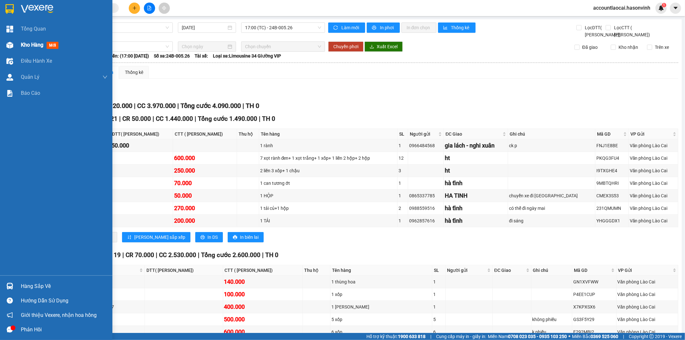
click at [9, 47] on img at bounding box center [9, 45] width 7 height 7
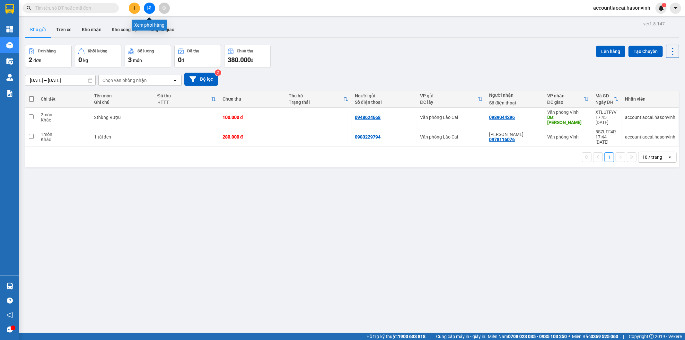
click at [150, 9] on icon "file-add" at bounding box center [149, 8] width 4 height 4
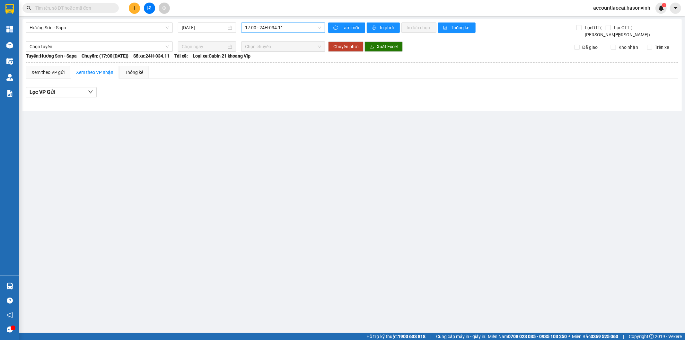
click at [264, 30] on span "17:00 - 24H-034.11" at bounding box center [283, 28] width 76 height 10
click at [206, 26] on input "[DATE]" at bounding box center [204, 27] width 45 height 7
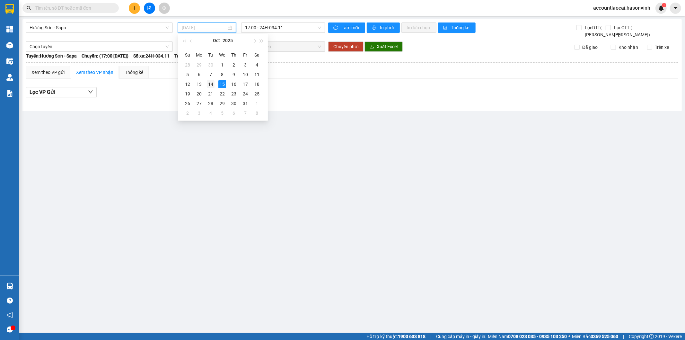
click at [210, 83] on div "14" at bounding box center [211, 84] width 8 height 8
type input "14/10/2025"
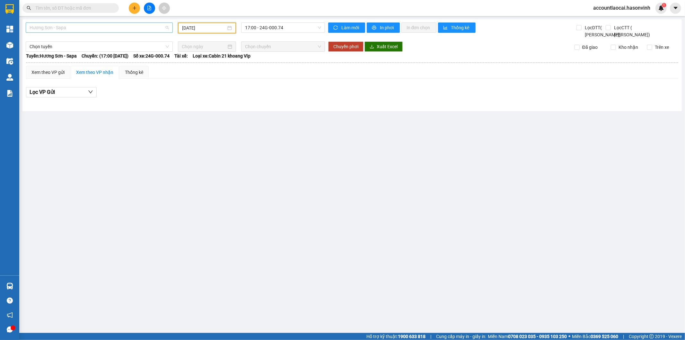
click at [47, 27] on span "Hương Sơn - Sapa" at bounding box center [99, 28] width 139 height 10
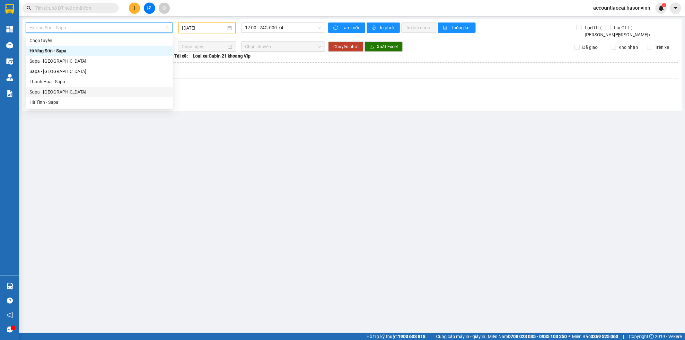
click at [70, 91] on div "Sapa - [GEOGRAPHIC_DATA]" at bounding box center [99, 91] width 139 height 7
type input "[DATE]"
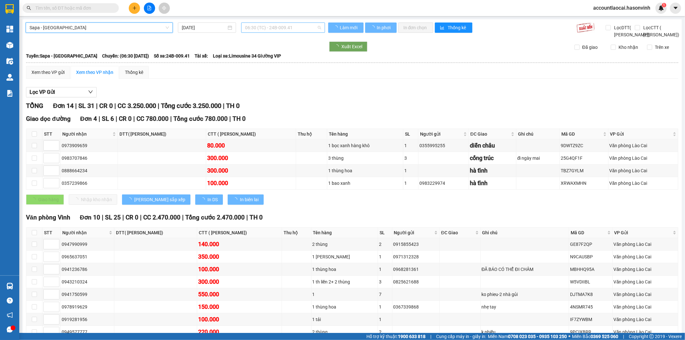
click at [251, 24] on span "06:30 (TC) - 24B-009.41" at bounding box center [283, 28] width 76 height 10
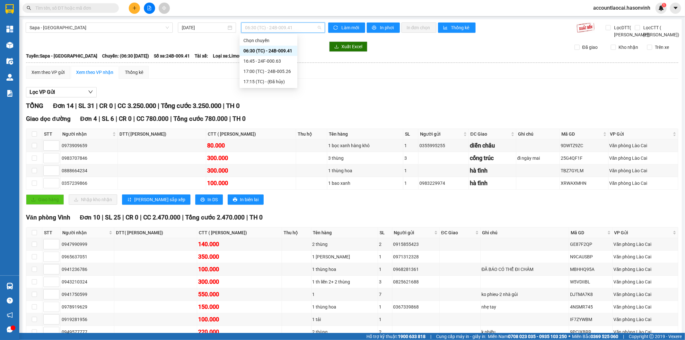
click at [258, 49] on div "06:30 (TC) - 24B-009.41" at bounding box center [269, 50] width 50 height 7
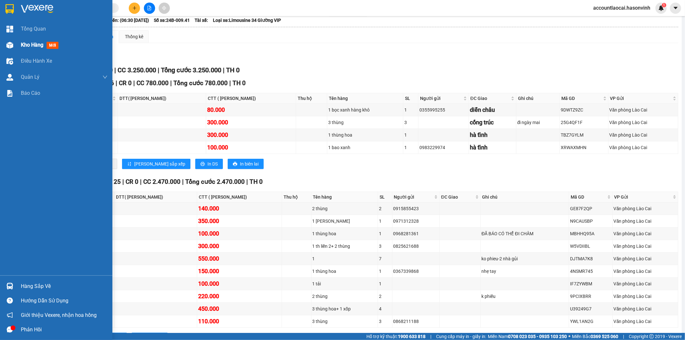
click at [15, 43] on div at bounding box center [9, 45] width 11 height 11
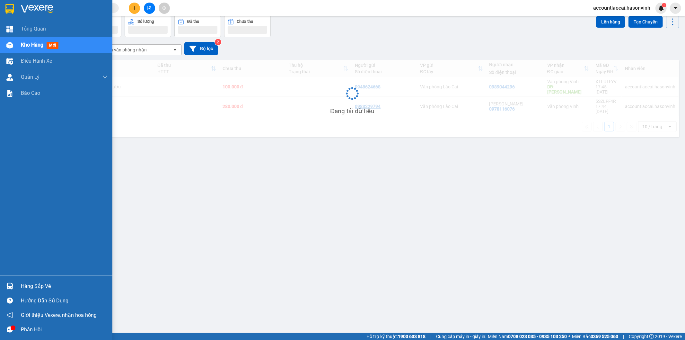
scroll to position [30, 0]
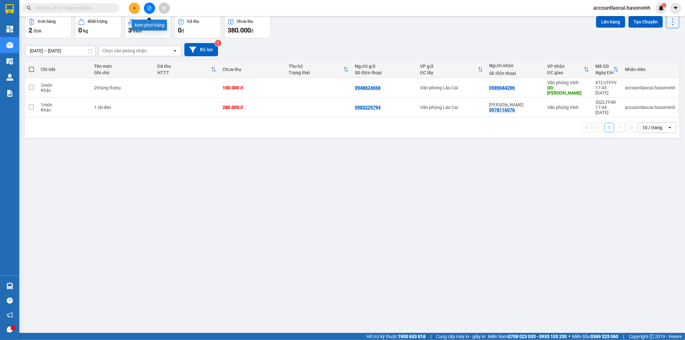
drag, startPoint x: 152, startPoint y: 7, endPoint x: 148, endPoint y: 18, distance: 11.7
click at [150, 7] on button at bounding box center [149, 8] width 11 height 11
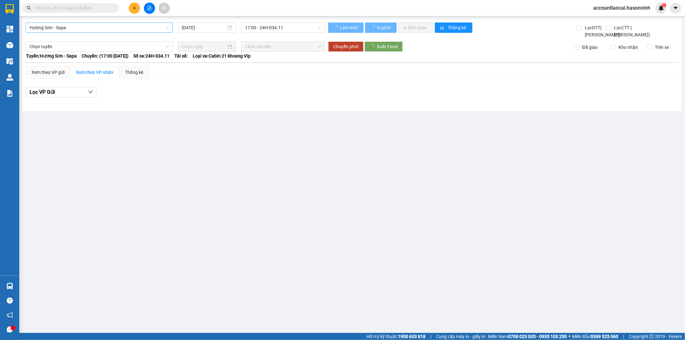
click at [98, 27] on span "Hương Sơn - Sapa" at bounding box center [99, 28] width 139 height 10
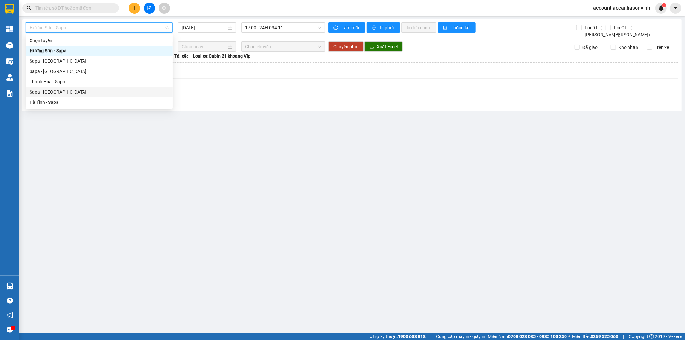
click at [91, 89] on div "Sapa - [GEOGRAPHIC_DATA]" at bounding box center [99, 91] width 139 height 7
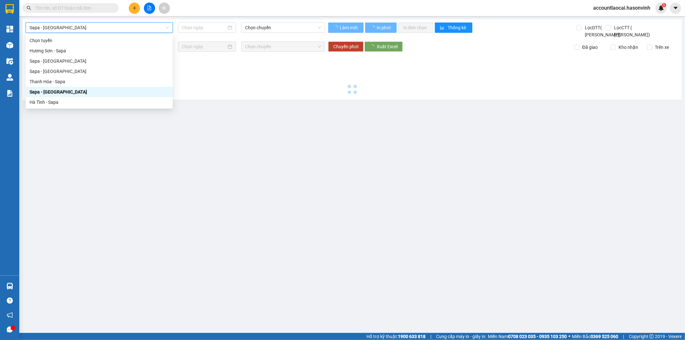
type input "[DATE]"
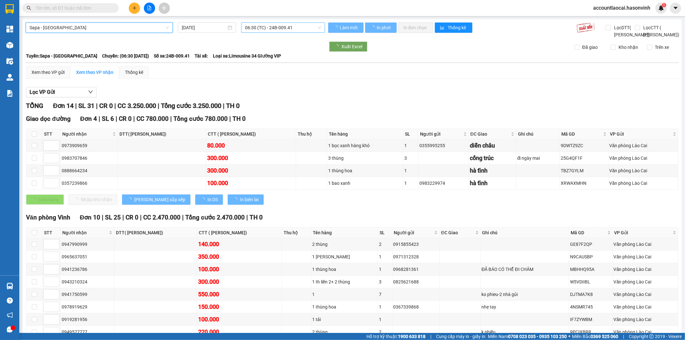
click at [256, 27] on span "06:30 (TC) - 24B-009.41" at bounding box center [283, 28] width 76 height 10
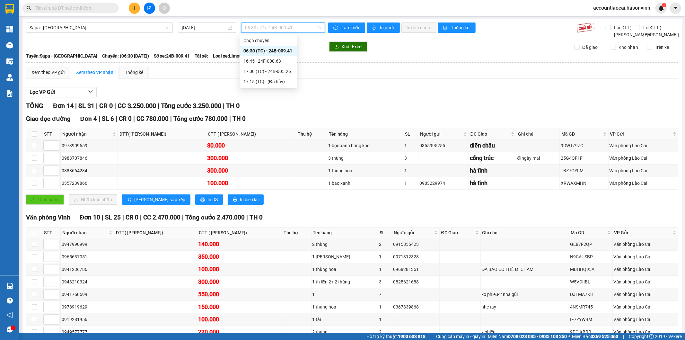
click at [222, 46] on div "Sapa - Hà Tĩnh 15/10/2025 06:30 (TC) - 24B-009.41 Làm mới In phơi In đơn chọn T…" at bounding box center [352, 206] width 660 height 374
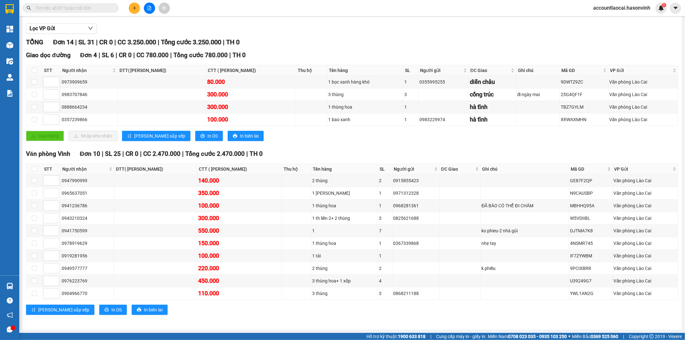
click at [272, 161] on div "Văn phòng Vinh Đơn 10 | SL 25 | CR 0 | CC 2.470.000 | Tổng cước 2.470.000 | TH …" at bounding box center [352, 234] width 653 height 171
click at [259, 184] on div "140.000" at bounding box center [239, 180] width 82 height 9
